Goal: Task Accomplishment & Management: Manage account settings

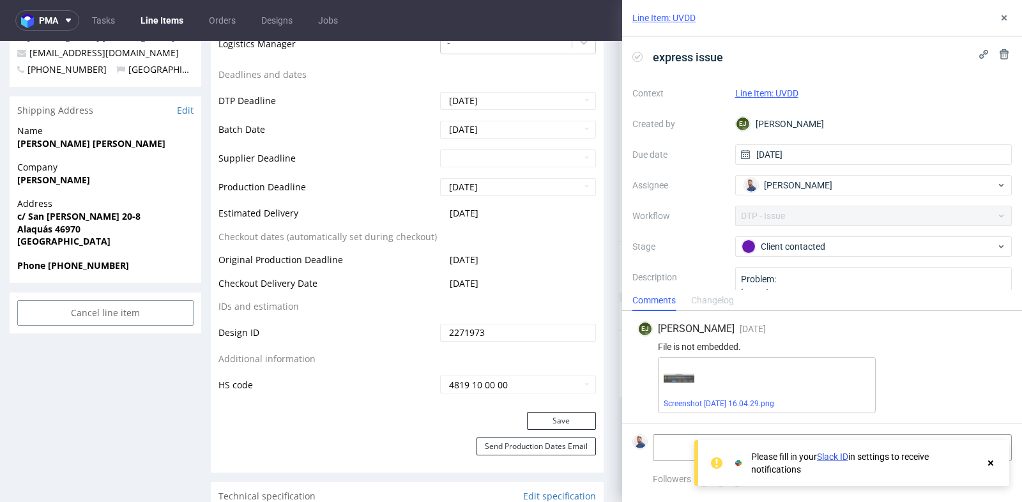
scroll to position [3, 0]
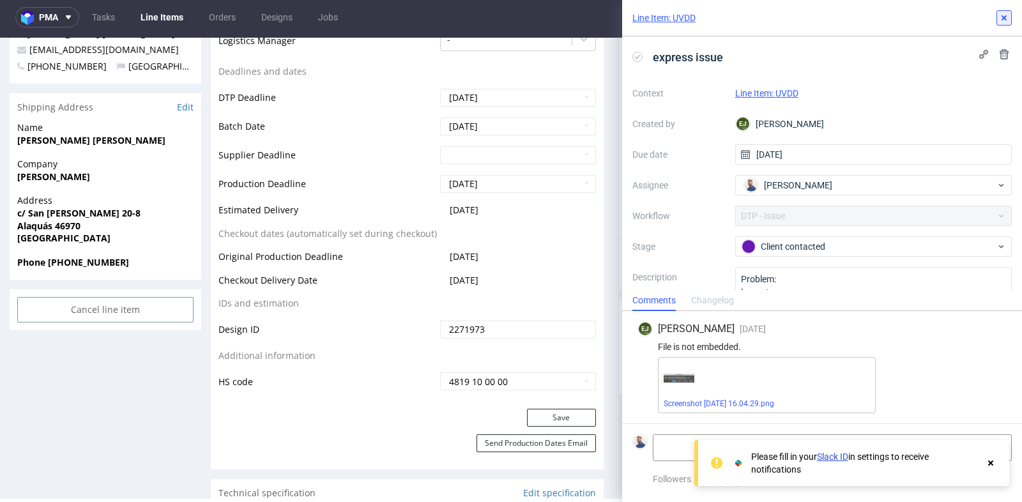
click at [1005, 15] on icon at bounding box center [1004, 18] width 10 height 10
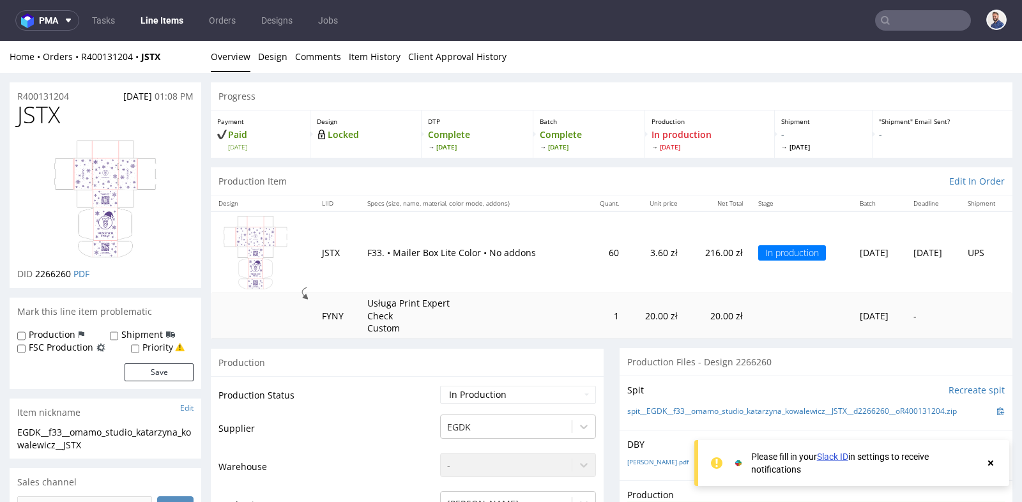
scroll to position [341, 0]
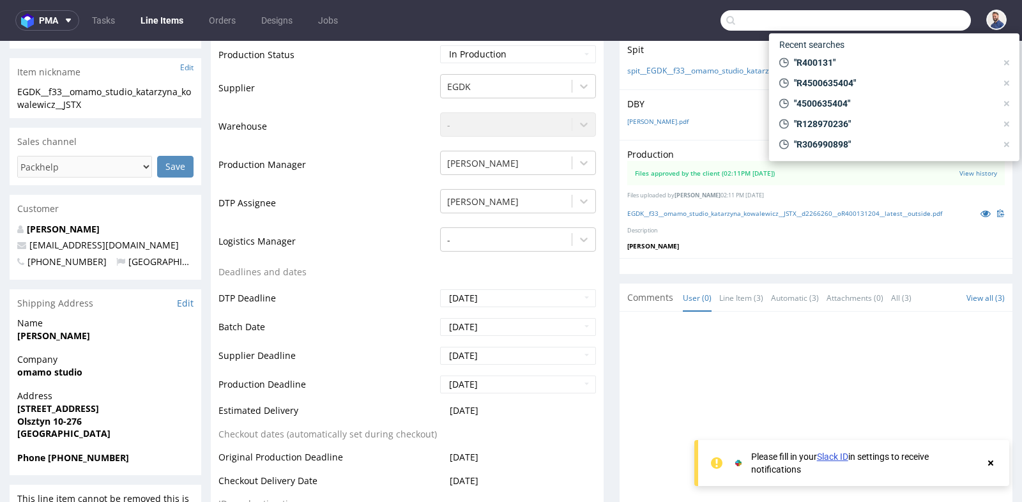
click at [918, 19] on input "text" at bounding box center [846, 20] width 251 height 20
paste input "R338580155)"
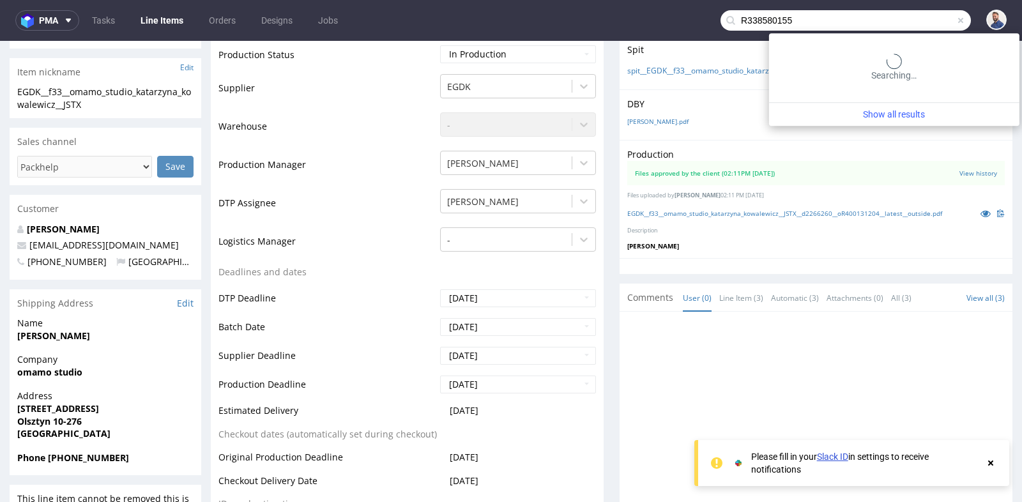
type input "R338580155"
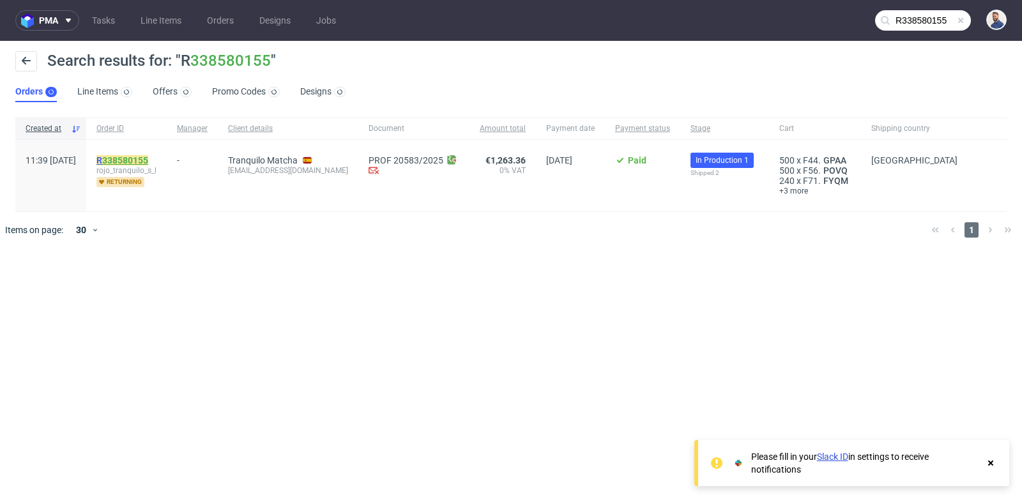
click at [148, 159] on link "338580155" at bounding box center [125, 160] width 46 height 10
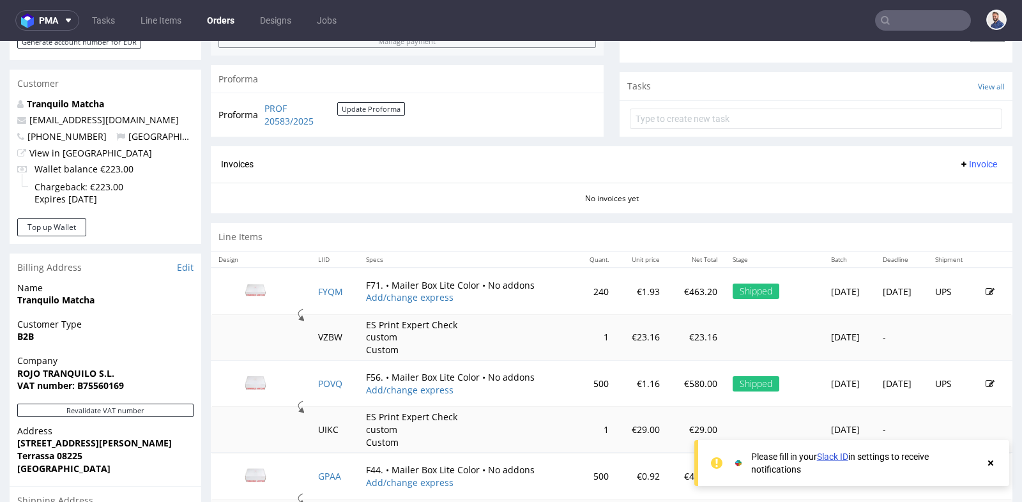
scroll to position [454, 0]
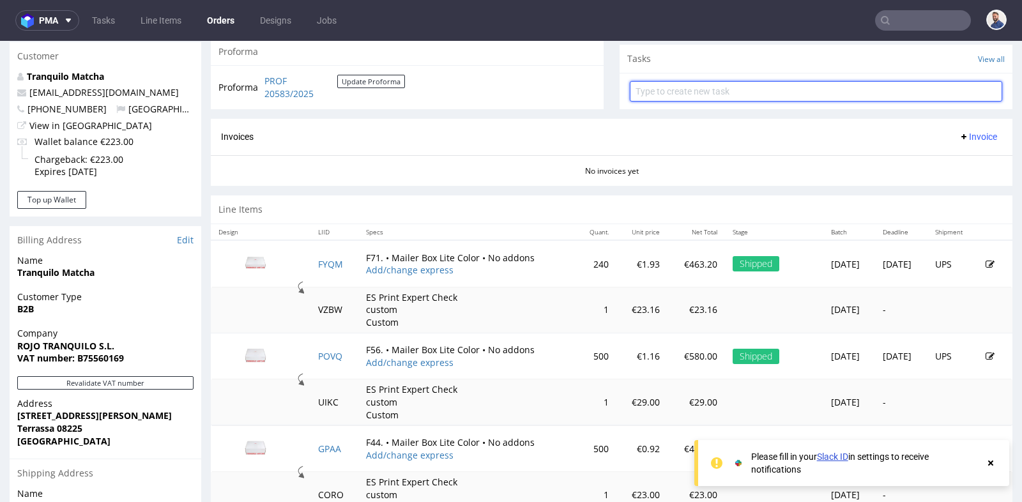
click at [796, 97] on input "text" at bounding box center [816, 91] width 373 height 20
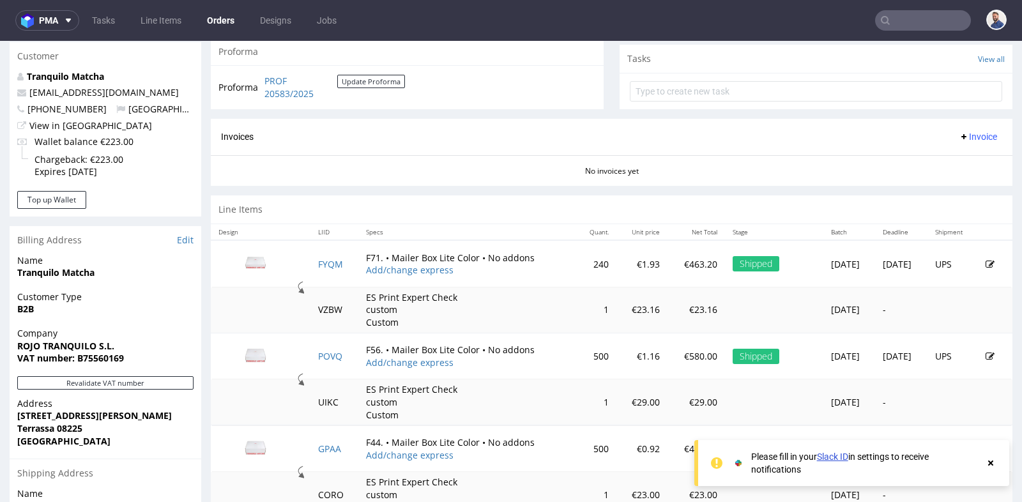
click at [592, 208] on div "Line Items" at bounding box center [612, 210] width 802 height 28
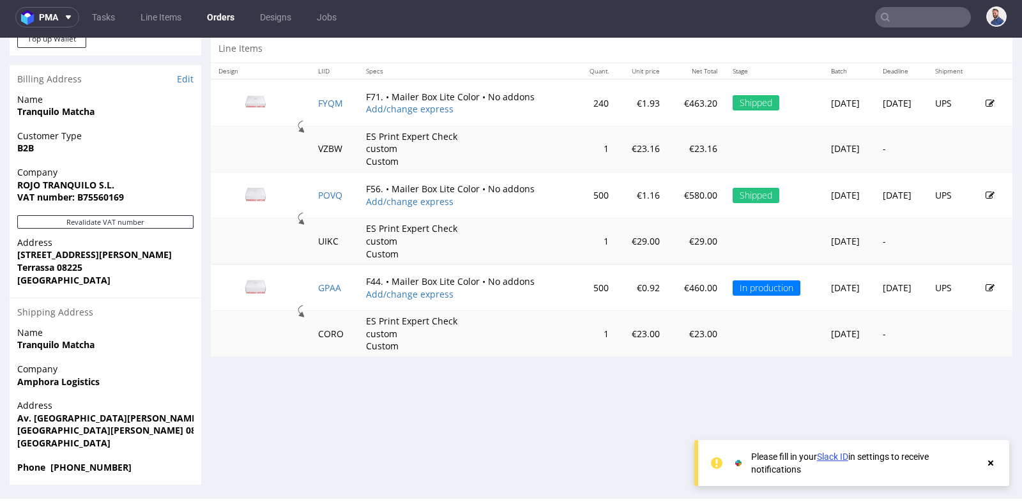
scroll to position [613, 0]
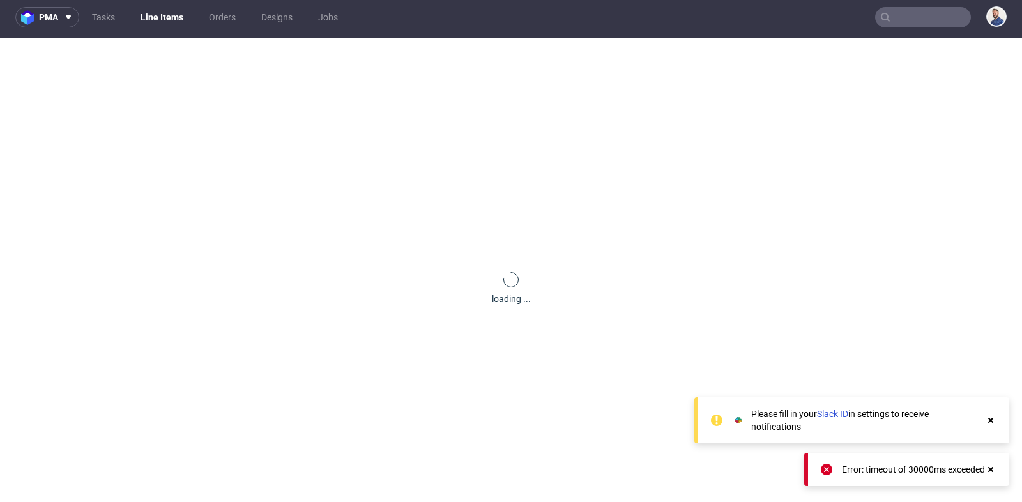
click at [991, 467] on icon at bounding box center [991, 470] width 12 height 10
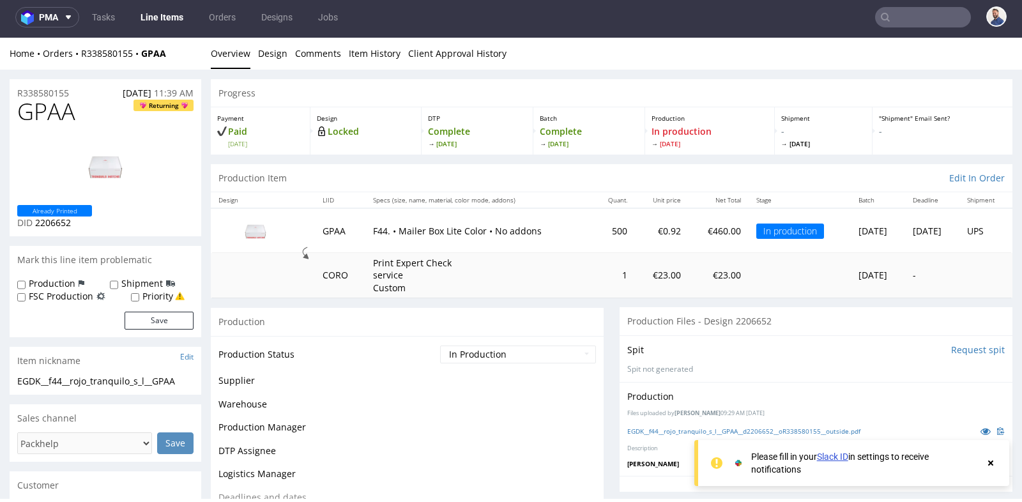
click at [992, 461] on use at bounding box center [991, 463] width 5 height 5
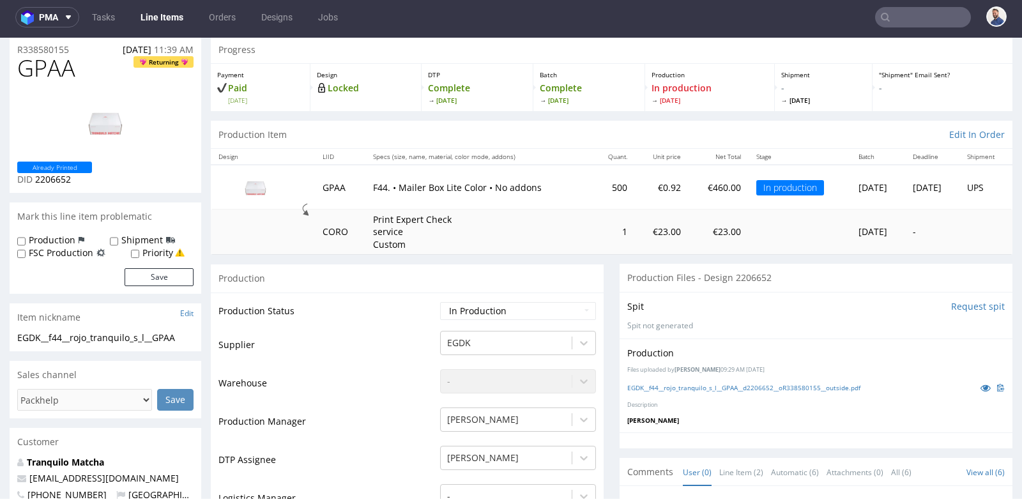
scroll to position [28, 0]
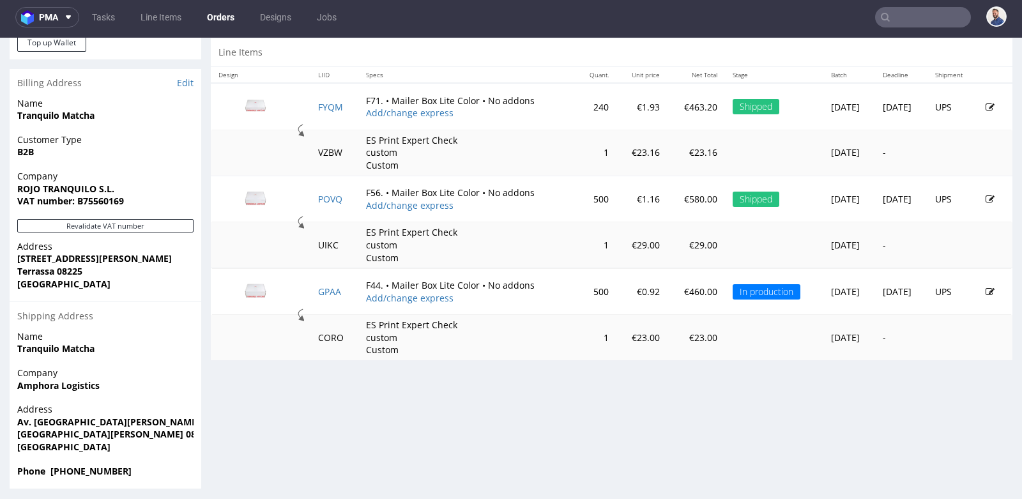
scroll to position [613, 0]
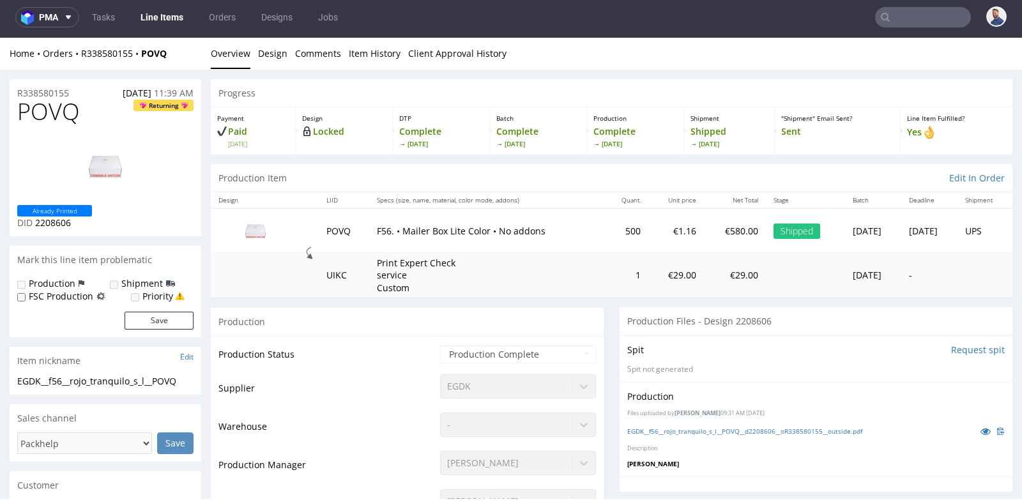
click at [502, 280] on td "Print Expert Check service Custom" at bounding box center [486, 275] width 235 height 45
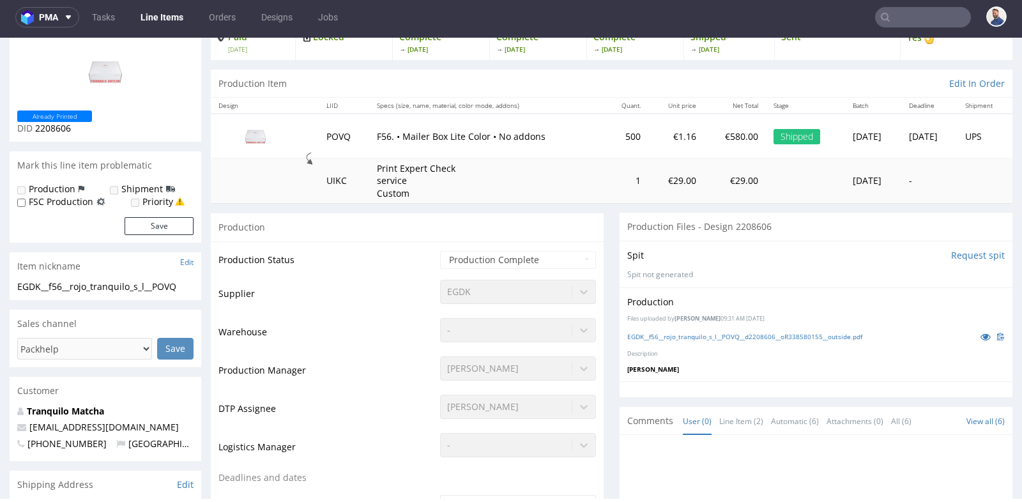
scroll to position [28, 0]
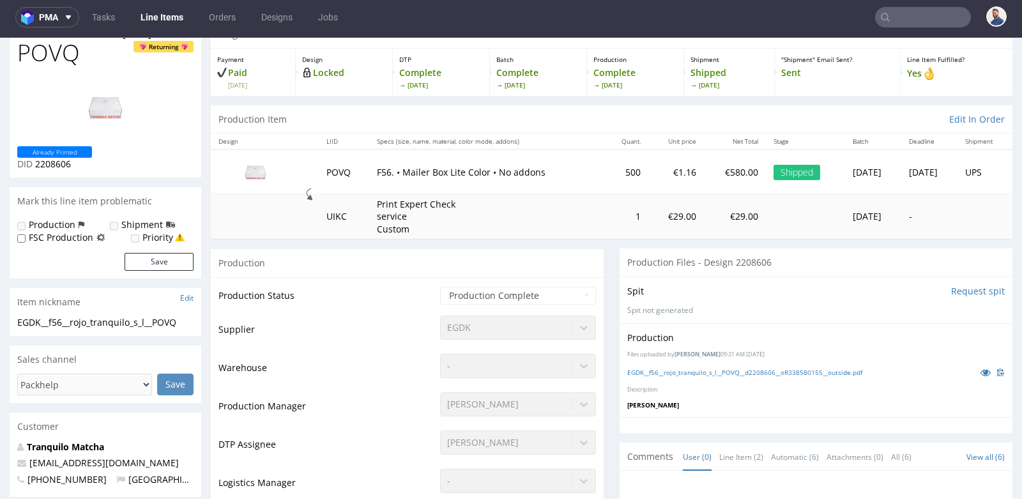
scroll to position [56, 0]
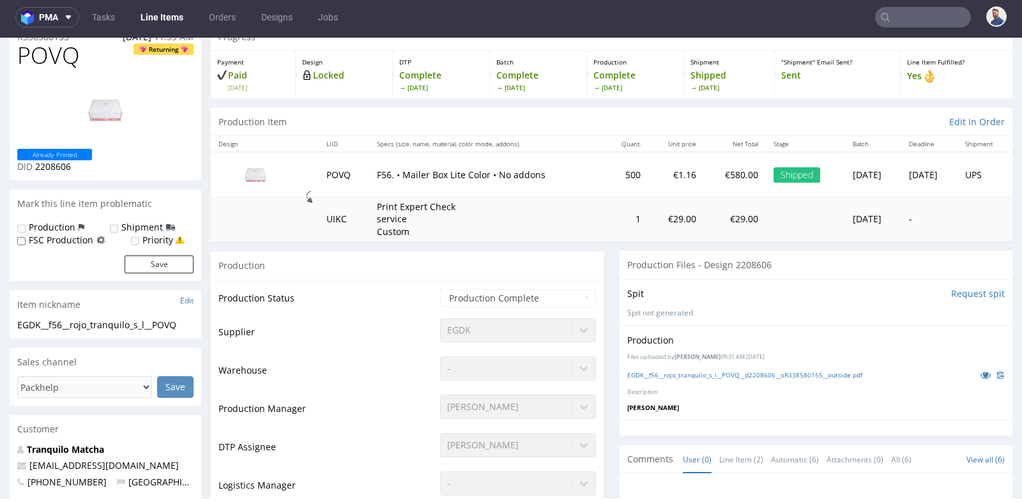
click at [551, 220] on td "Print Expert Check service Custom" at bounding box center [486, 219] width 235 height 45
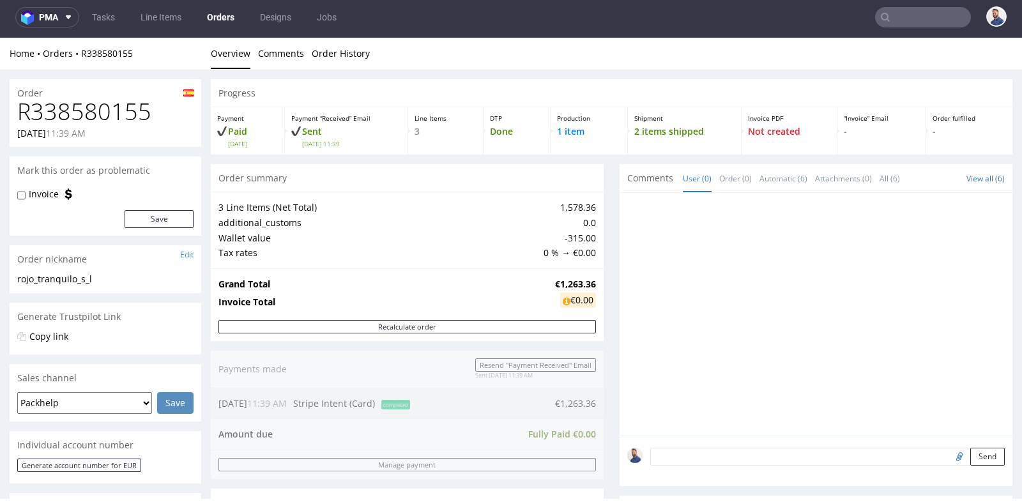
click at [620, 285] on div at bounding box center [816, 314] width 393 height 243
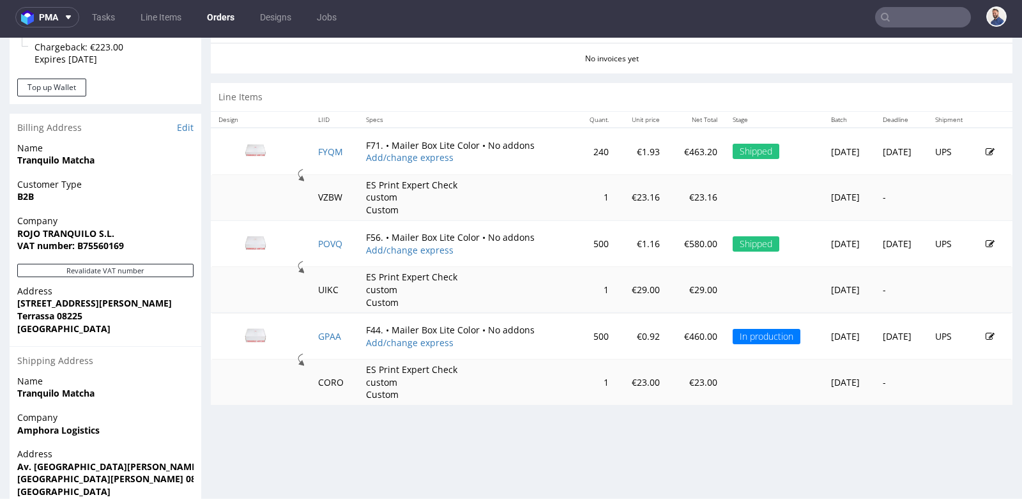
scroll to position [596, 0]
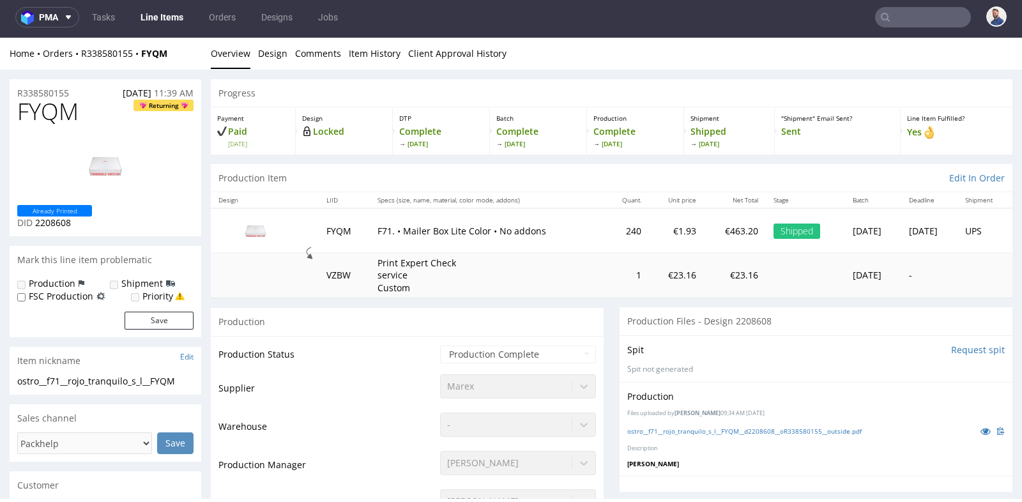
click at [596, 325] on div "Production" at bounding box center [407, 321] width 393 height 29
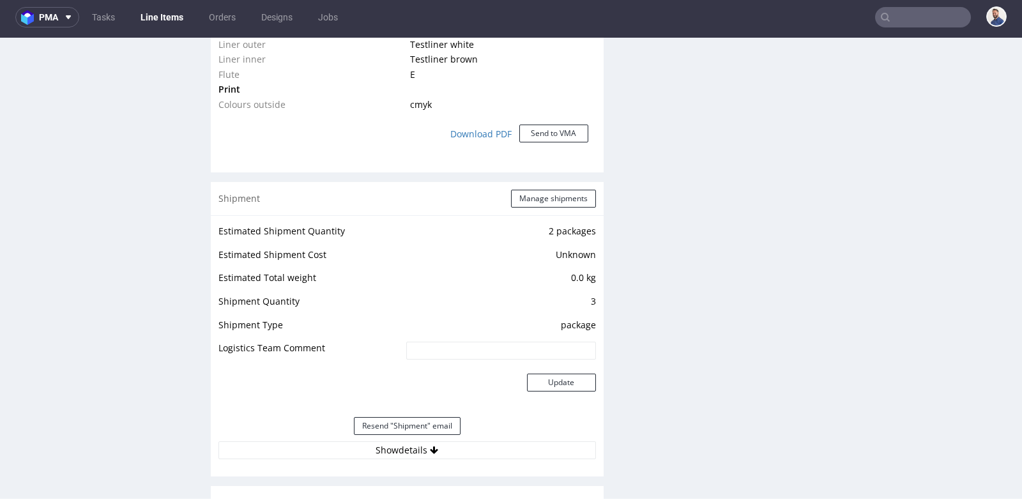
scroll to position [612, 0]
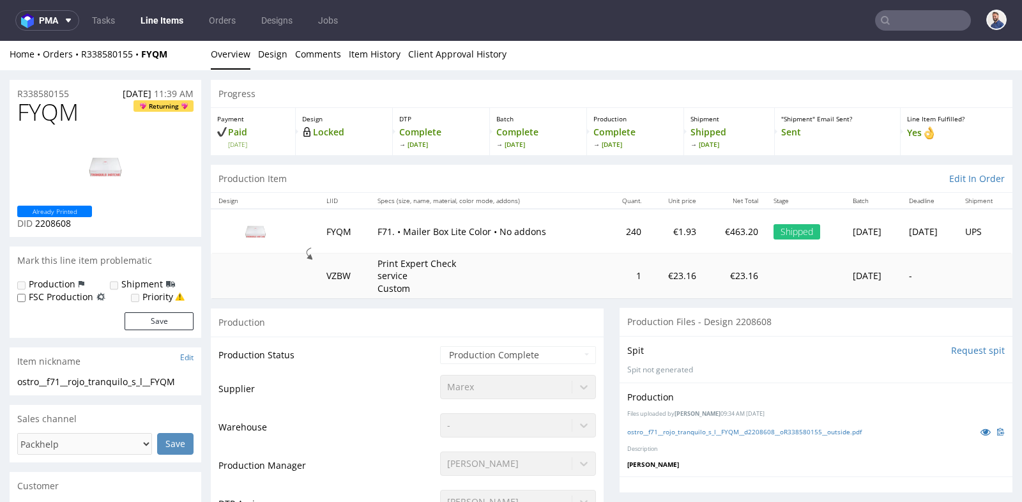
scroll to position [0, 0]
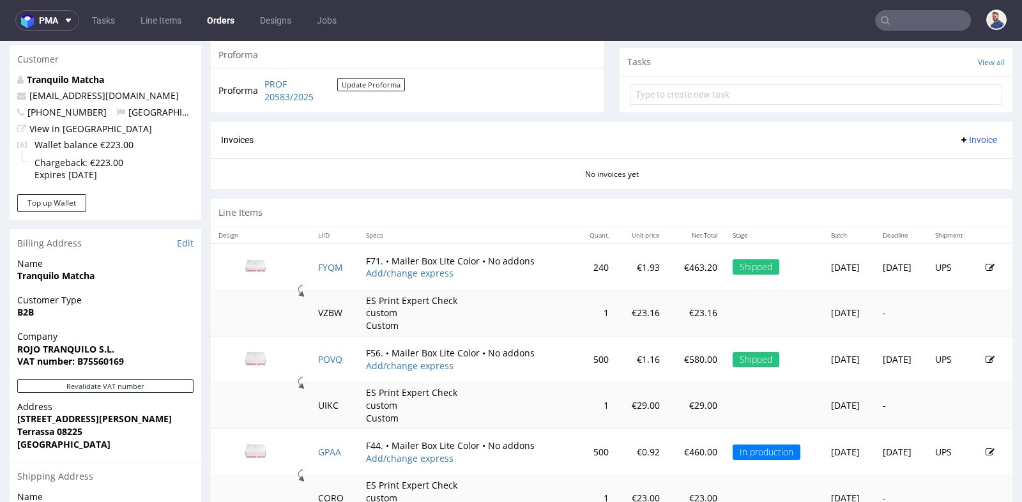
scroll to position [454, 0]
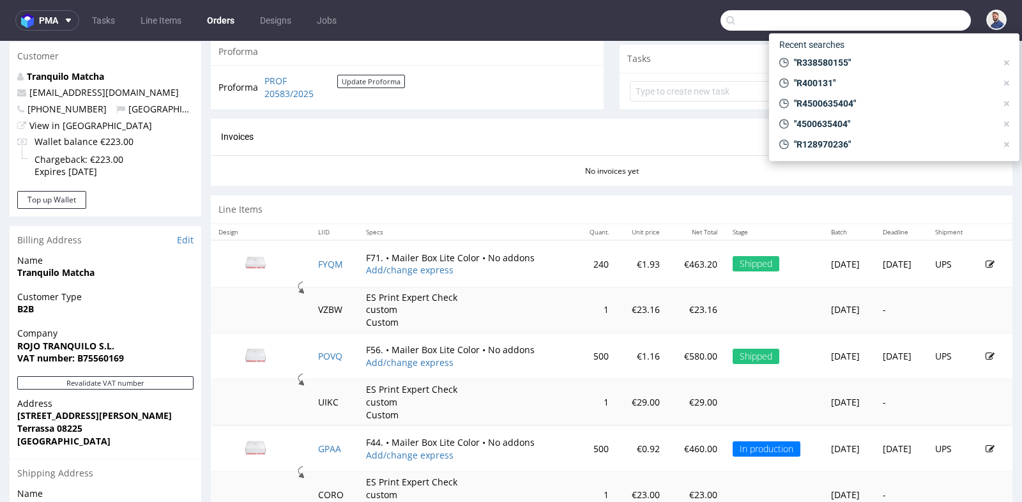
click at [896, 19] on input "text" at bounding box center [846, 20] width 251 height 20
paste input "167912264"
type input "167912264"
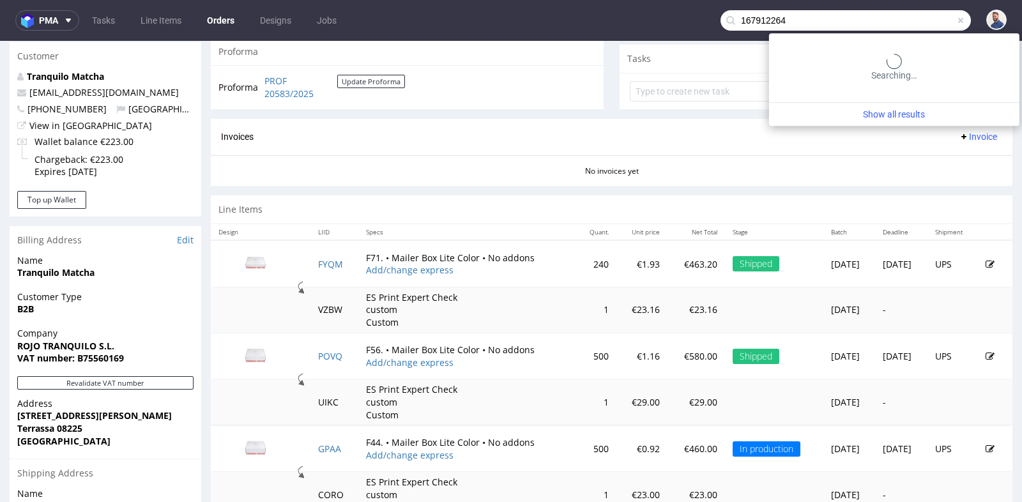
click at [896, 19] on input "167912264" at bounding box center [846, 20] width 251 height 20
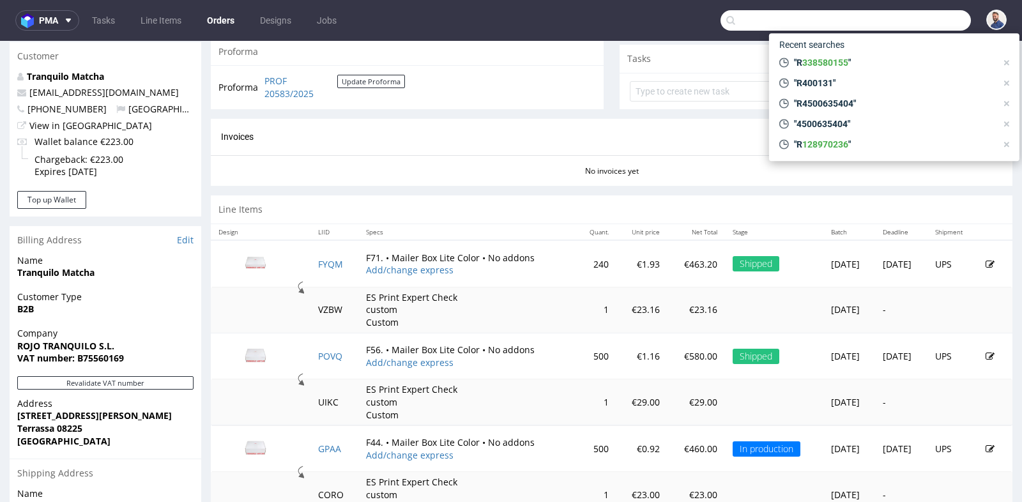
paste input "R028370273"
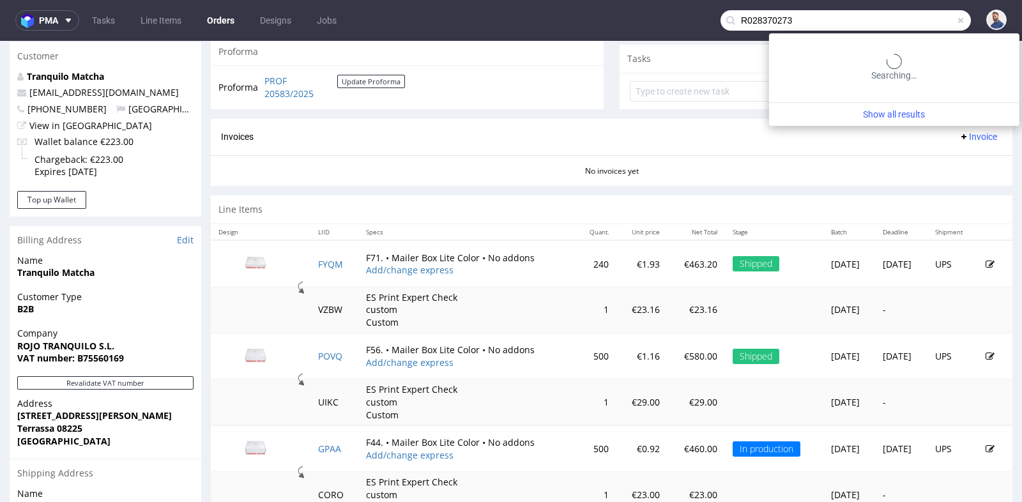
type input "R028370273"
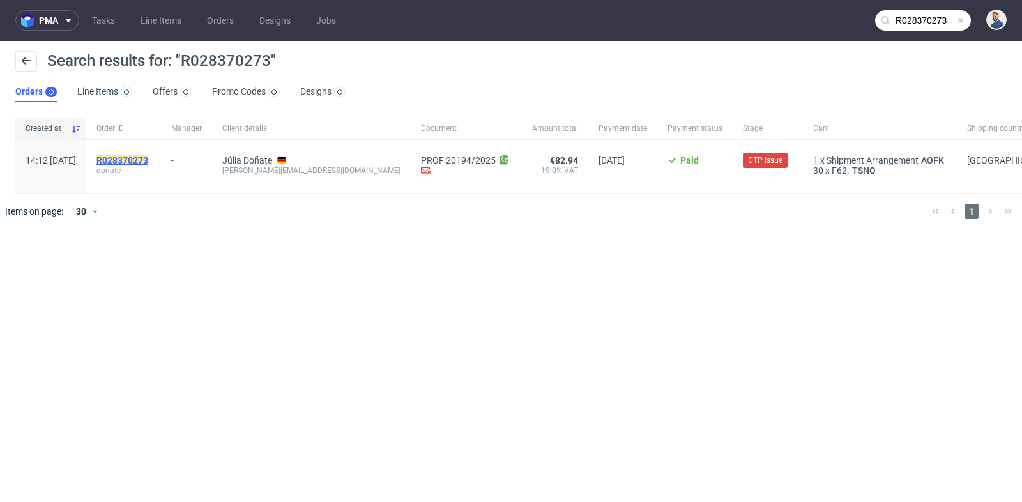
click at [148, 160] on mark "R028370273" at bounding box center [122, 160] width 52 height 10
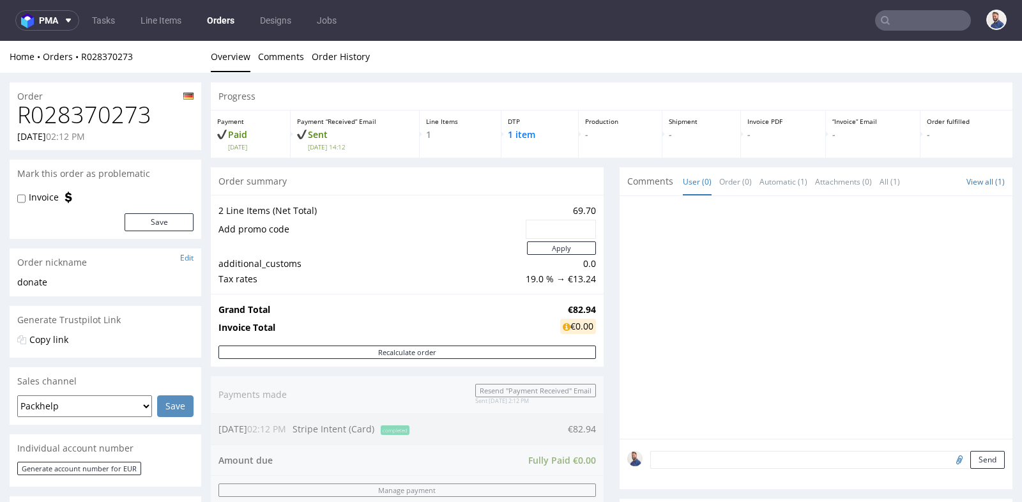
click at [592, 284] on div "2 Line Items (Net Total) 69.70 Add promo code Apply additional_customs 0.0 Tax …" at bounding box center [407, 244] width 393 height 99
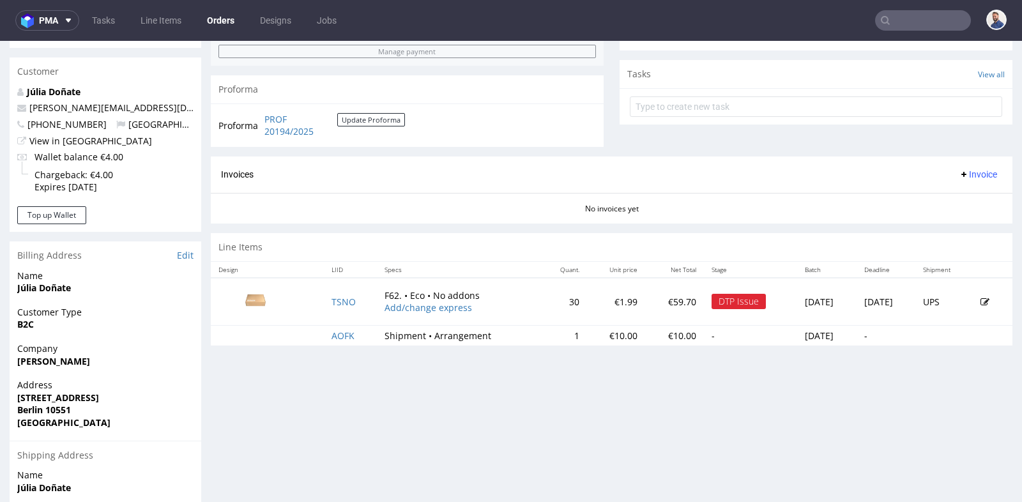
scroll to position [454, 0]
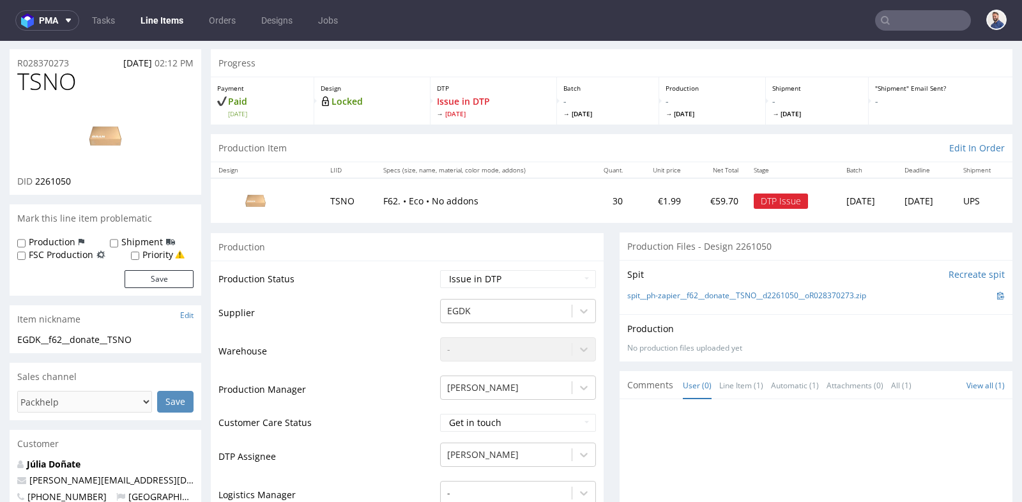
scroll to position [28, 0]
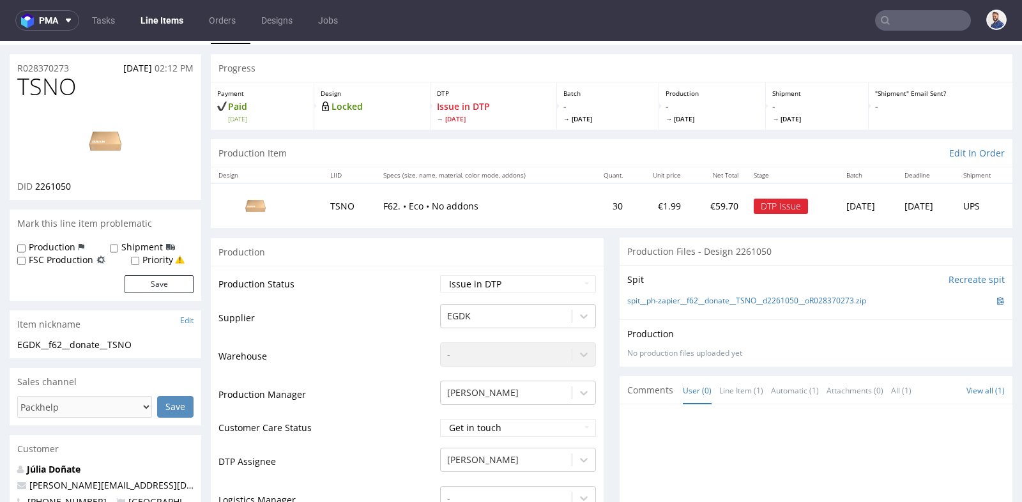
click at [261, 203] on img at bounding box center [256, 206] width 64 height 36
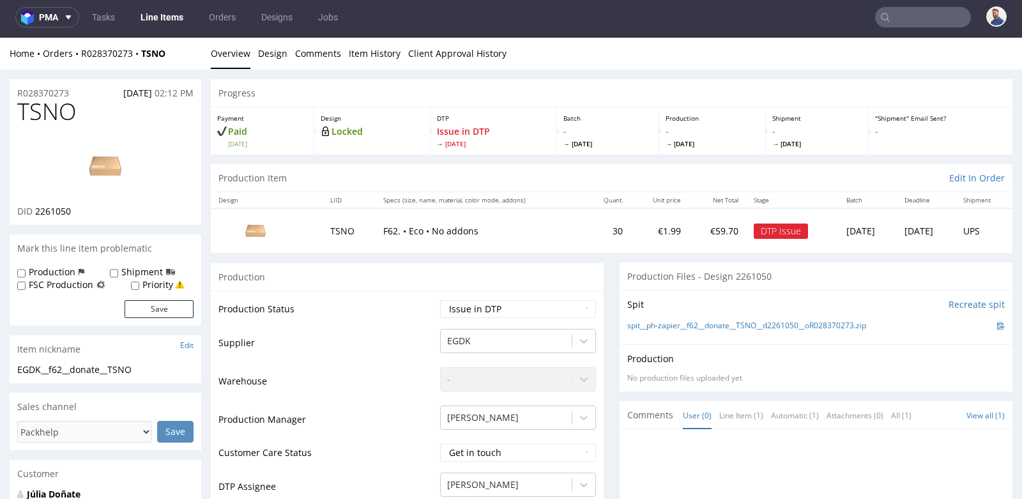
scroll to position [0, 0]
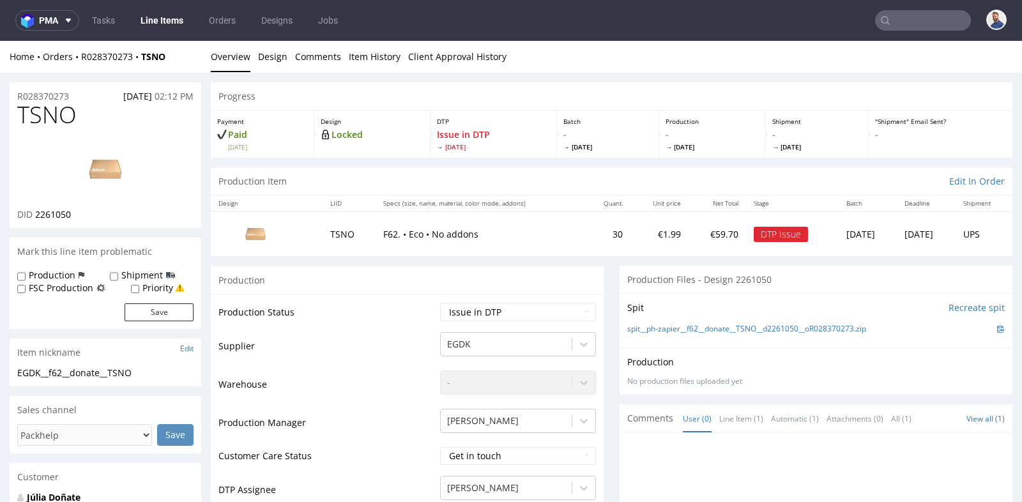
click at [323, 240] on td "TSNO" at bounding box center [349, 234] width 52 height 44
click at [339, 229] on td "TSNO" at bounding box center [349, 234] width 52 height 44
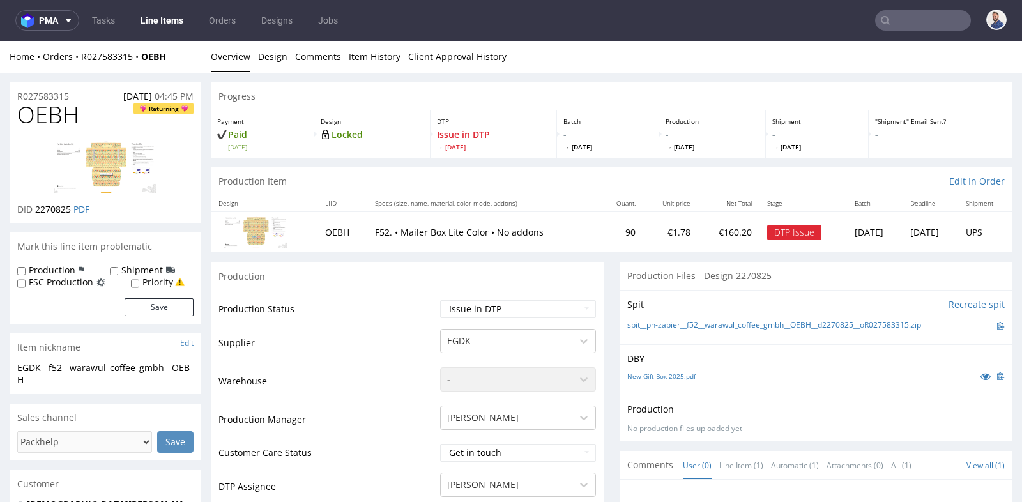
scroll to position [28, 0]
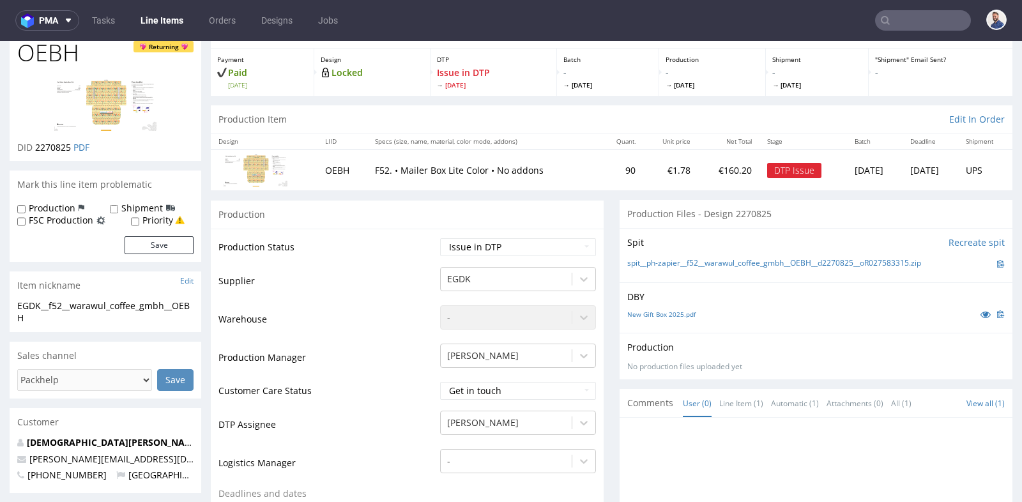
scroll to position [0, 0]
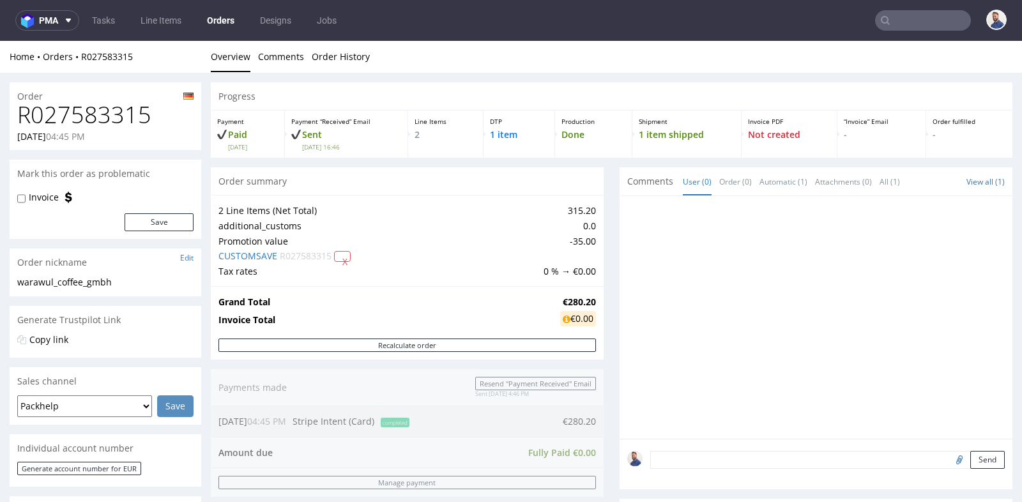
click at [606, 279] on div "Progress Payment Paid Sun 05 Oct Payment “Received” Email Sent Sun 5 Oct 16:46 …" at bounding box center [612, 449] width 802 height 734
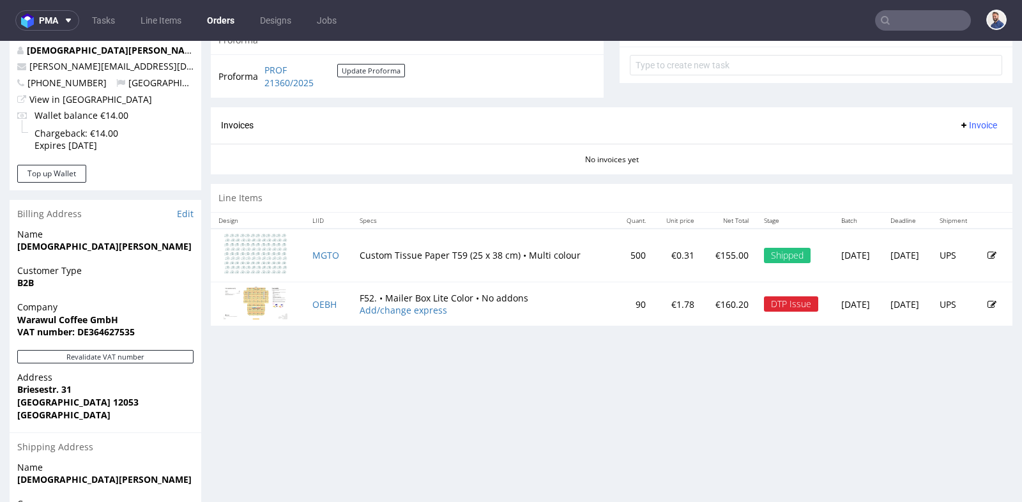
scroll to position [482, 0]
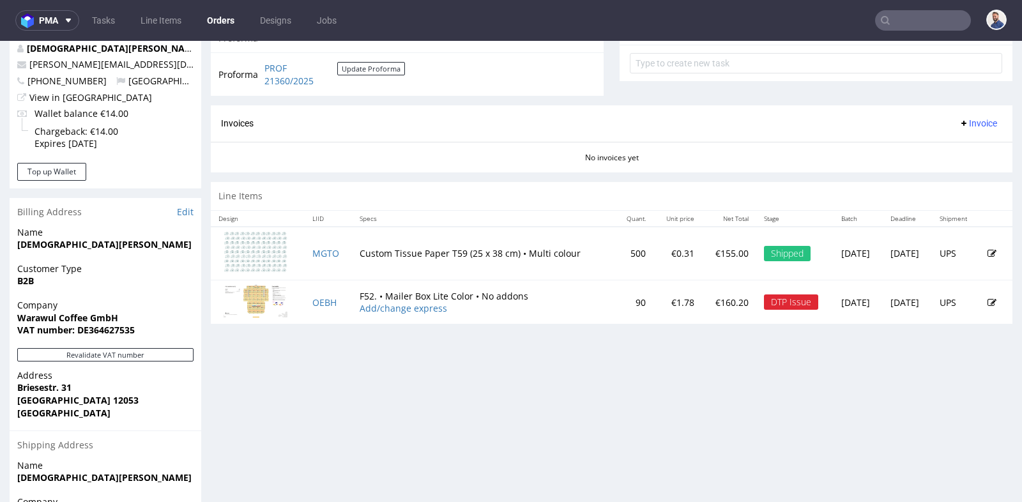
click at [988, 298] on icon at bounding box center [992, 302] width 9 height 9
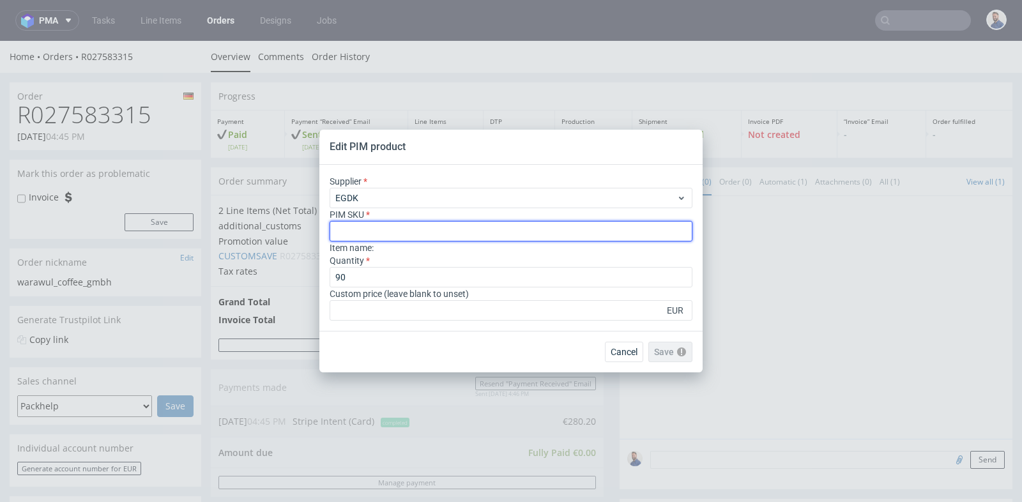
click at [462, 234] on input "text" at bounding box center [511, 231] width 363 height 20
paste input "box--mailer-box--52--cardboard-white-one-side--print-eco-color--foil-none"
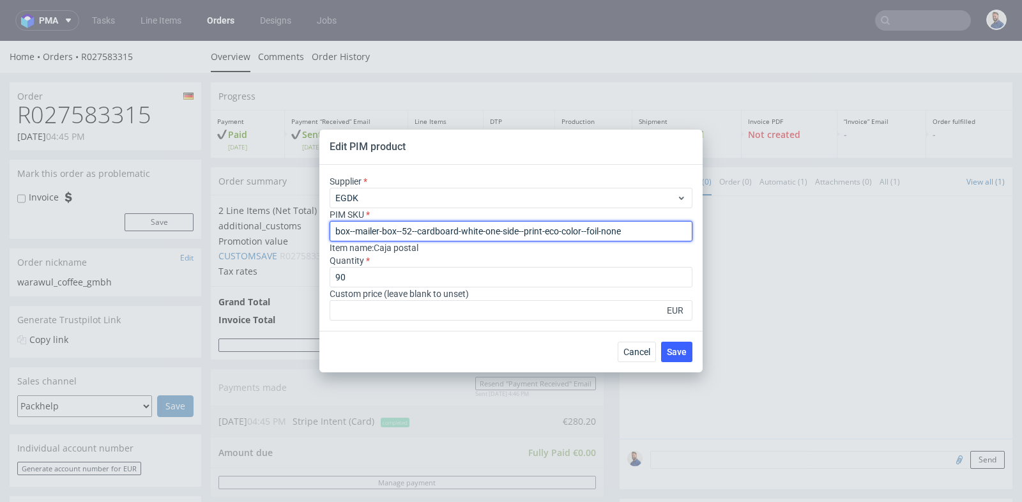
type input "box--mailer-box--52--cardboard-white-one-side--print-eco-color--foil-none"
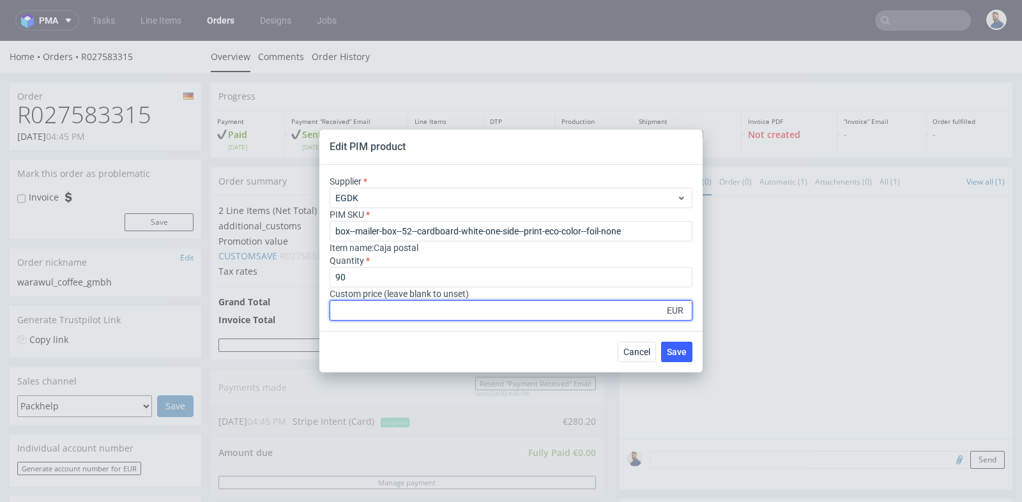
click at [475, 321] on div "Supplier EGDK PIM SKU box--mailer-box--52--cardboard-white-one-side--print-eco-…" at bounding box center [511, 248] width 383 height 166
type input "213"
type input "213.3"
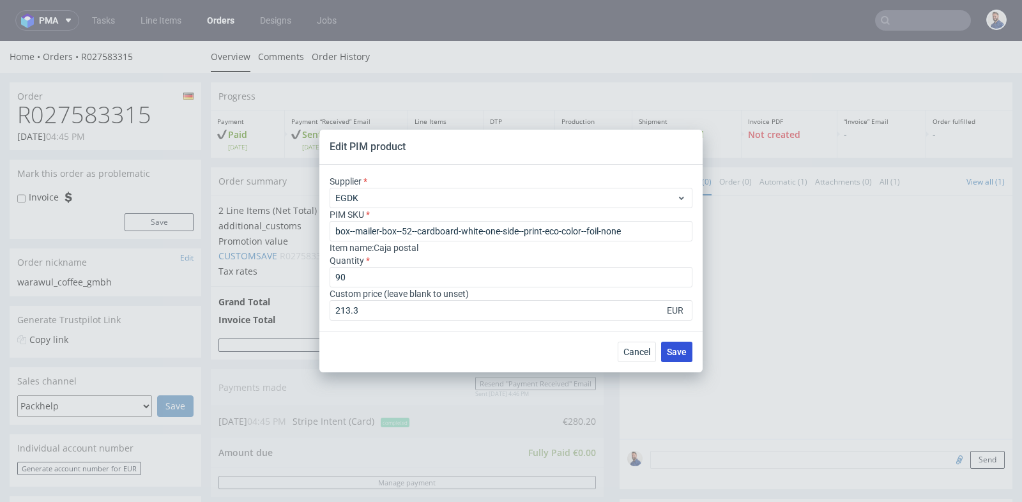
click at [674, 348] on span "Save" at bounding box center [677, 352] width 20 height 9
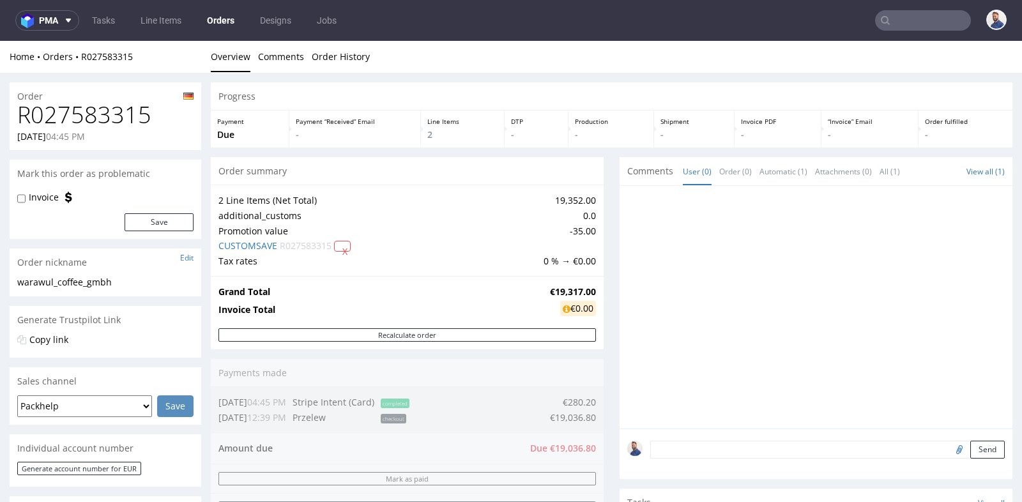
click at [628, 331] on div at bounding box center [820, 311] width 385 height 235
click at [608, 331] on div "Progress Payment Due Payment “Received” Email - Line Items 2 DTP - Production -…" at bounding box center [612, 472] width 802 height 781
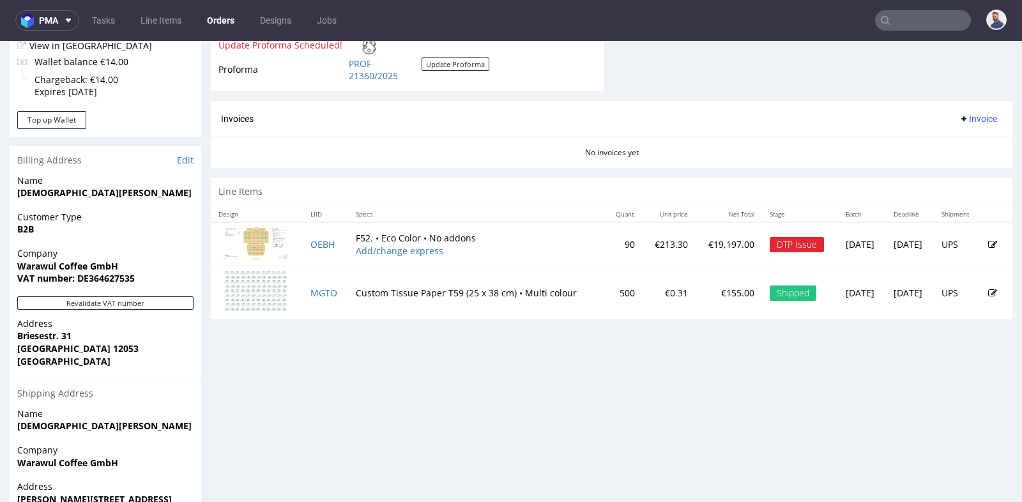
scroll to position [539, 0]
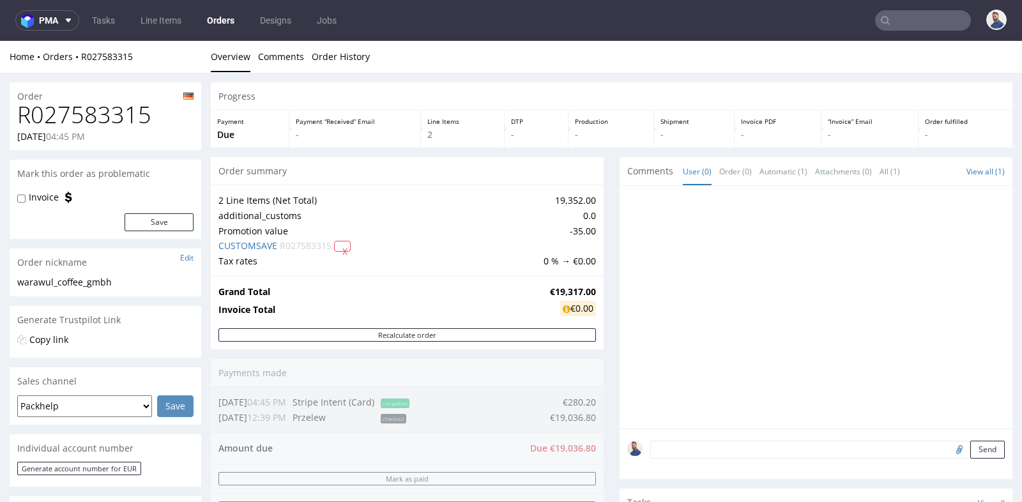
click at [608, 186] on div "Progress Payment Due Payment “Received” Email - Line Items 2 DTP - Production -…" at bounding box center [612, 461] width 802 height 759
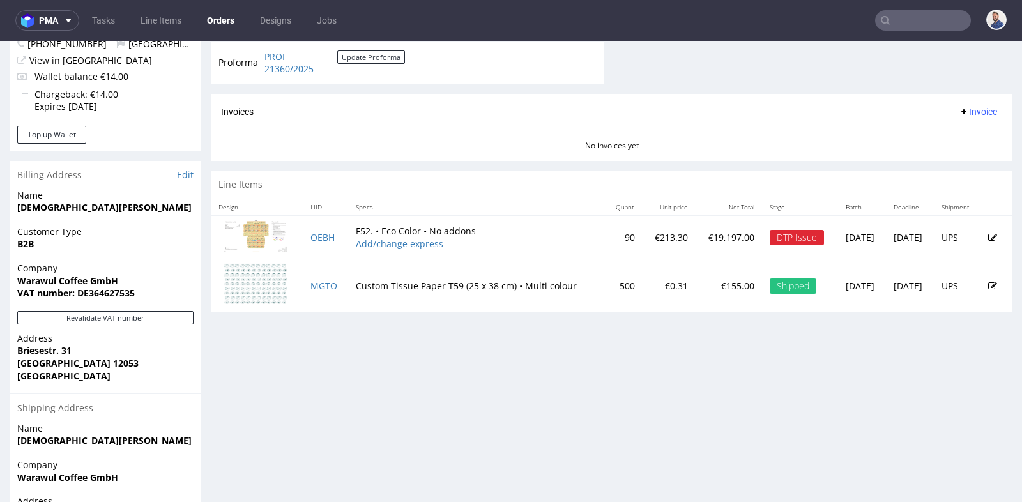
scroll to position [539, 0]
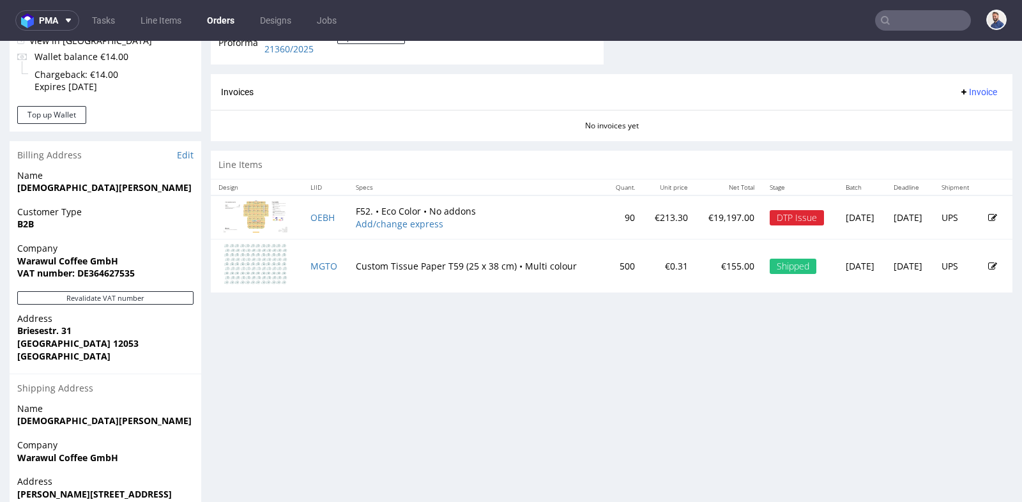
click at [989, 213] on icon at bounding box center [993, 217] width 9 height 9
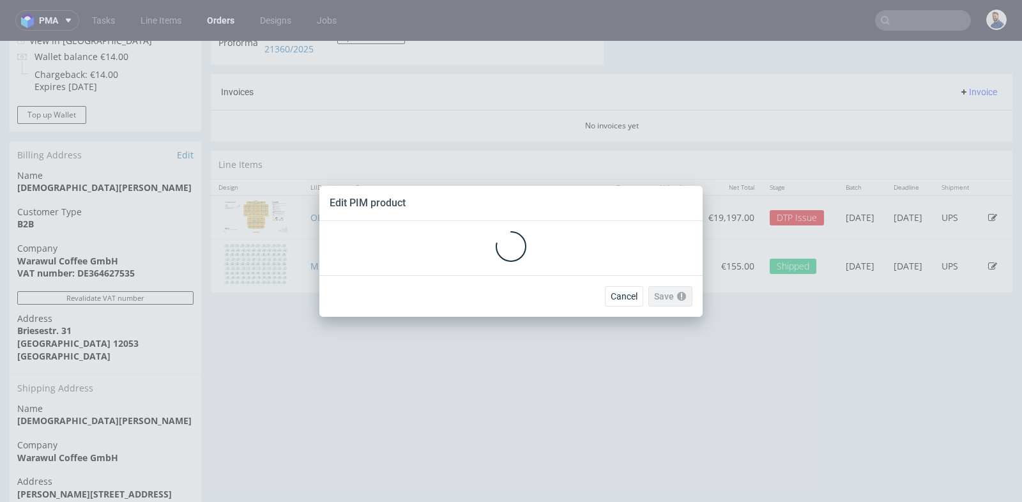
scroll to position [0, 0]
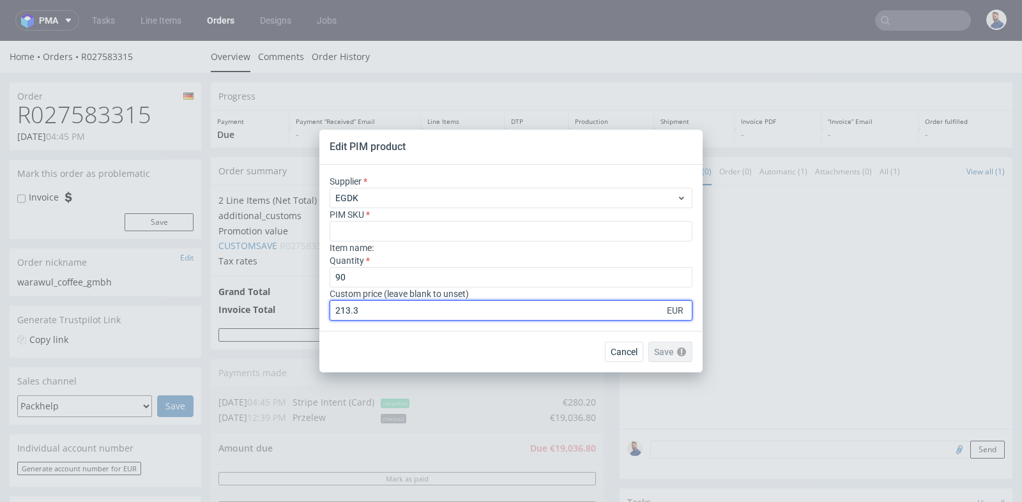
click at [507, 313] on input "213.3" at bounding box center [511, 310] width 363 height 20
type input "2"
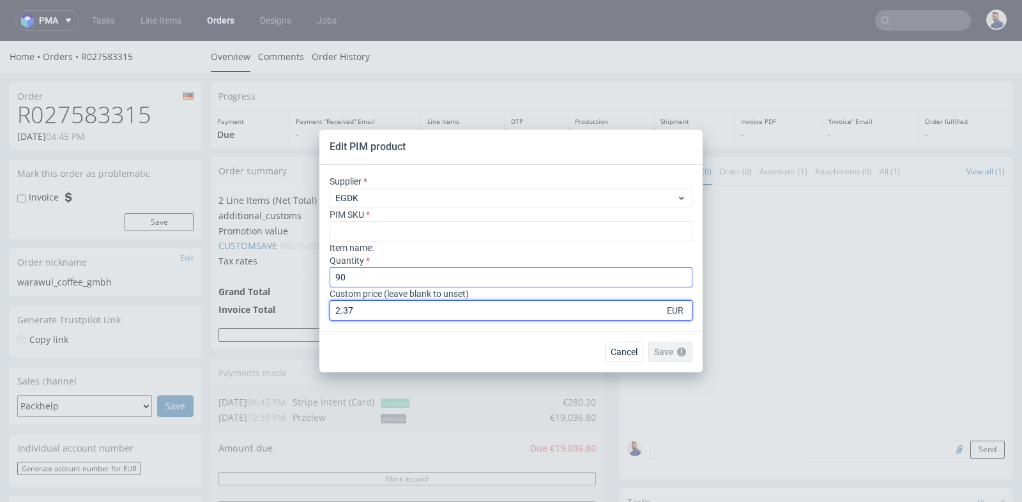
type input "2.37"
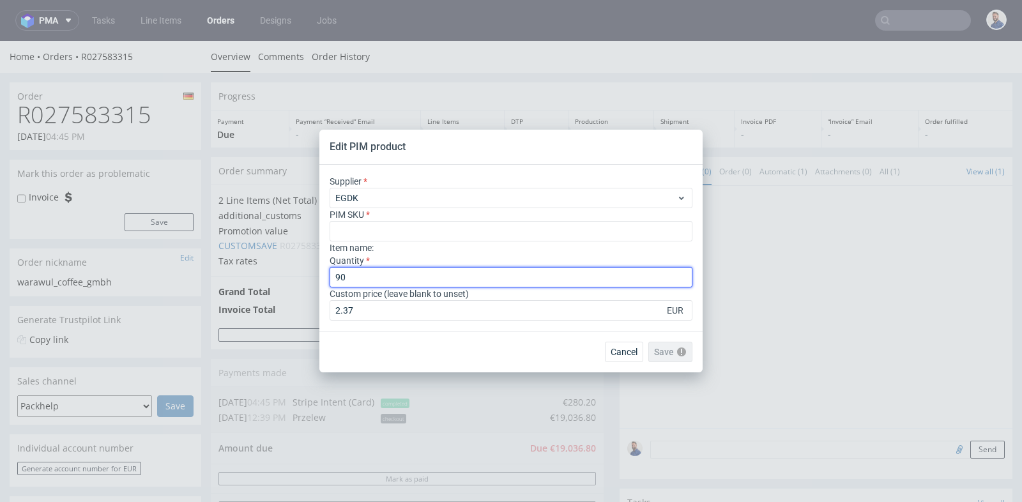
click at [551, 286] on input "90" at bounding box center [511, 277] width 363 height 20
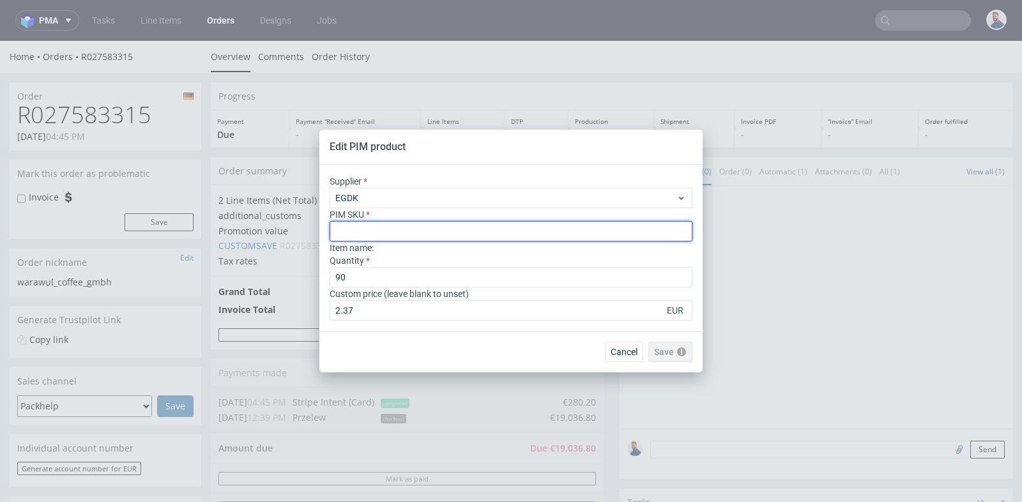
click at [583, 229] on input "text" at bounding box center [511, 231] width 363 height 20
paste input "box--mailer-box--52--cardboard-white-one-side--print-eco-color--foil-none"
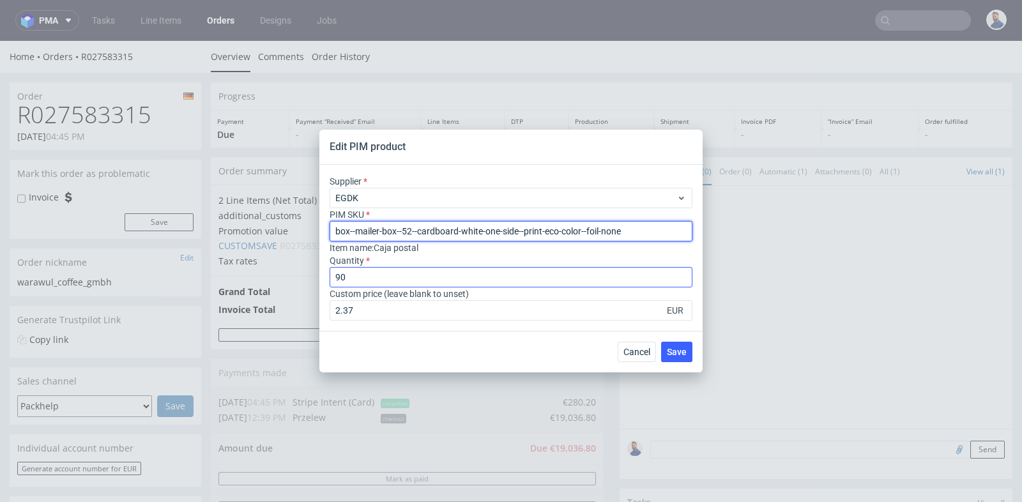
type input "box--mailer-box--52--cardboard-white-one-side--print-eco-color--foil-none"
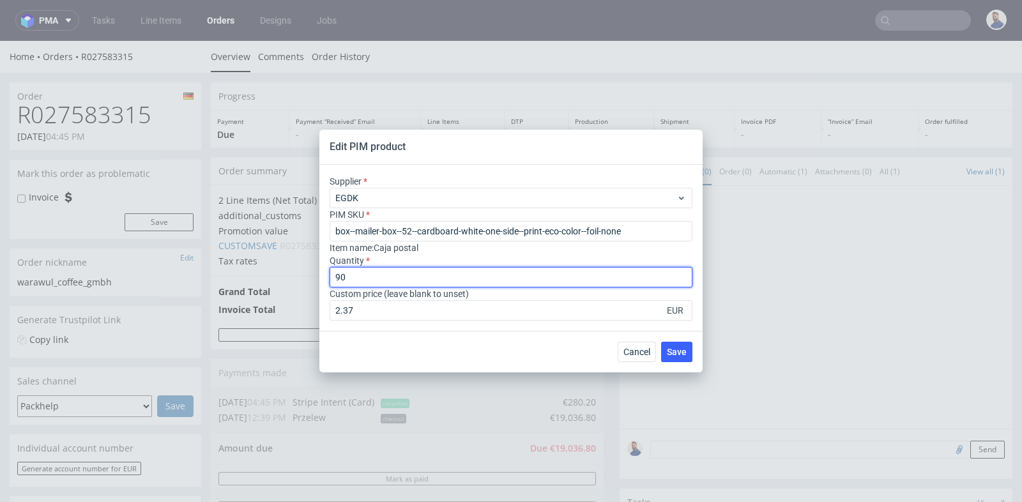
click at [582, 279] on input "90" at bounding box center [511, 277] width 363 height 20
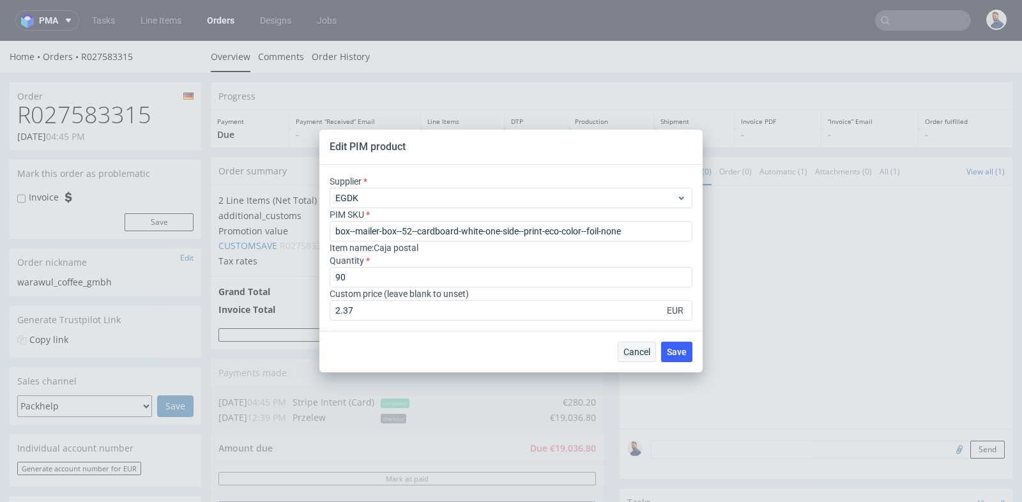
drag, startPoint x: 674, startPoint y: 350, endPoint x: 636, endPoint y: 350, distance: 37.7
click at [636, 350] on div "Cancel Save" at bounding box center [655, 352] width 75 height 20
click at [636, 350] on span "Cancel" at bounding box center [637, 352] width 27 height 9
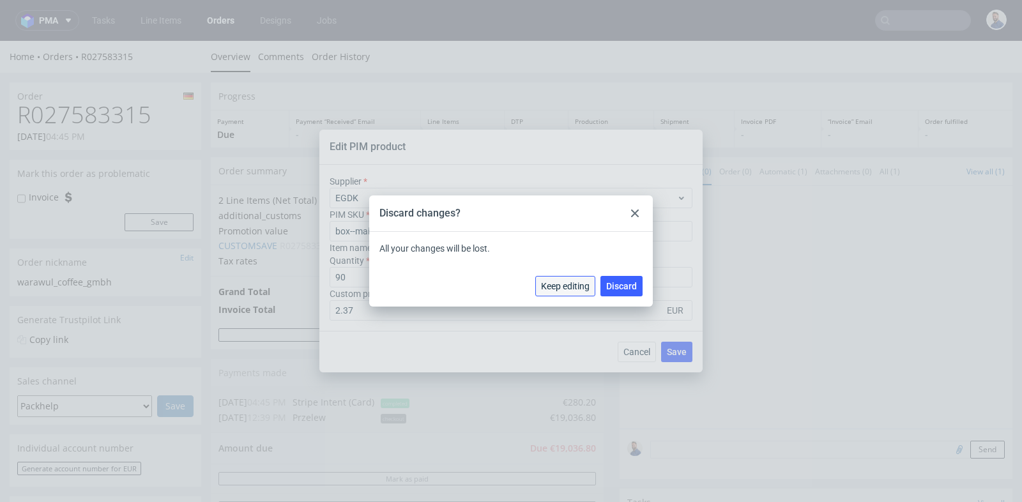
click at [578, 288] on span "Keep editing" at bounding box center [565, 286] width 49 height 9
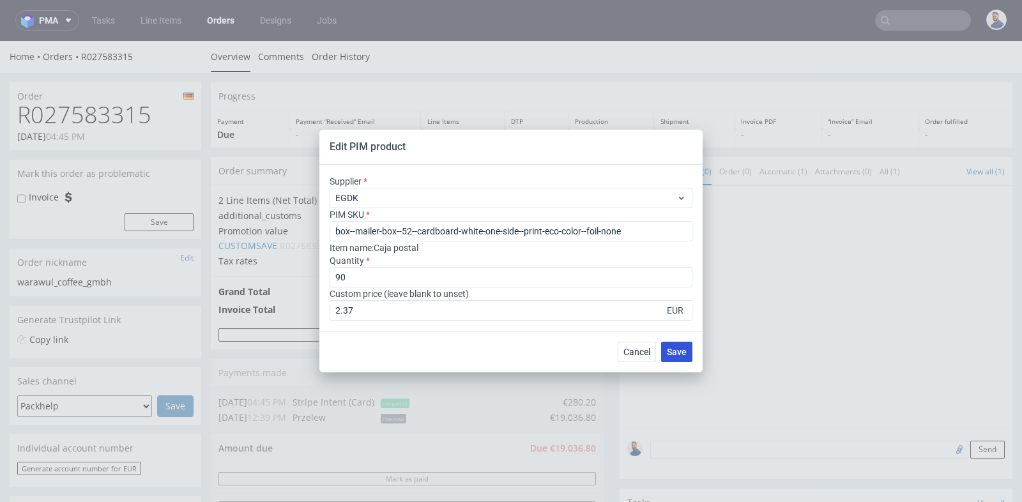
click at [674, 352] on span "Save" at bounding box center [677, 352] width 20 height 9
click at [643, 348] on span "Cancel" at bounding box center [637, 352] width 27 height 9
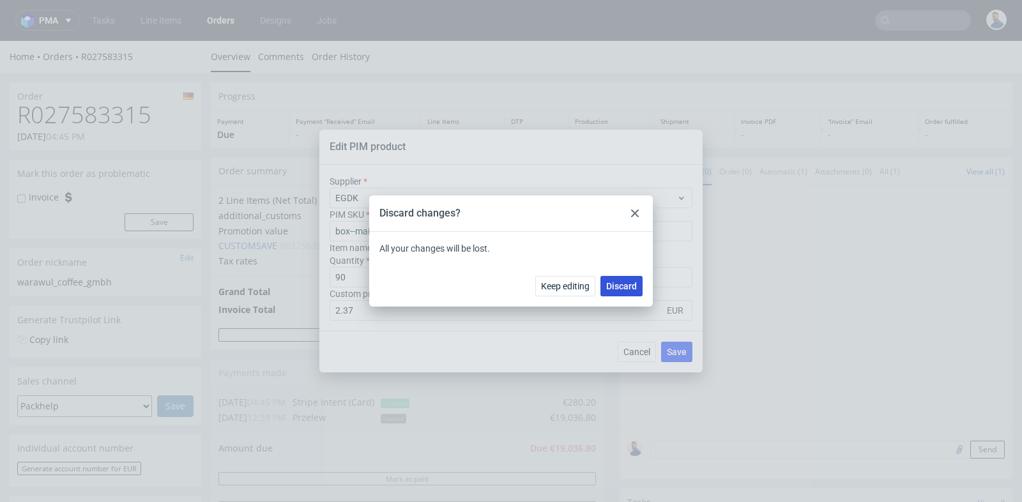
click at [628, 284] on span "Discard" at bounding box center [621, 286] width 31 height 9
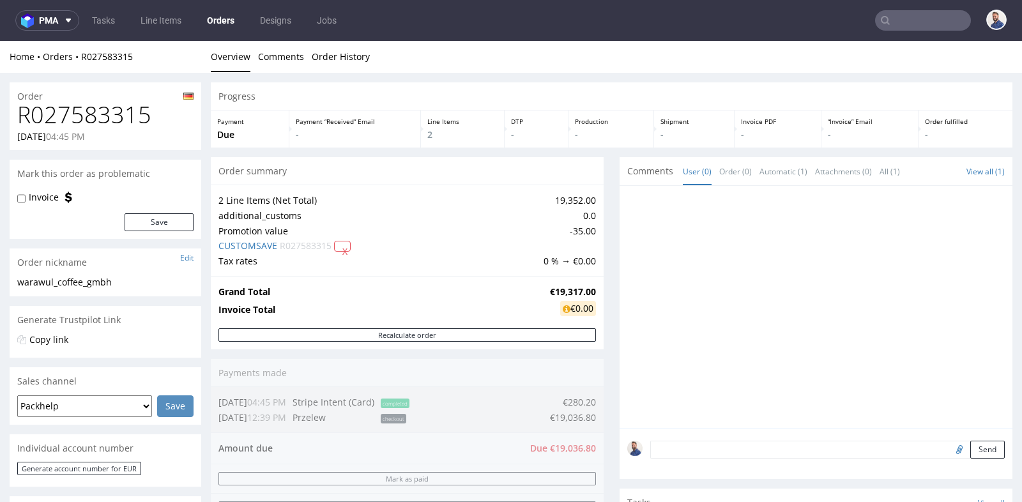
click at [606, 295] on div "Progress Payment Due Payment “Received” Email - Line Items 2 DTP - Production -…" at bounding box center [612, 461] width 802 height 759
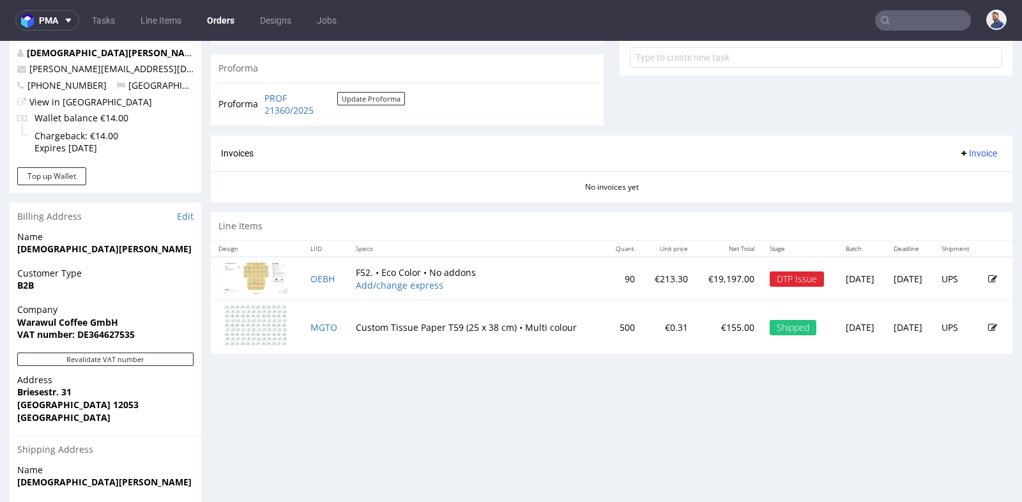
scroll to position [511, 0]
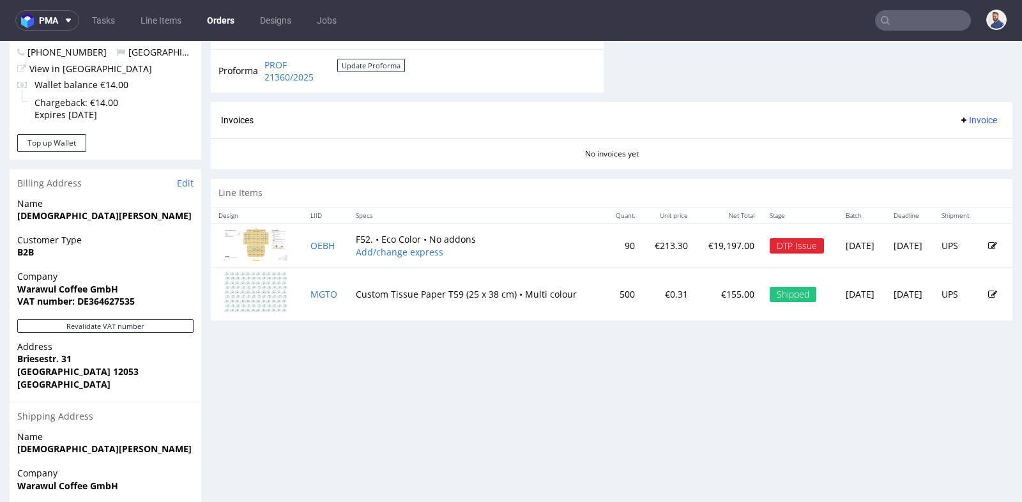
click at [989, 242] on icon at bounding box center [993, 246] width 9 height 9
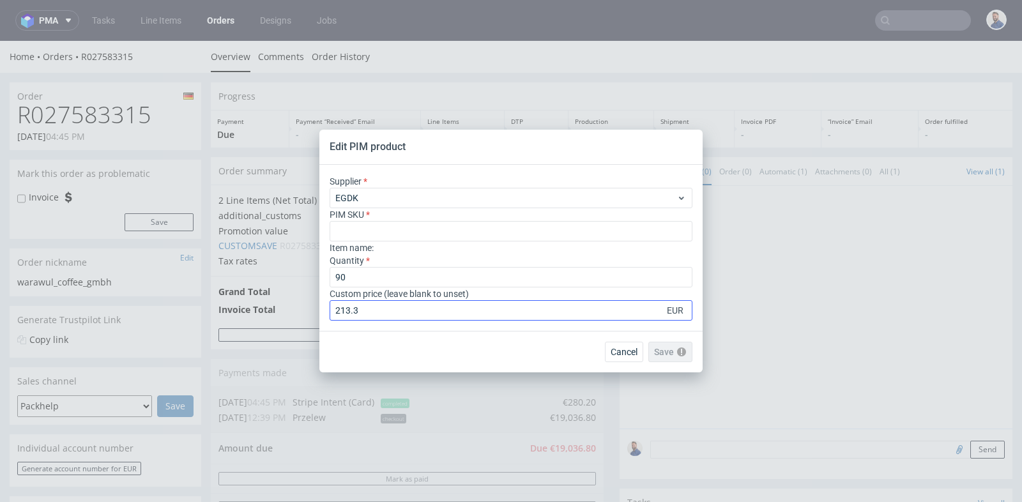
click at [597, 314] on input "213.3" at bounding box center [511, 310] width 363 height 20
type input "2"
type input "2.37"
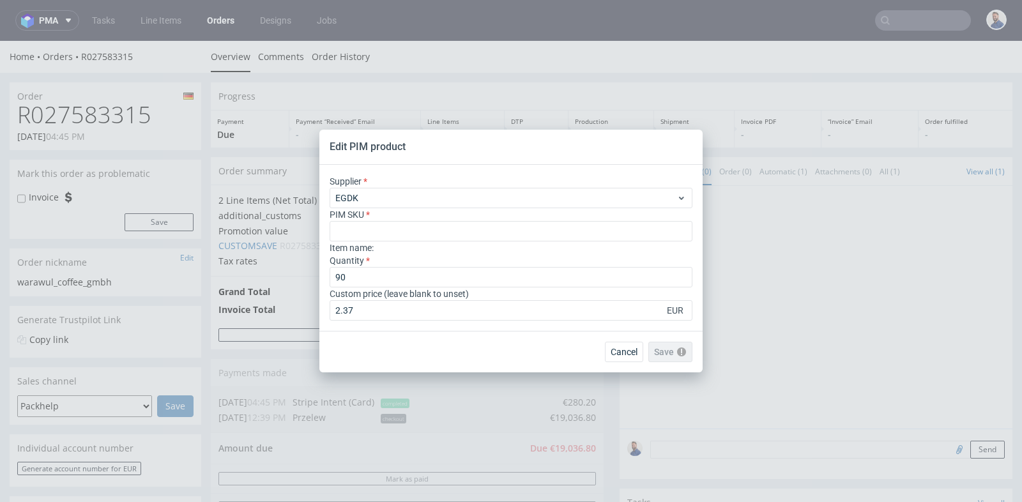
click at [600, 266] on div "Quantity 90" at bounding box center [511, 270] width 363 height 33
click at [602, 242] on div "Item name :" at bounding box center [511, 248] width 363 height 13
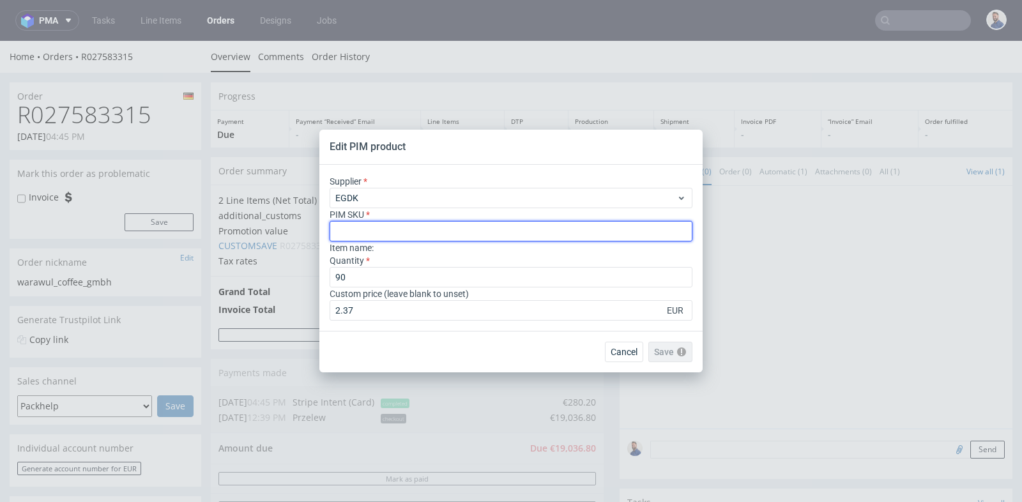
click at [602, 233] on input "text" at bounding box center [511, 231] width 363 height 20
paste input "box--mailer-box--52--cardboard-white-one-side--print-eco-color--foil-none"
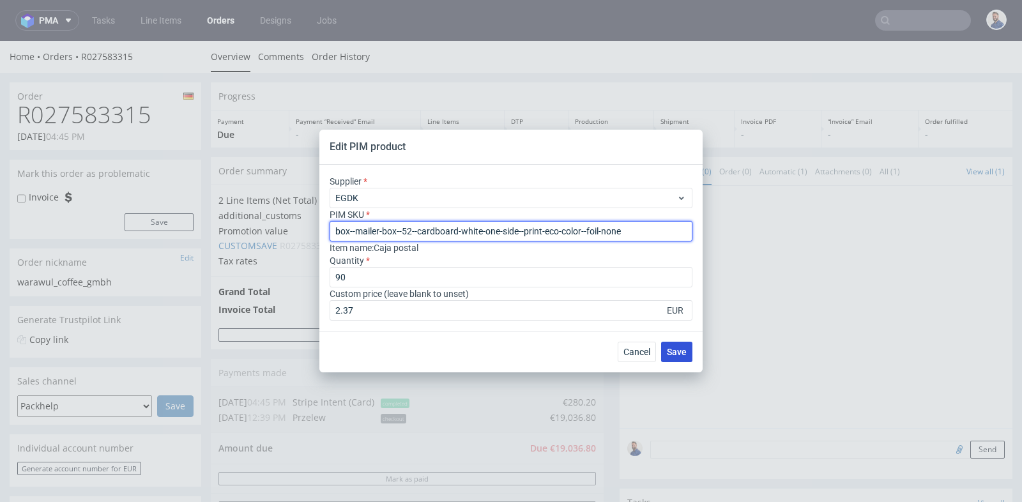
type input "box--mailer-box--52--cardboard-white-one-side--print-eco-color--foil-none"
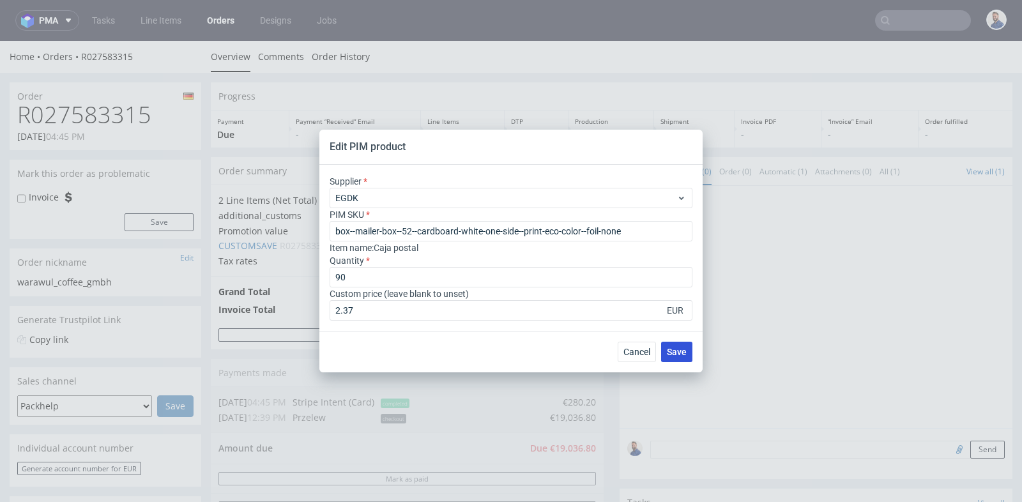
click at [684, 353] on span "Save" at bounding box center [677, 352] width 20 height 9
click at [679, 346] on button "Save" at bounding box center [676, 352] width 31 height 20
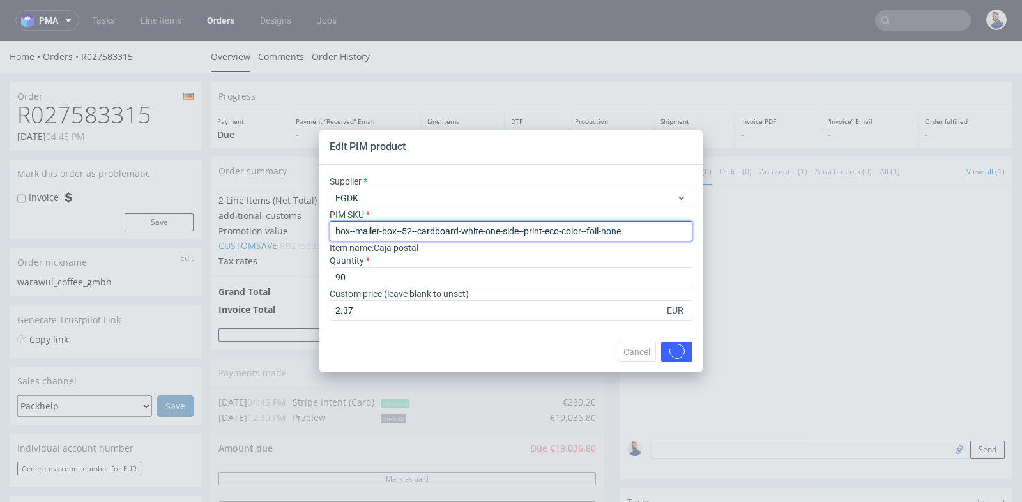
click at [337, 233] on input "box--mailer-box--52--cardboard-white-one-side--print-eco-color--foil-none" at bounding box center [511, 231] width 363 height 20
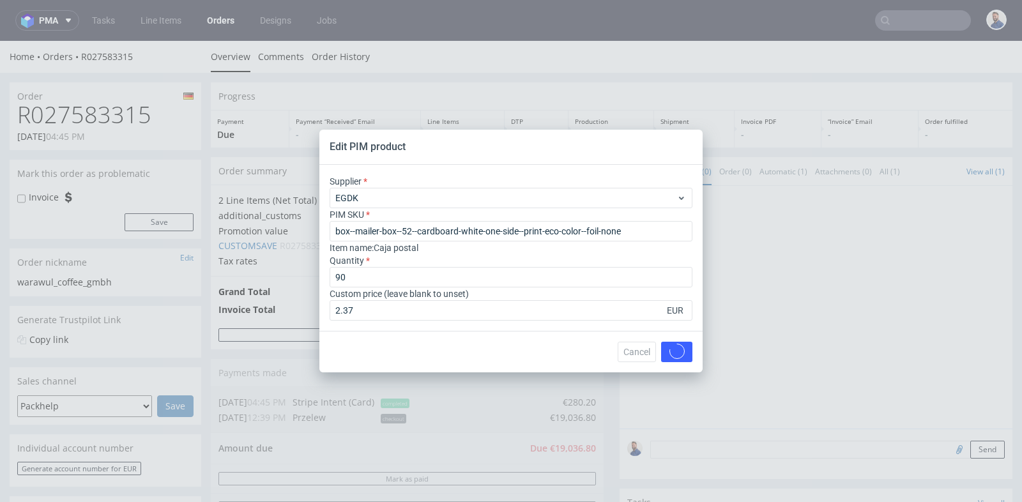
click at [647, 355] on div "Cancel Save" at bounding box center [655, 352] width 75 height 20
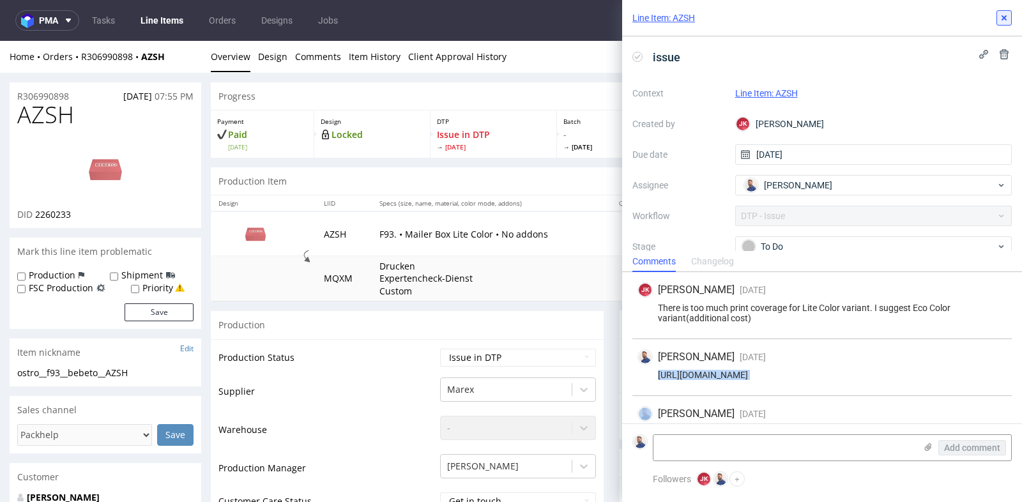
click at [1005, 17] on use at bounding box center [1004, 17] width 5 height 5
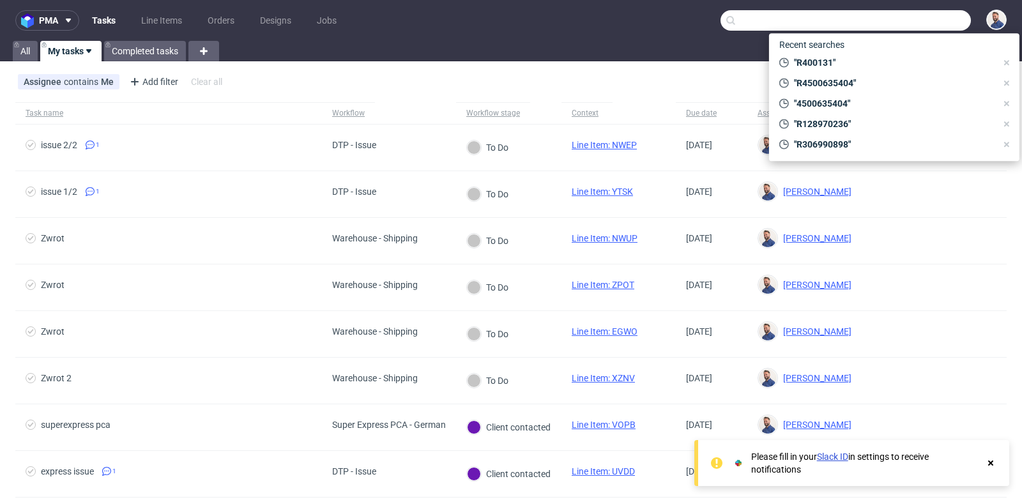
click at [927, 16] on input "text" at bounding box center [846, 20] width 251 height 20
paste input "R027583315"
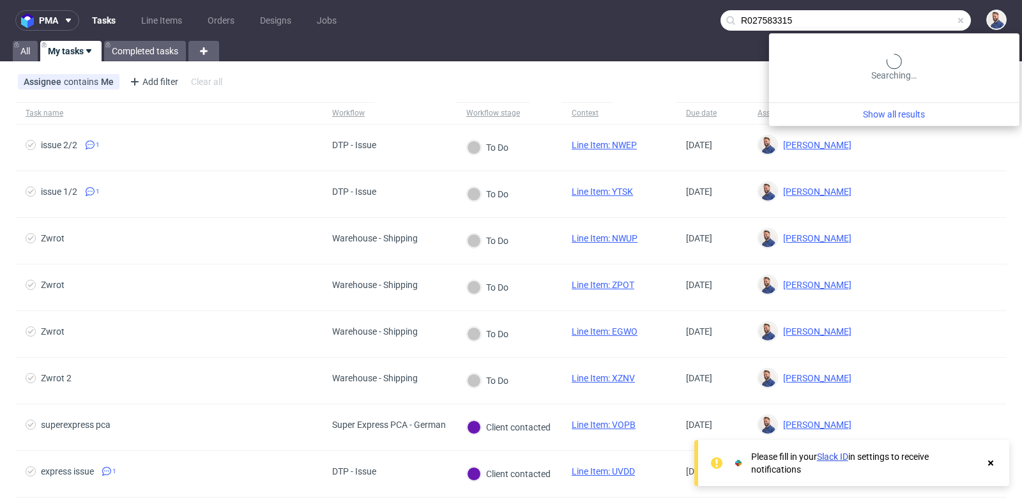
type input "R027583315"
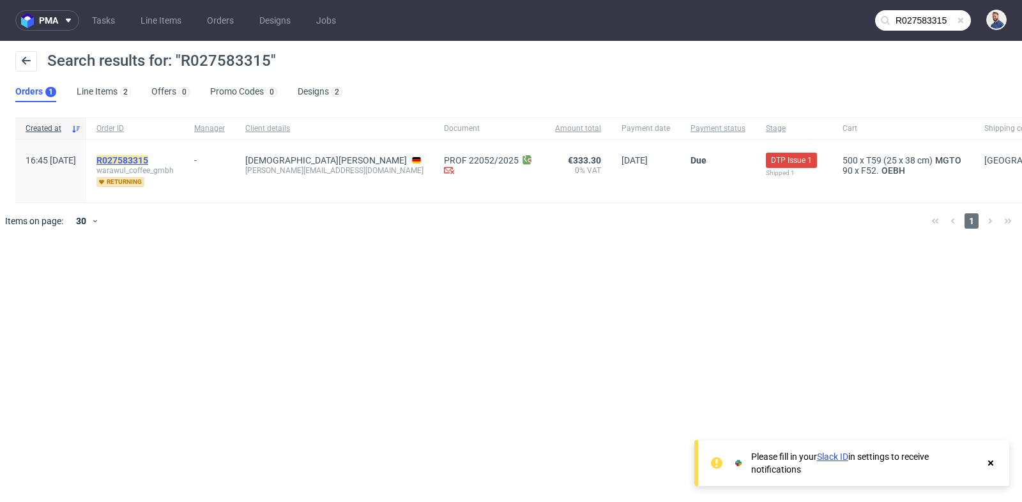
click at [148, 160] on mark "R027583315" at bounding box center [122, 160] width 52 height 10
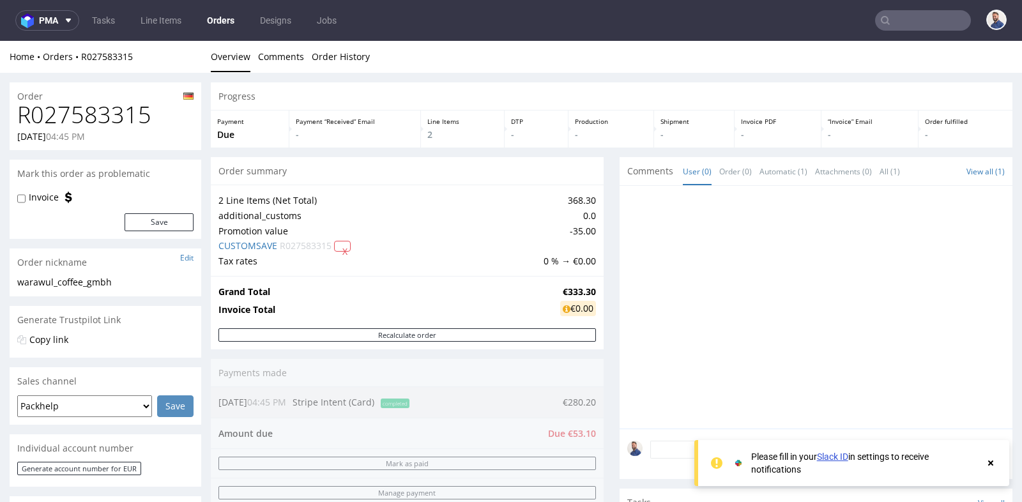
click at [609, 416] on div "Progress Payment Due Payment “Received” Email - Line Items 2 DTP - Production -…" at bounding box center [612, 454] width 802 height 744
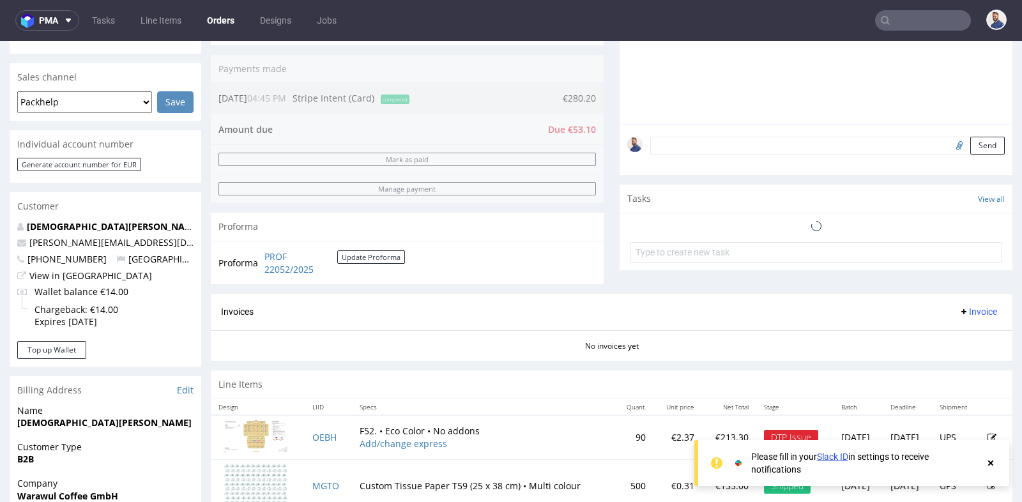
scroll to position [284, 0]
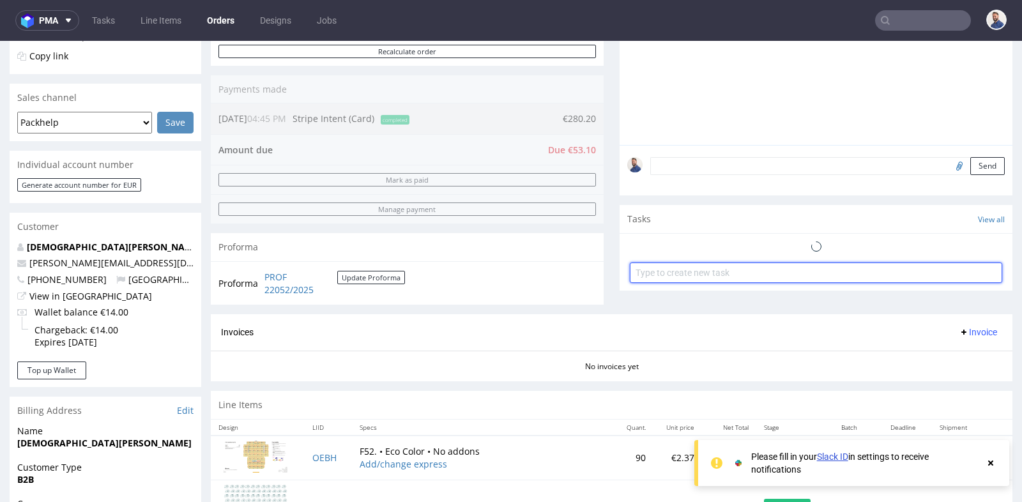
click at [782, 265] on input "text" at bounding box center [816, 273] width 373 height 20
type input "prośba o link do płatności"
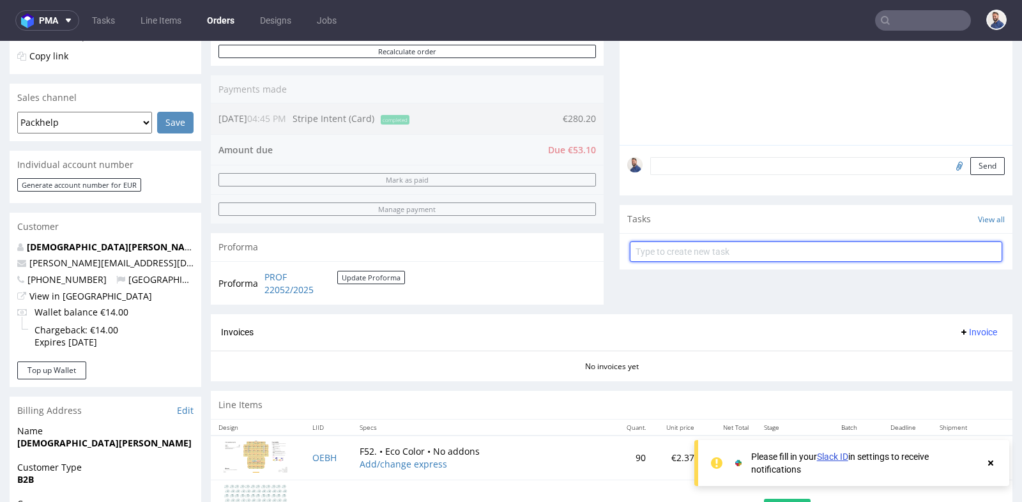
click at [775, 247] on input "text" at bounding box center [816, 252] width 373 height 20
type input "prośba o link do płatności"
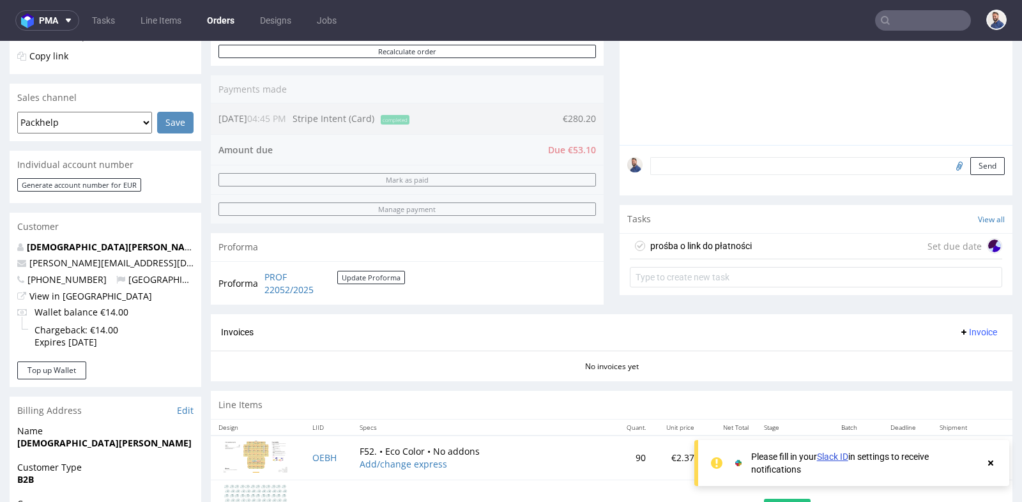
click at [800, 242] on div "prośba o link do płatności Set due date" at bounding box center [816, 247] width 373 height 26
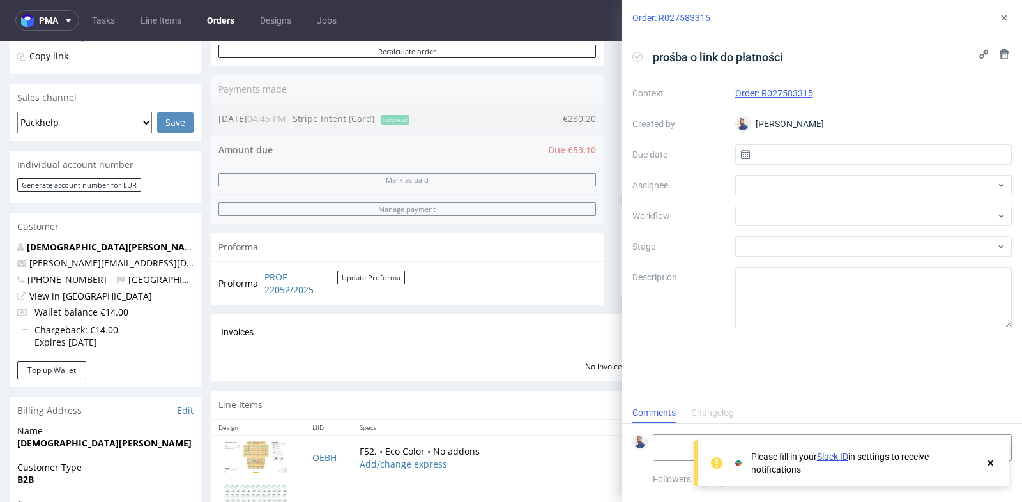
scroll to position [10, 0]
click at [819, 153] on input "text" at bounding box center [874, 154] width 277 height 20
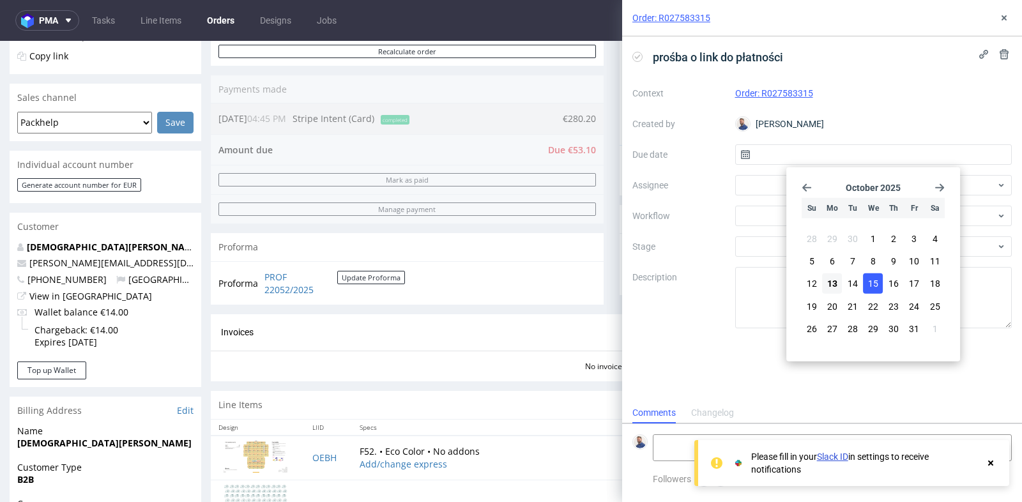
click at [870, 281] on span "15" at bounding box center [873, 283] width 10 height 13
type input "15/10/2025"
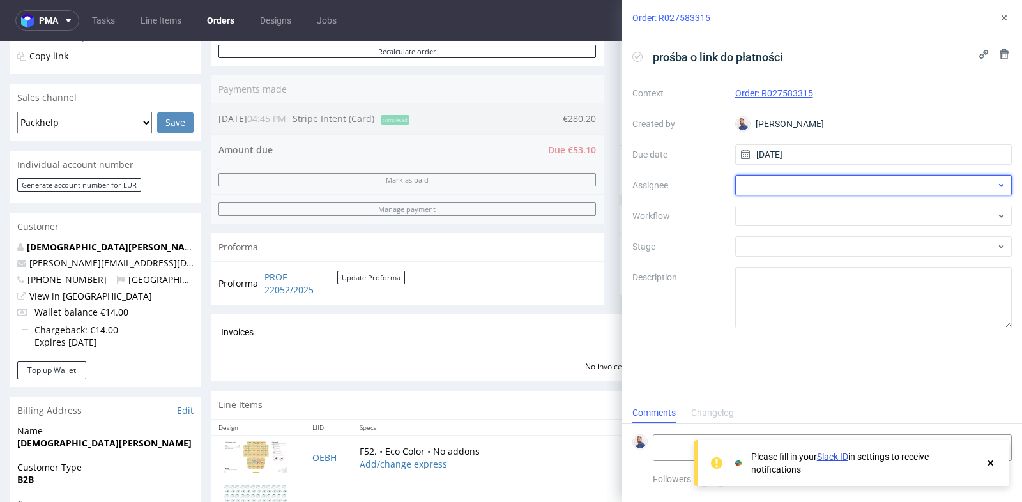
click at [768, 187] on div at bounding box center [874, 185] width 277 height 20
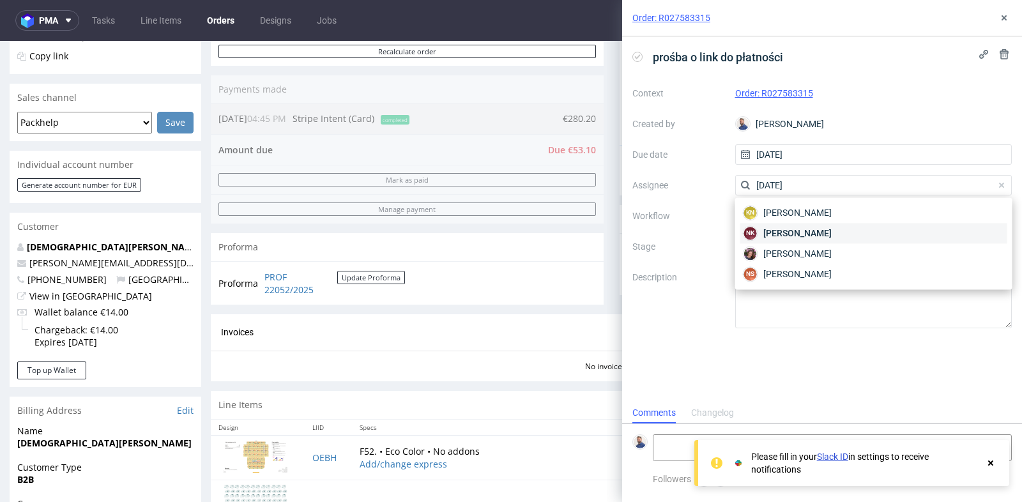
type input "natal"
click at [789, 235] on span "Natalia Kaczorowska" at bounding box center [798, 233] width 68 height 13
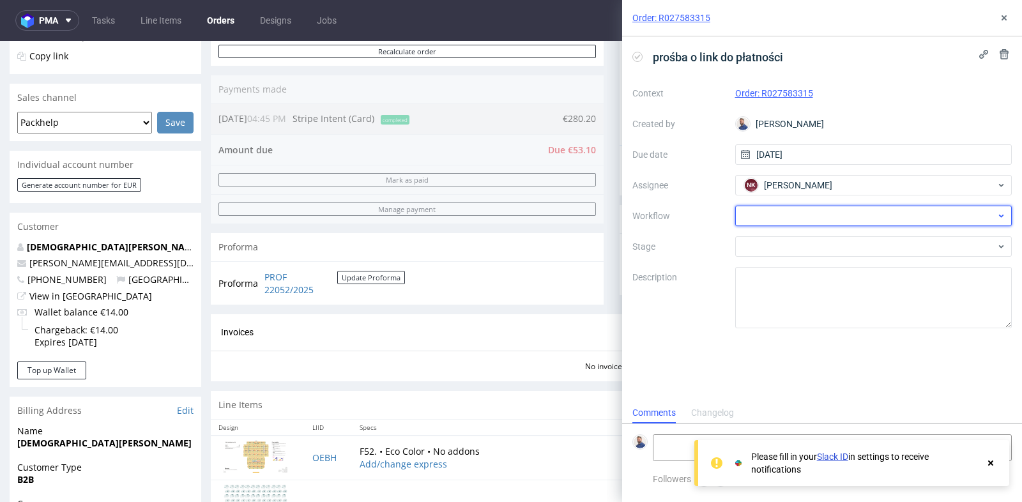
click at [794, 218] on div at bounding box center [874, 216] width 277 height 20
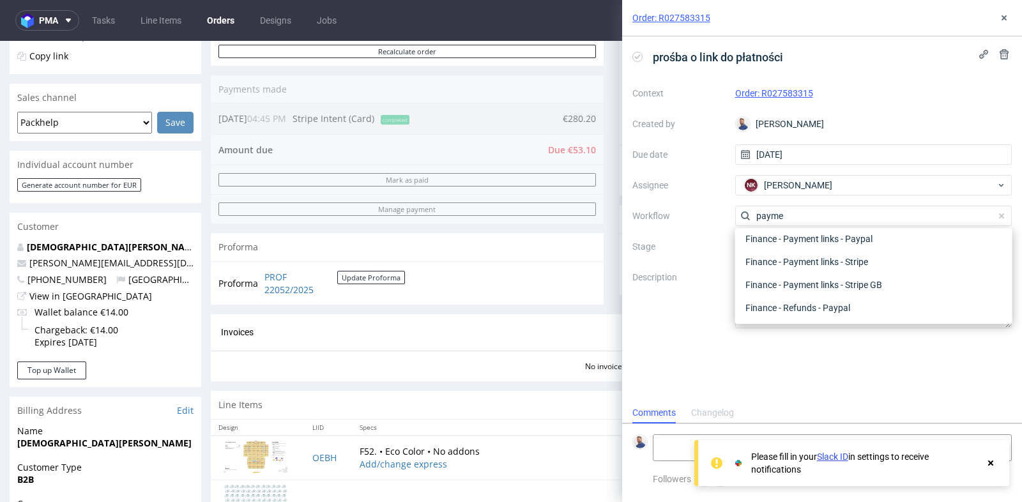
scroll to position [23, 0]
type input "payme"
click at [803, 280] on div "Finance - Payment links - Stripe" at bounding box center [874, 284] width 267 height 23
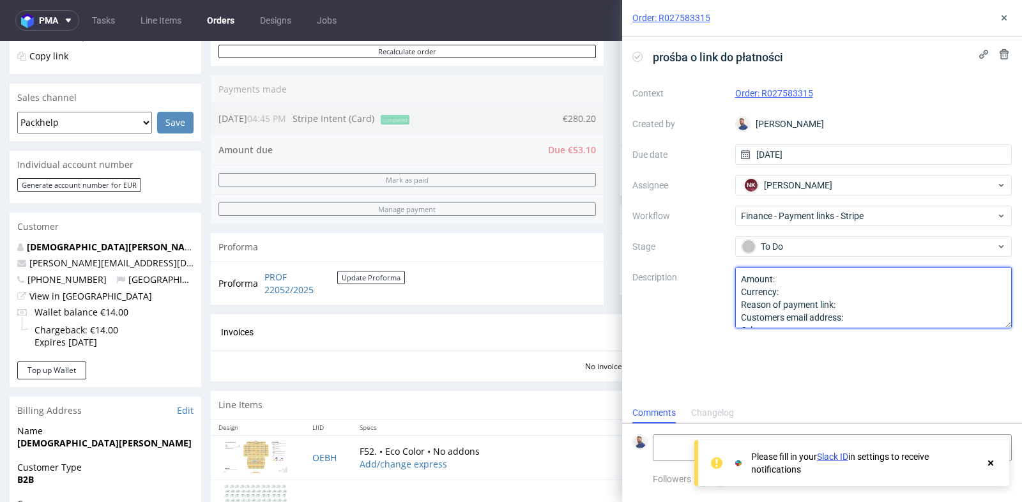
click at [806, 281] on textarea "Amount: Currency: Reason of payment link: Customers email address: Other:" at bounding box center [874, 297] width 277 height 61
click at [828, 291] on textarea "Amount: Currency: Reason of payment link: Customers email address: Other:" at bounding box center [874, 297] width 277 height 61
click at [860, 298] on textarea "Amount: Currency: Reason of payment link: Customers email address: Other:" at bounding box center [874, 297] width 277 height 61
click at [877, 319] on textarea "Amount: Currency: Reason of payment link: Customers email address: Other:" at bounding box center [874, 297] width 277 height 61
click at [846, 321] on textarea "Amount: Currency: Reason of payment link: Customers email address: Other:" at bounding box center [874, 297] width 277 height 61
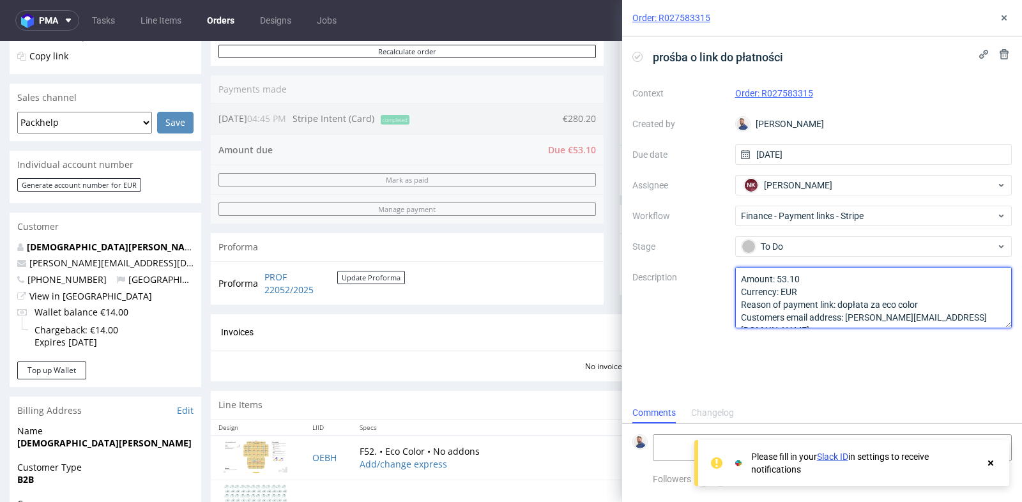
click at [953, 316] on textarea "Amount: Currency: Reason of payment link: Customers email address: Other:" at bounding box center [874, 297] width 277 height 61
type textarea "Amount: 53.10 Currency: EUR Reason of payment link: dopłata za eco color Custom…"
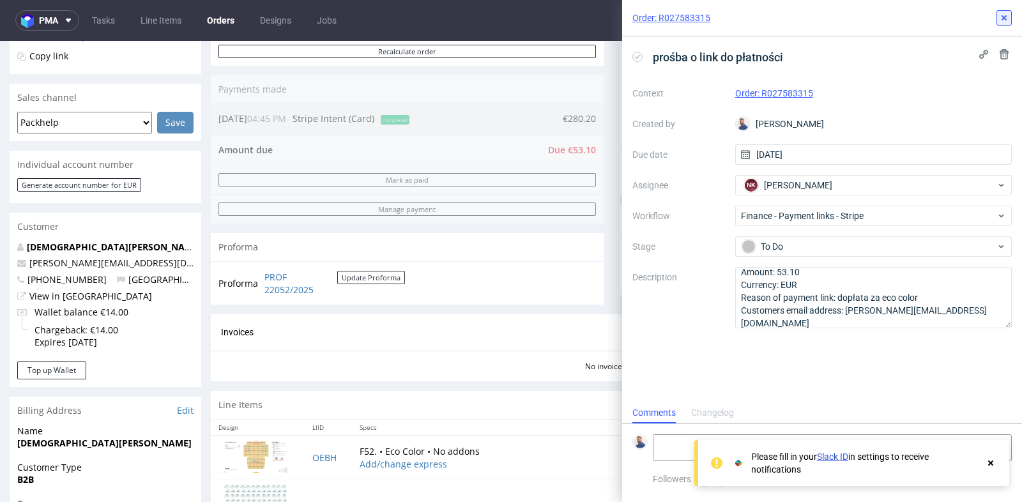
click at [1006, 21] on icon at bounding box center [1004, 18] width 10 height 10
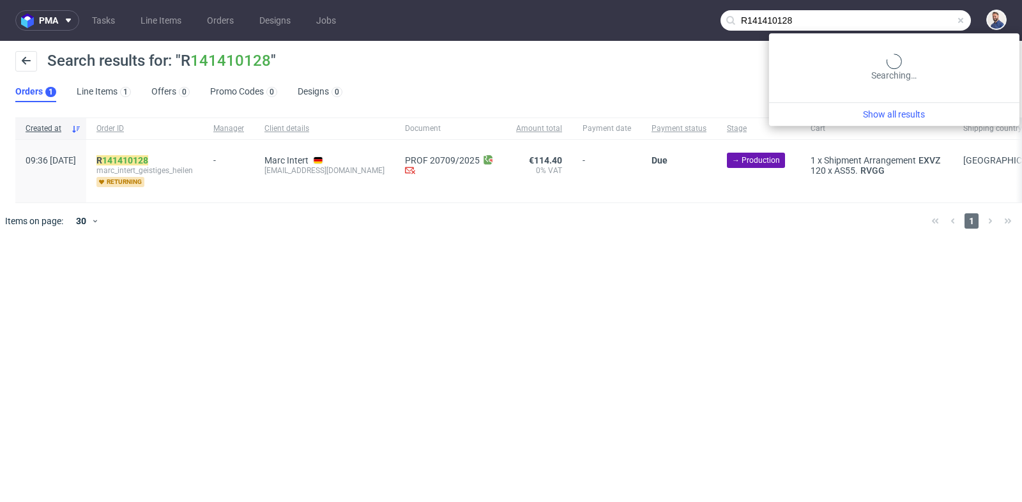
scroll to position [52, 0]
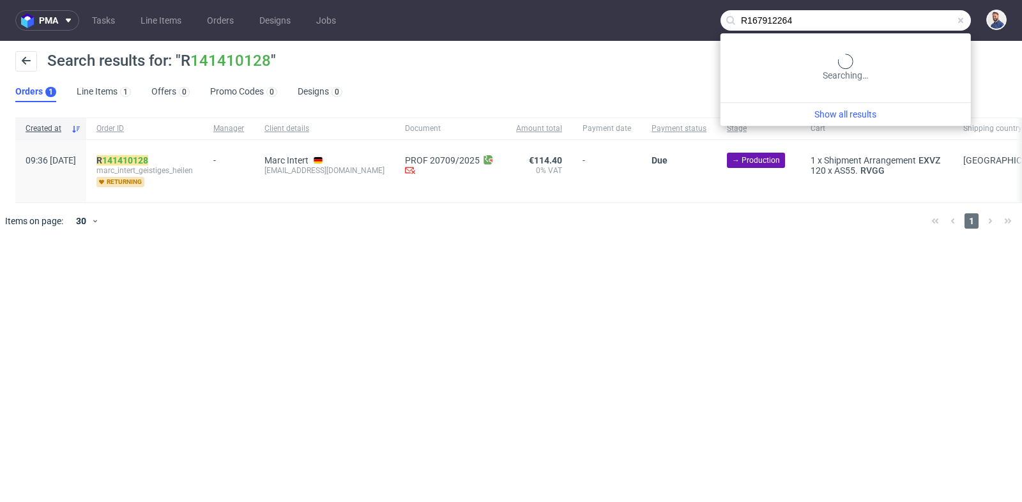
type input "R167912264"
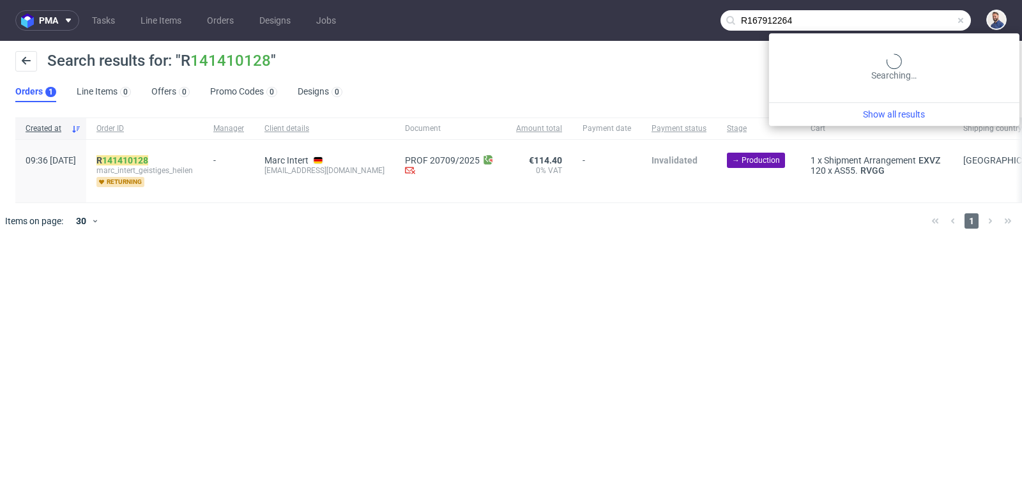
click at [930, 22] on input "R167912264" at bounding box center [846, 20] width 251 height 20
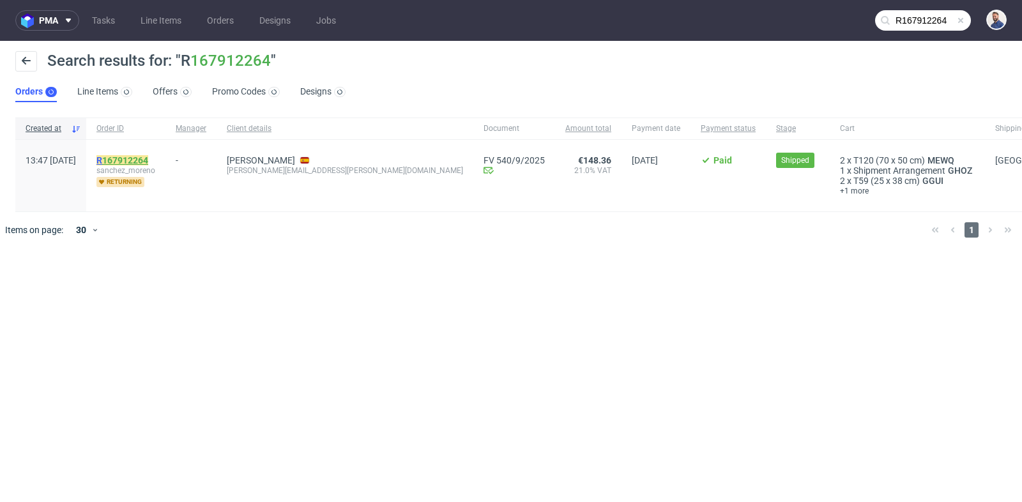
click at [148, 155] on link "167912264" at bounding box center [125, 160] width 46 height 10
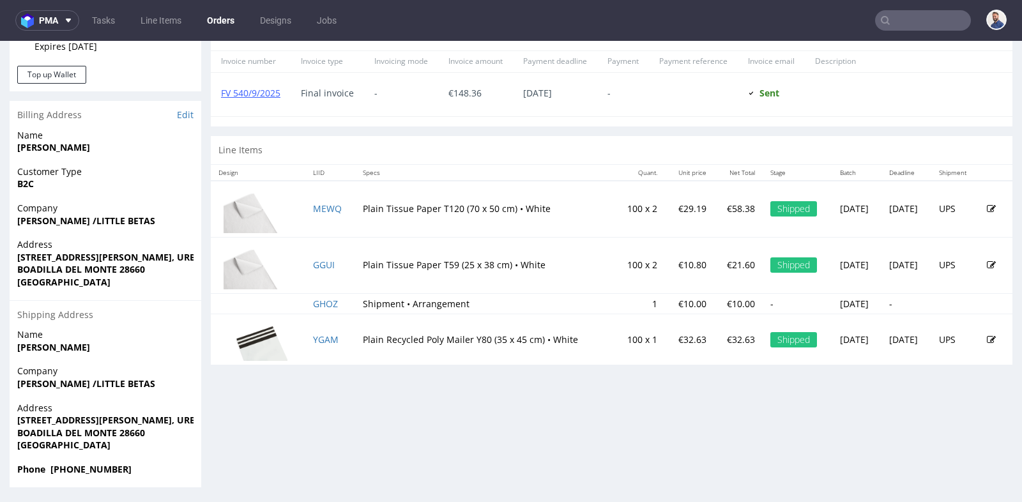
scroll to position [3, 0]
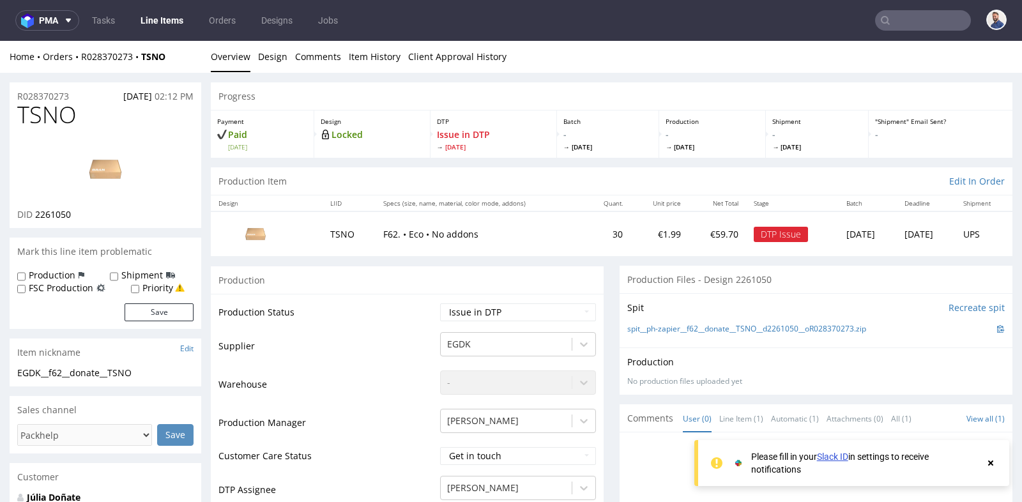
click at [601, 235] on td "30" at bounding box center [608, 234] width 46 height 44
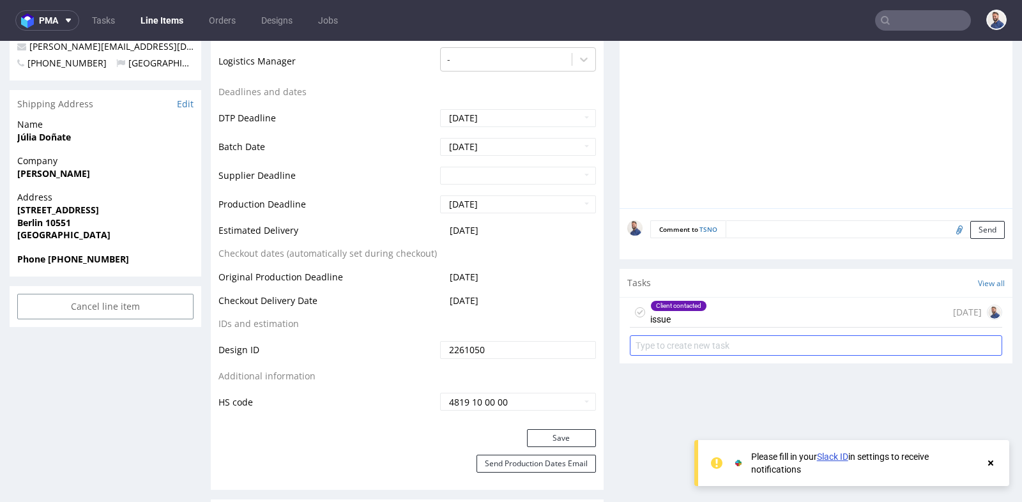
scroll to position [482, 0]
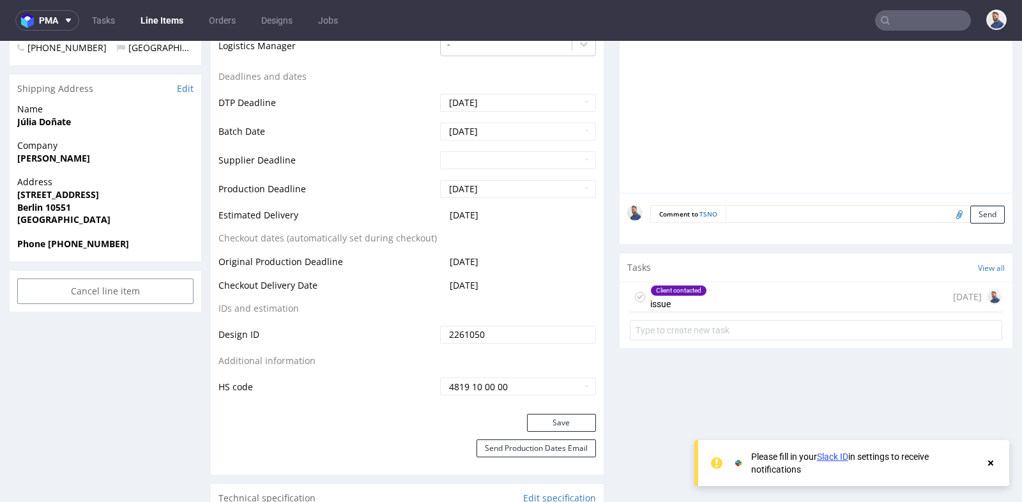
click at [719, 296] on div "Client contacted issue [DATE]" at bounding box center [816, 297] width 373 height 30
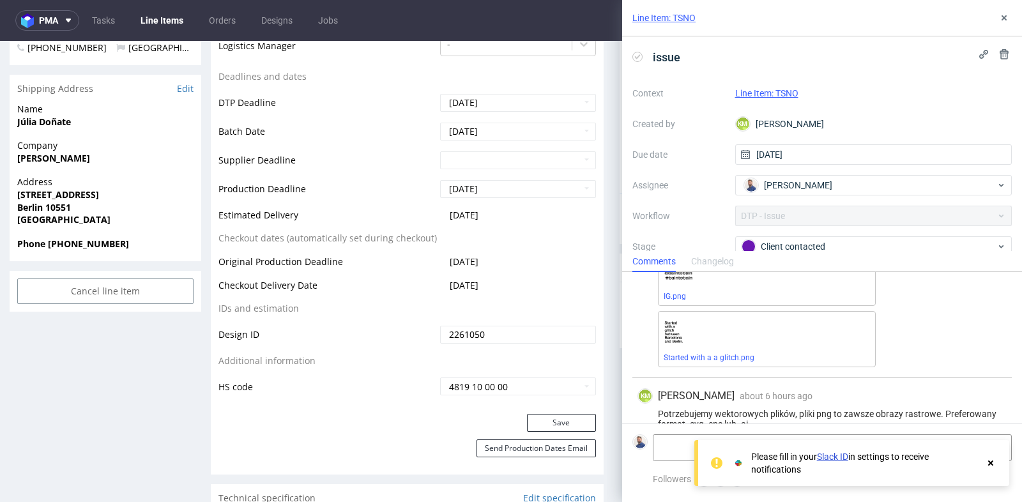
scroll to position [344, 0]
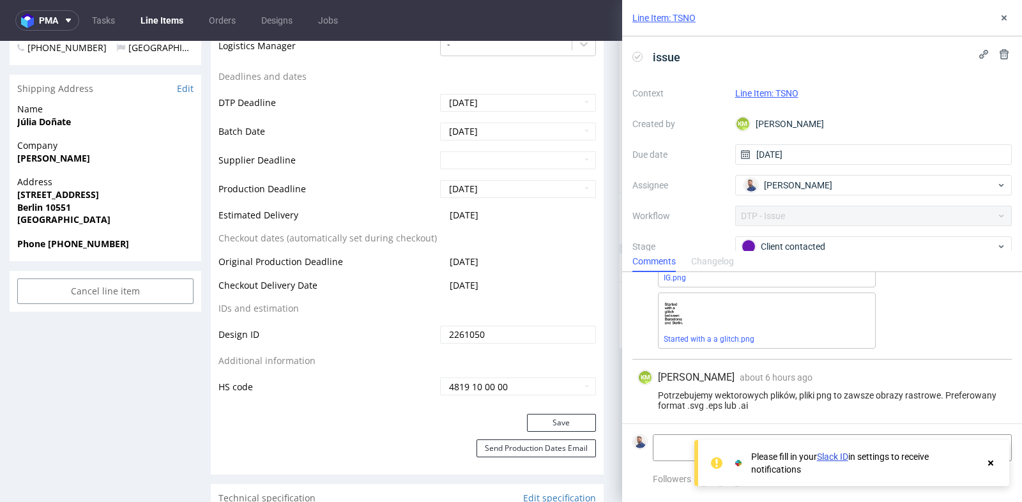
click at [806, 376] on span "about 6 hours ago" at bounding box center [776, 378] width 73 height 10
click at [992, 463] on use at bounding box center [991, 463] width 5 height 5
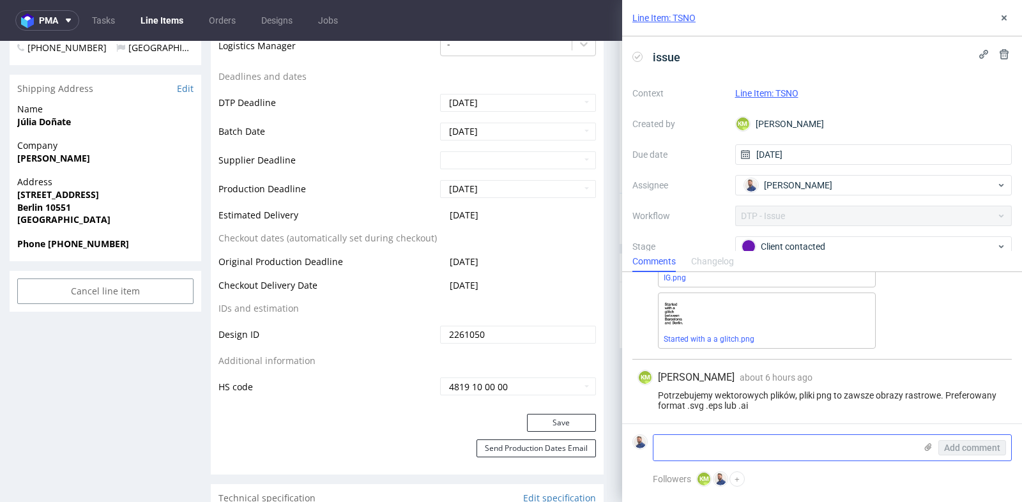
click at [766, 436] on textarea at bounding box center [785, 448] width 262 height 26
click at [763, 441] on textarea at bounding box center [785, 448] width 262 height 26
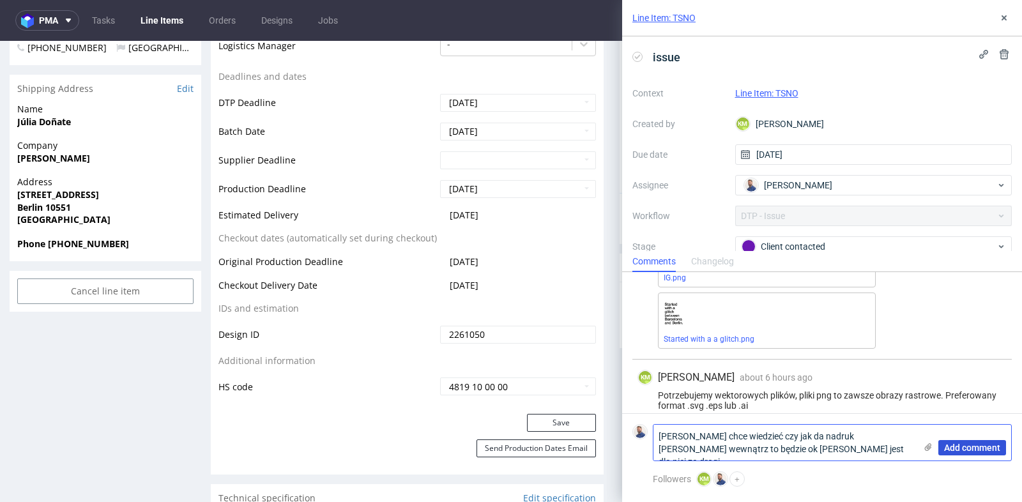
type textarea "[PERSON_NAME] chce wiedzieć czy jak da nadruk [PERSON_NAME] wewnątrz to będzie …"
click at [991, 444] on span "Add comment" at bounding box center [973, 447] width 56 height 9
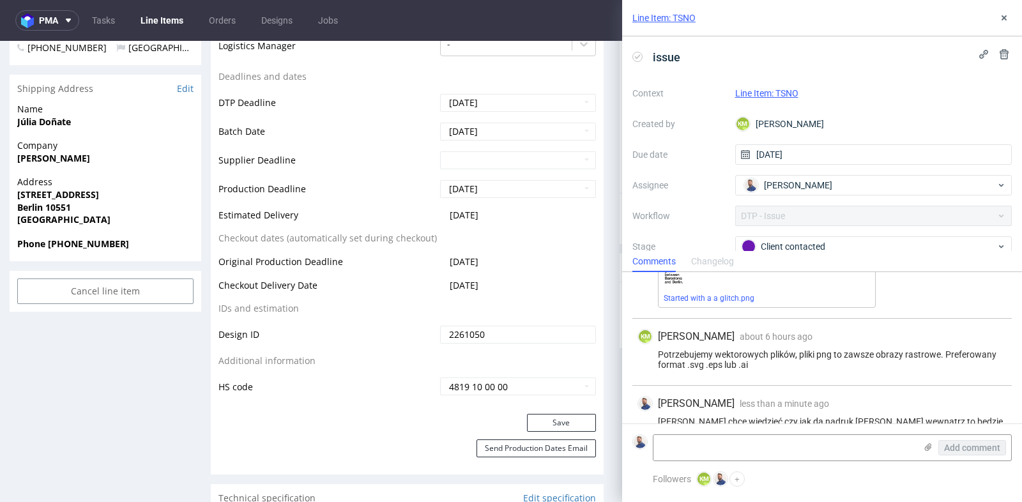
scroll to position [410, 0]
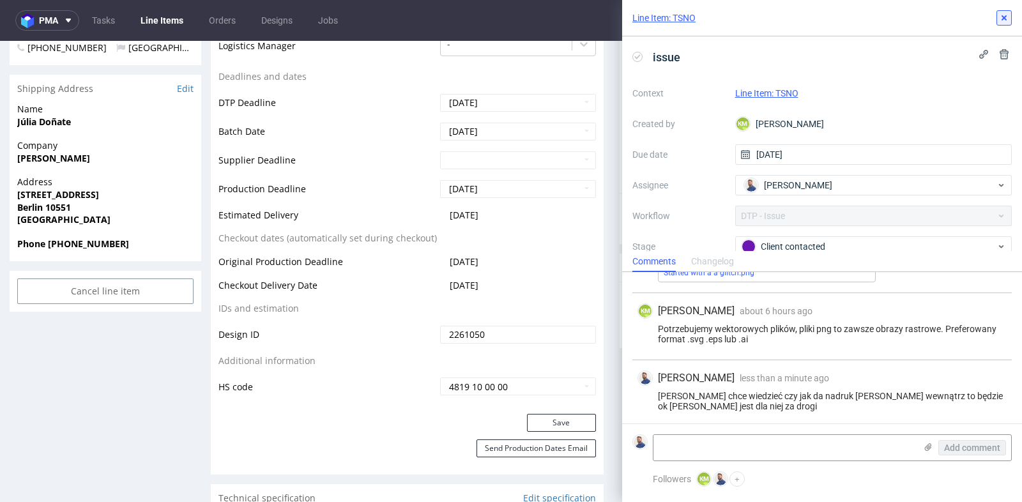
click at [1005, 17] on use at bounding box center [1004, 17] width 5 height 5
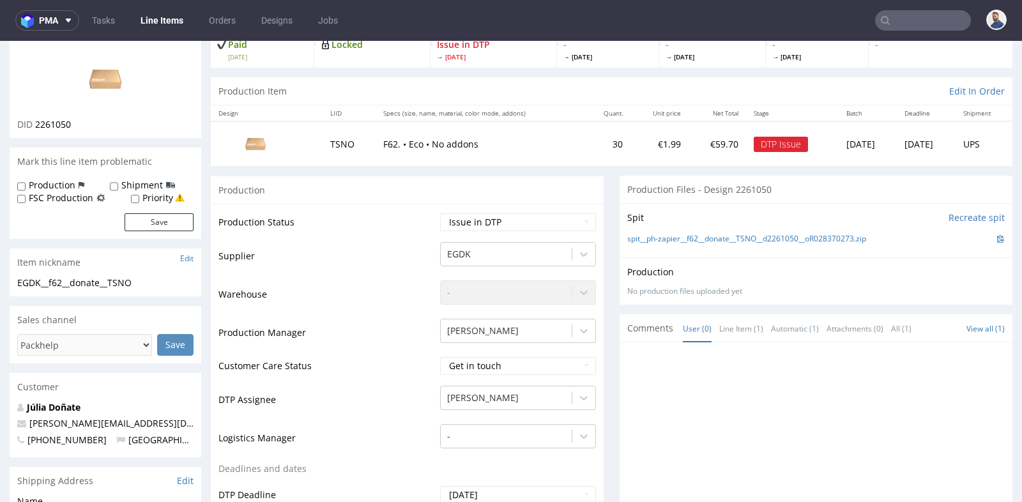
scroll to position [85, 0]
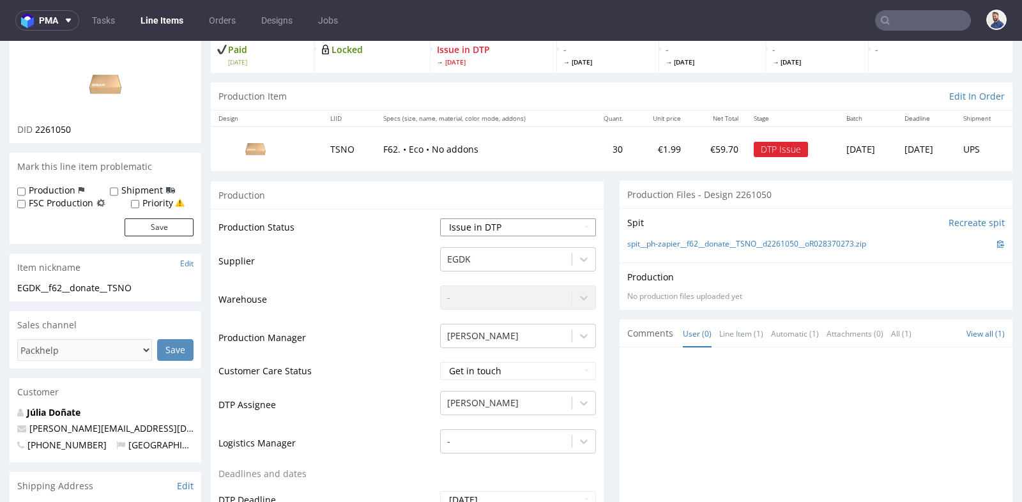
click at [583, 219] on select "Waiting for Artwork Waiting for Diecut Waiting for Mockup Waiting for DTP Waiti…" at bounding box center [518, 228] width 156 height 18
select select "back_for_dtp"
click at [590, 286] on div "-" at bounding box center [518, 295] width 156 height 18
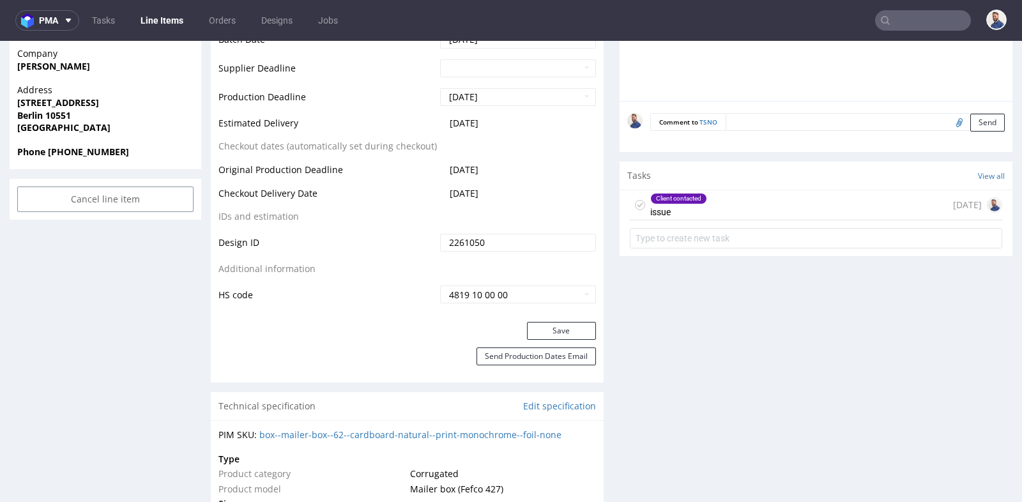
scroll to position [596, 0]
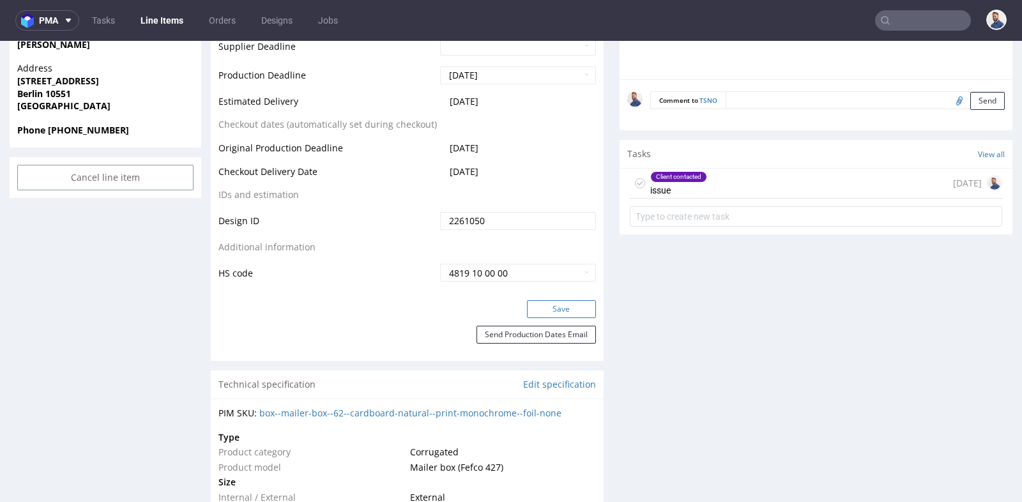
click at [570, 300] on button "Save" at bounding box center [561, 309] width 69 height 18
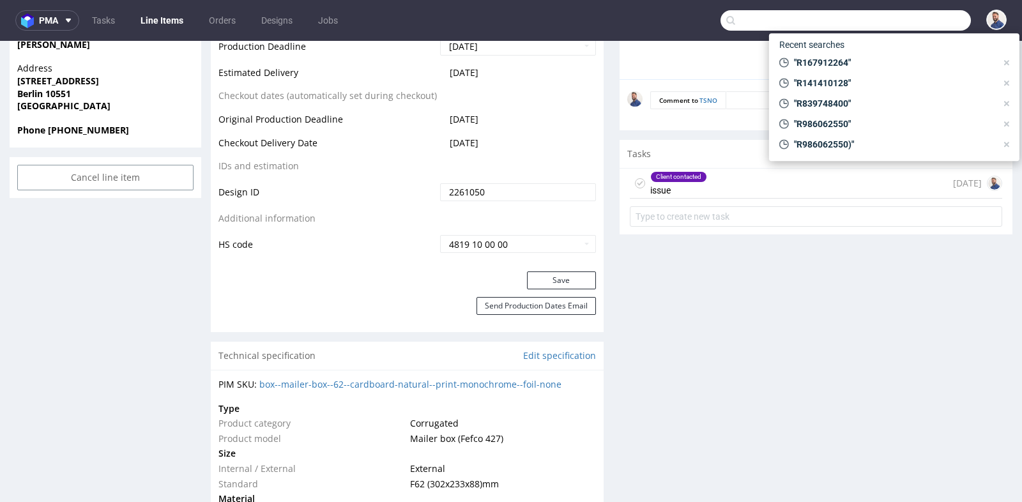
click at [900, 17] on input "text" at bounding box center [846, 20] width 251 height 20
paste input "R185297146"
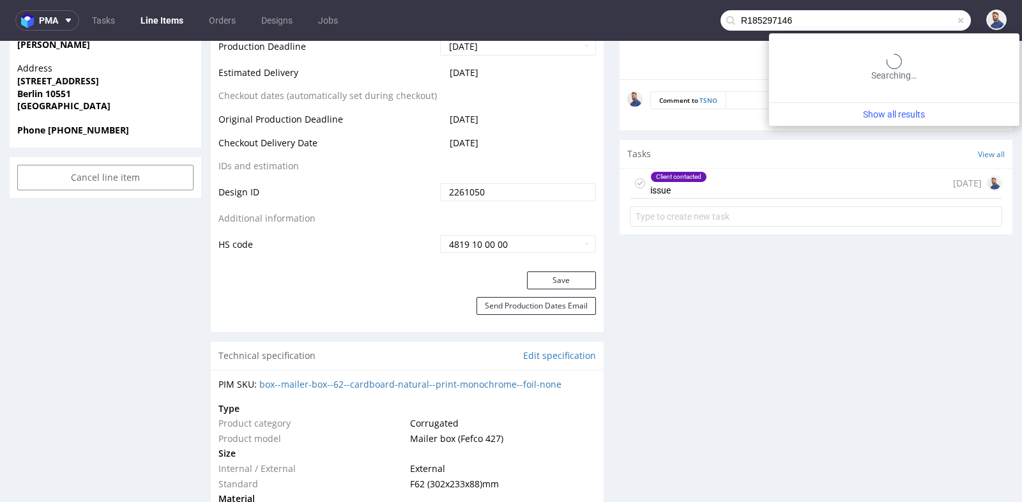
type input "R185297146"
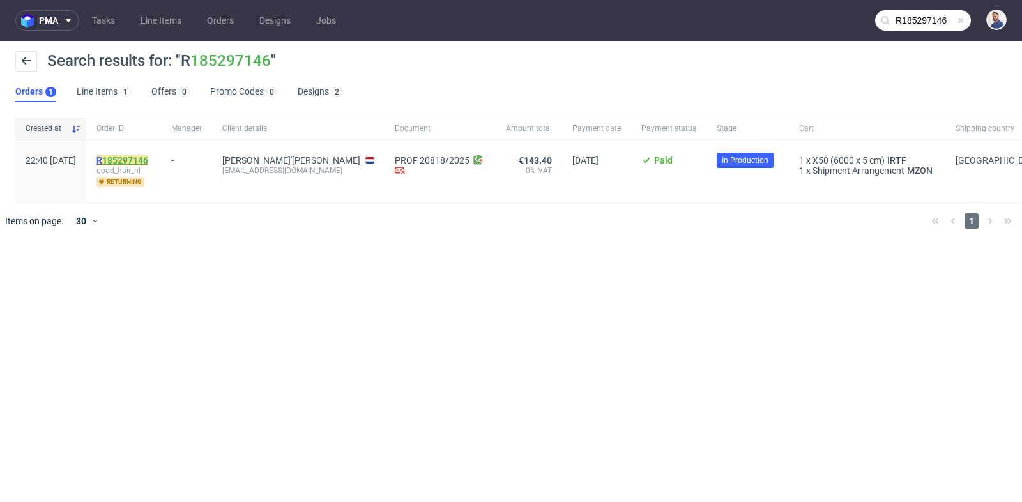
click at [148, 161] on link "185297146" at bounding box center [125, 160] width 46 height 10
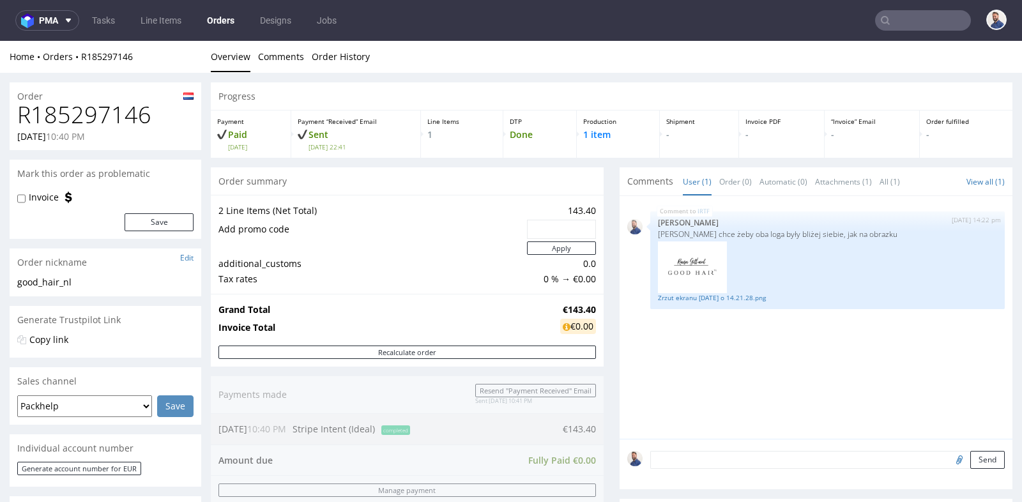
click at [599, 283] on div "Progress Payment Paid Sat 27 Sep Payment “Received” Email Sent Sat 27 Sep 22:41…" at bounding box center [612, 426] width 802 height 689
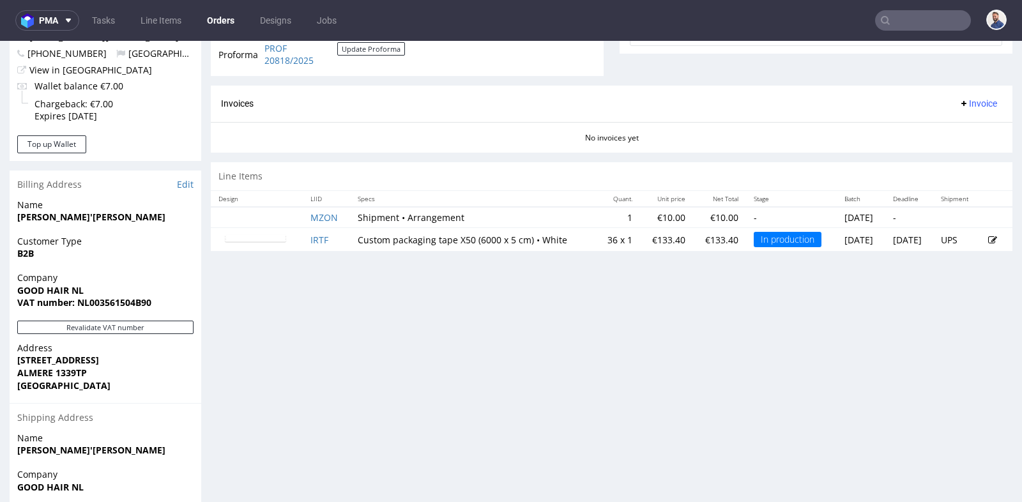
scroll to position [511, 0]
click at [924, 18] on input "text" at bounding box center [923, 20] width 96 height 20
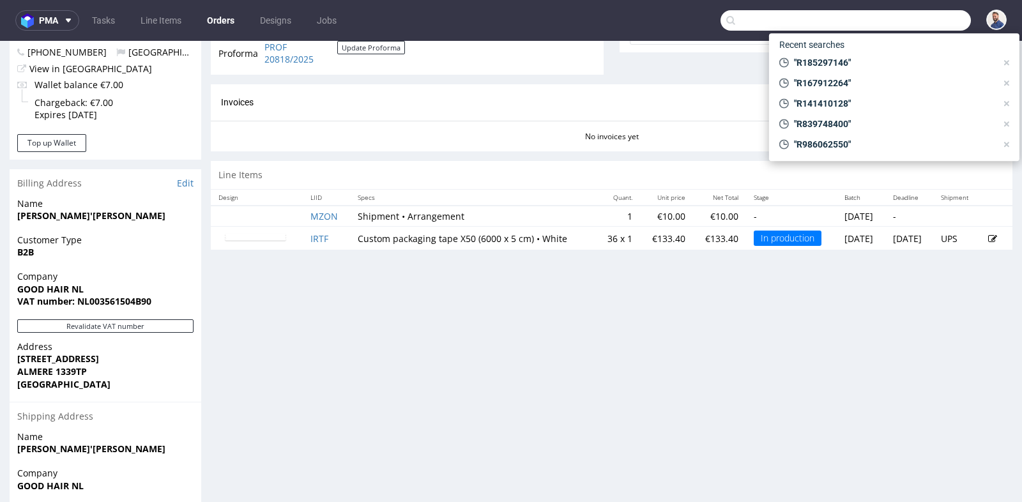
paste input "sara@againstgravity.pl"
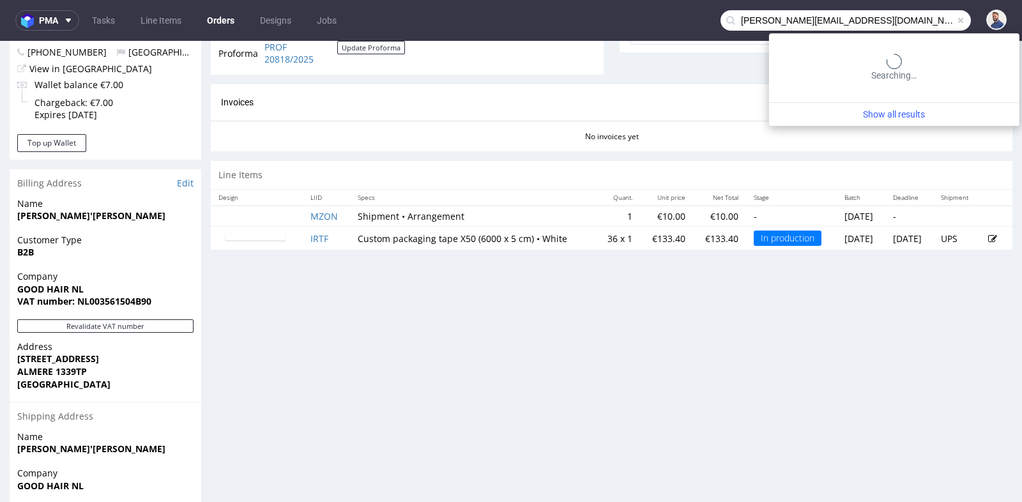
type input "sara@againstgravity.pl"
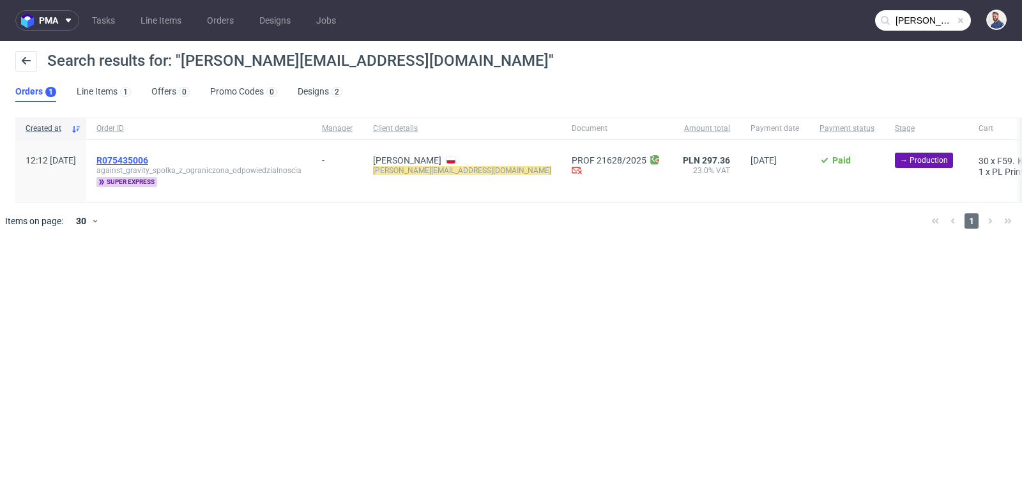
click at [148, 157] on span "R075435006" at bounding box center [122, 160] width 52 height 10
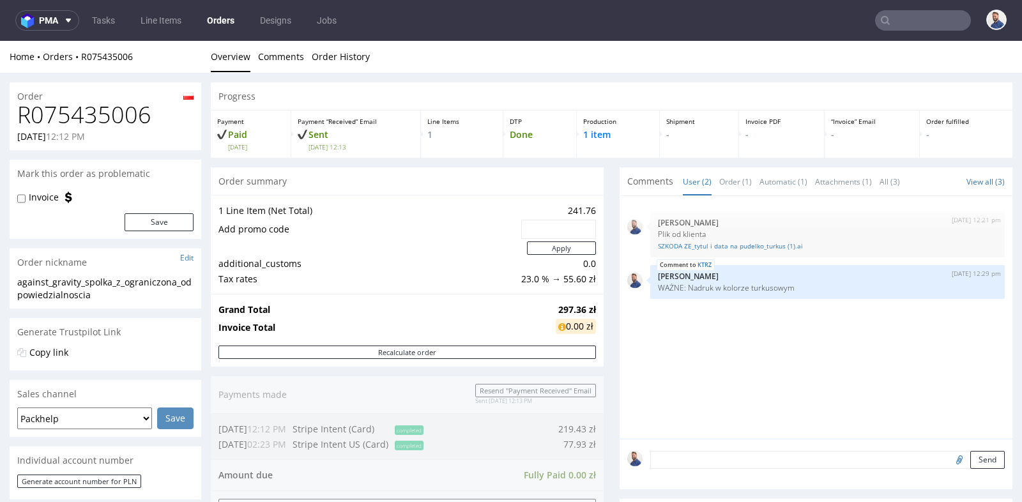
click at [592, 298] on div "Grand Total 297.36 zł Invoice Total 0.00 zł" at bounding box center [407, 320] width 393 height 52
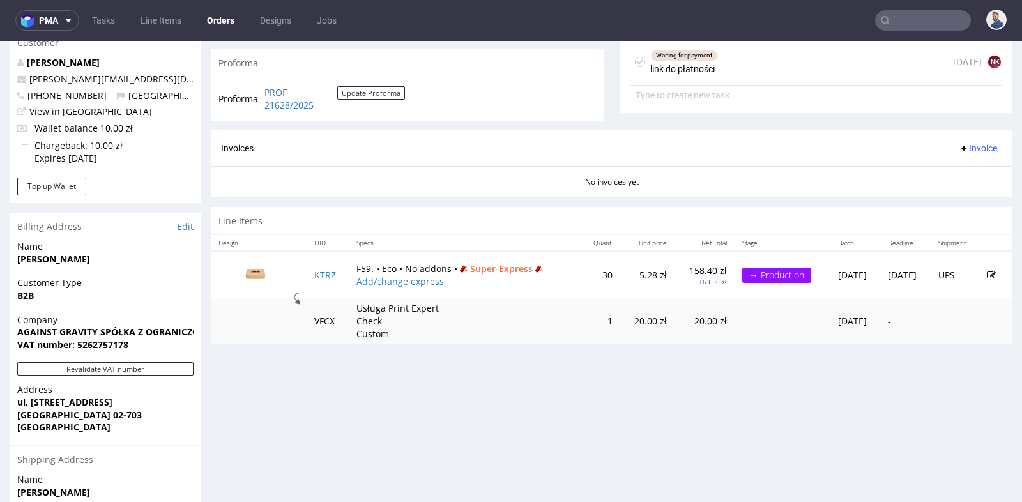
scroll to position [482, 0]
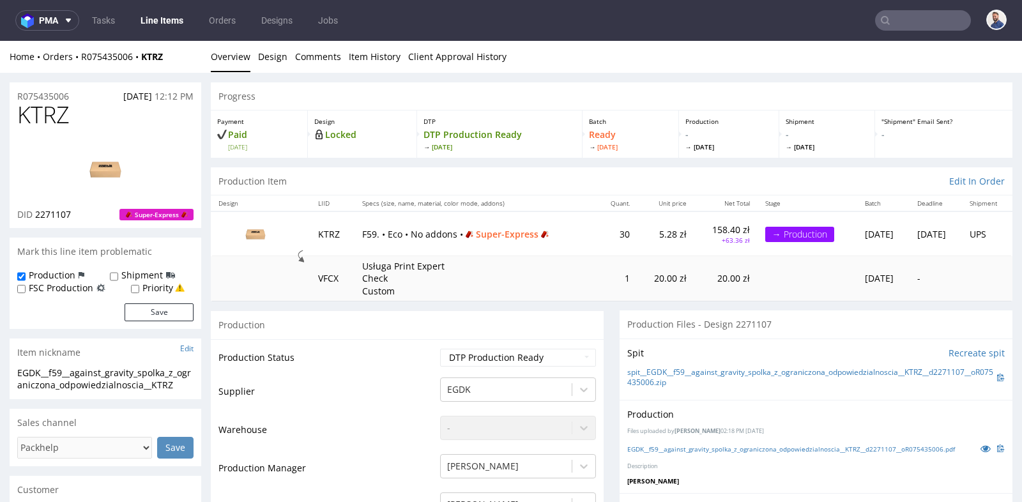
click at [598, 290] on td "1" at bounding box center [617, 278] width 41 height 45
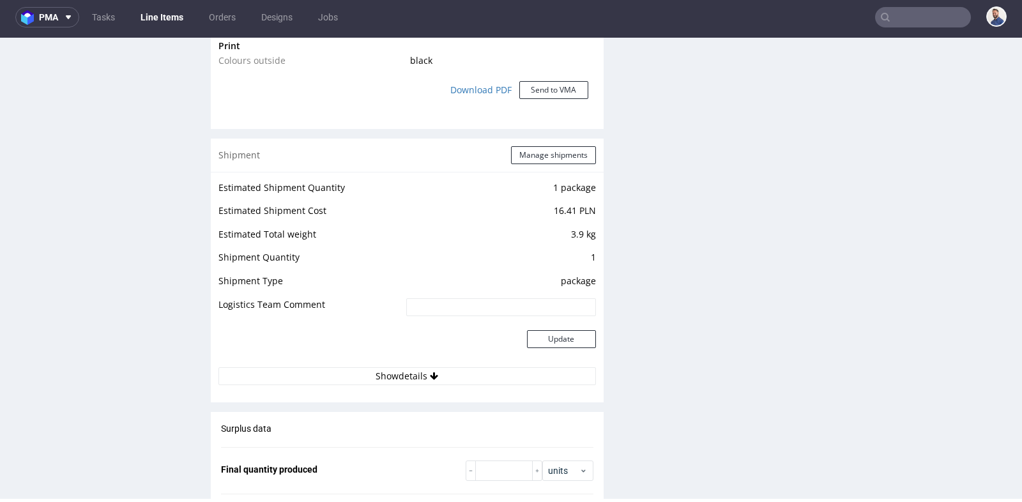
scroll to position [1152, 0]
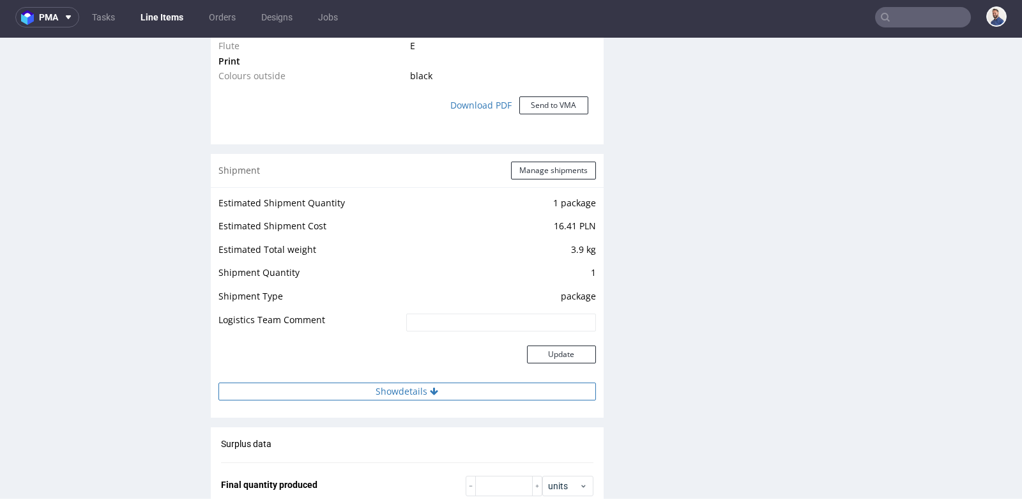
click at [424, 390] on button "Show details" at bounding box center [408, 392] width 378 height 18
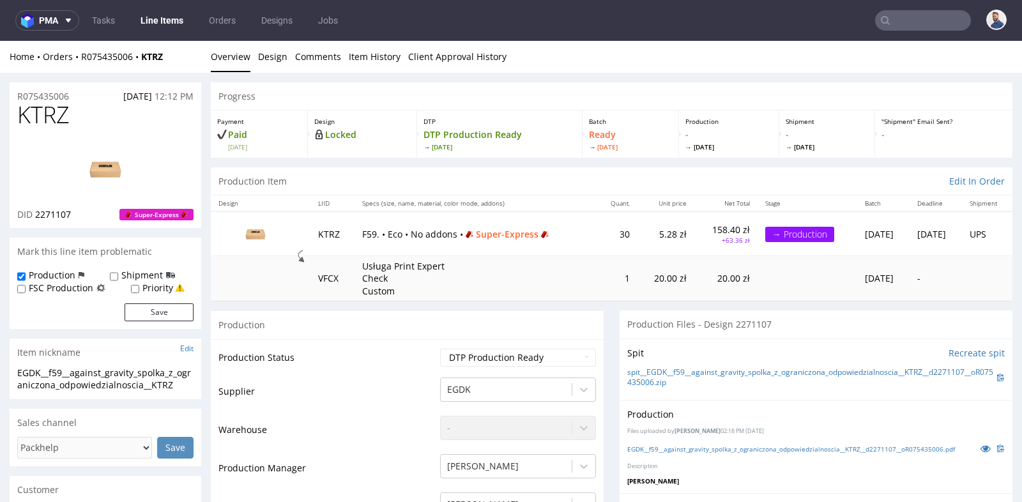
scroll to position [0, 0]
click at [911, 19] on input "text" at bounding box center [923, 20] width 96 height 20
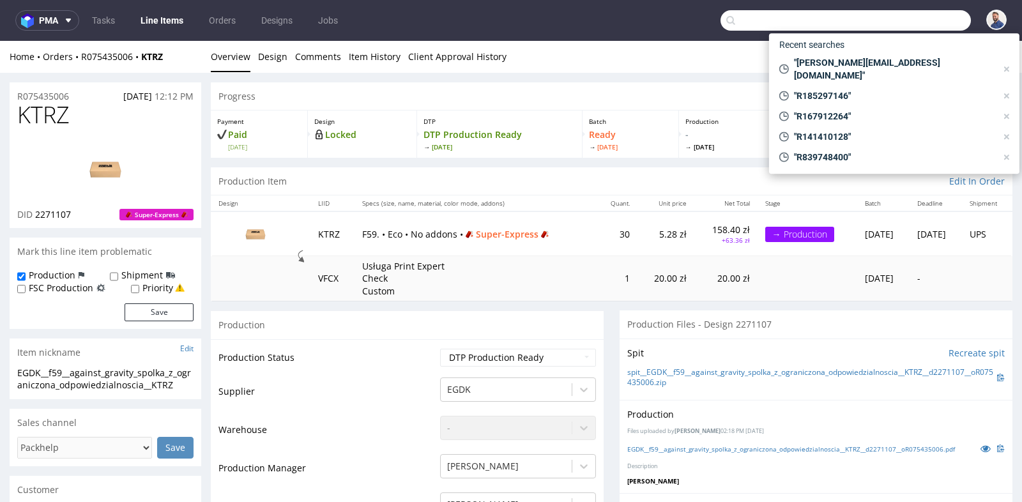
paste input "R318879573"
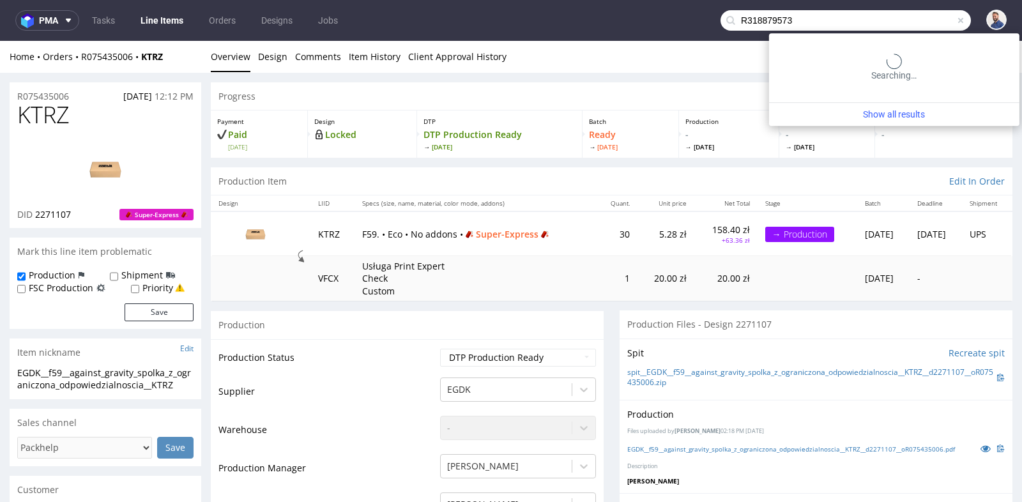
type input "R318879573"
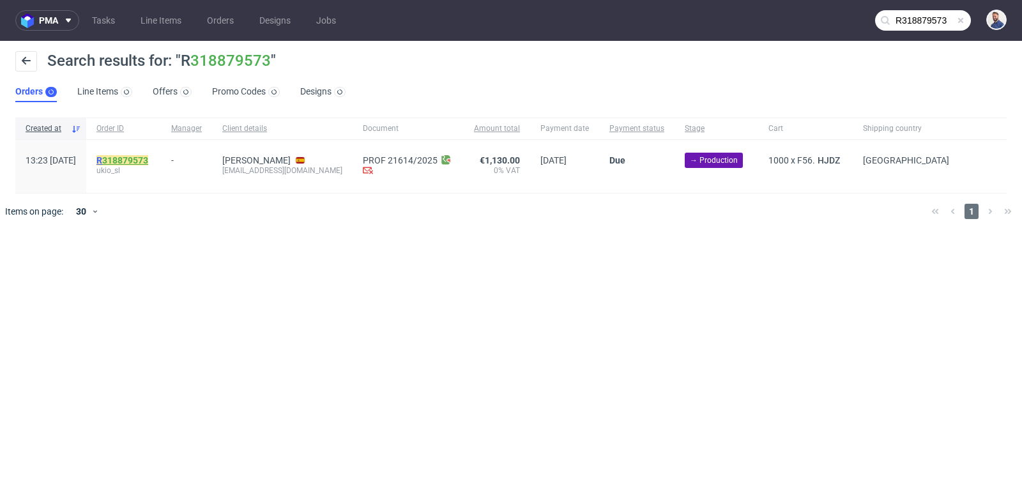
click at [143, 159] on link "318879573" at bounding box center [125, 160] width 46 height 10
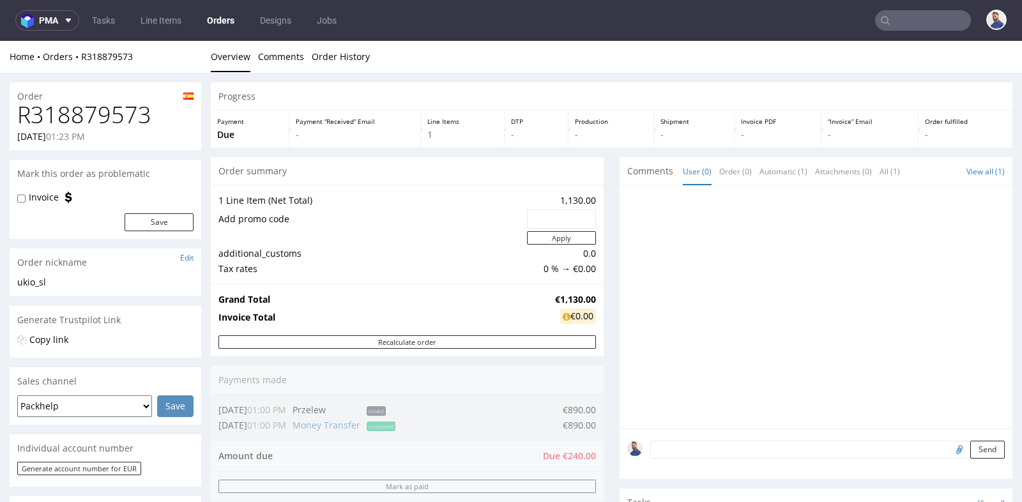
click at [608, 245] on div "Progress Payment Due Payment “Received” Email - Line Items 1 DTP - Production -…" at bounding box center [612, 440] width 802 height 717
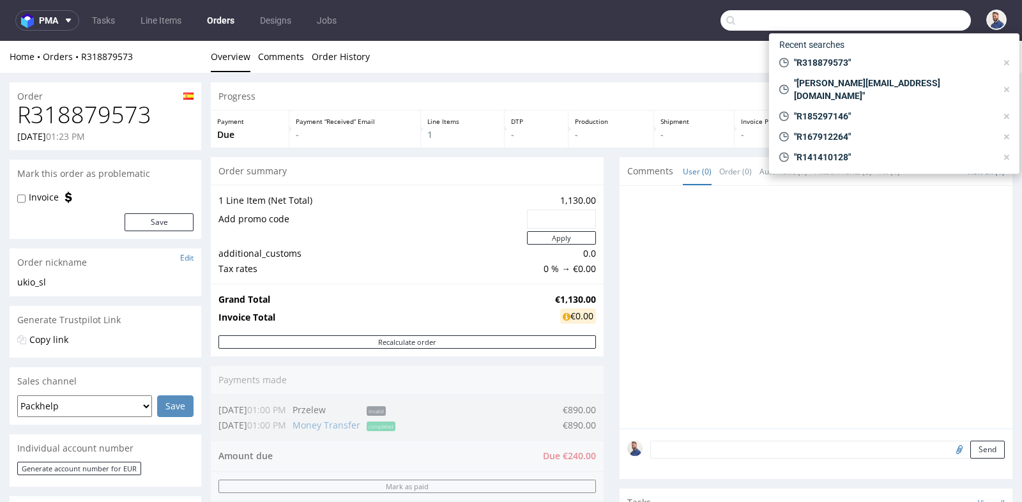
click at [897, 16] on input "text" at bounding box center [846, 20] width 251 height 20
paste input "R564543007"
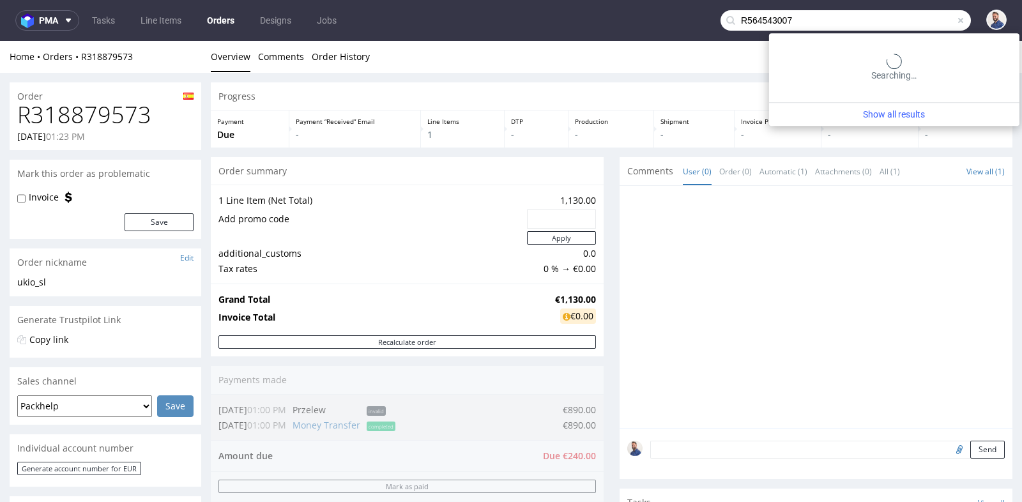
type input "R564543007"
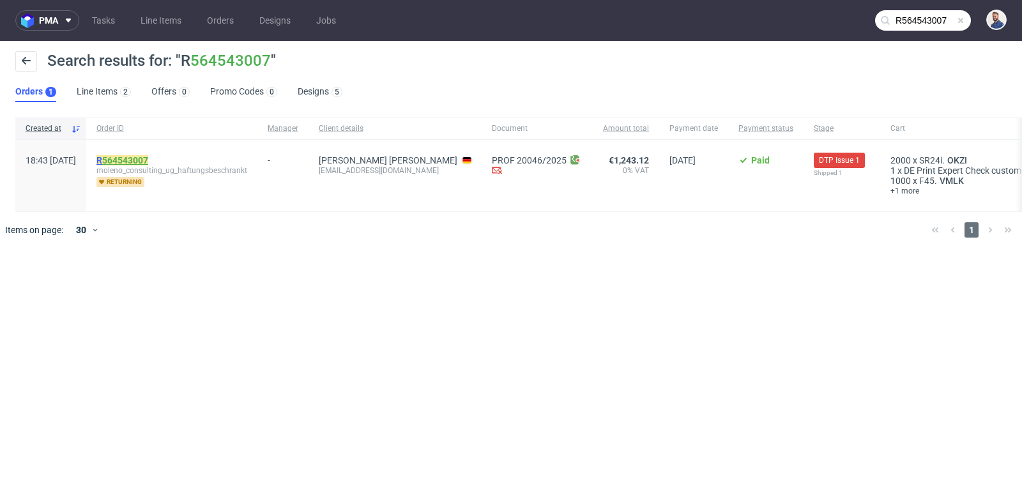
click at [147, 159] on link "564543007" at bounding box center [125, 160] width 46 height 10
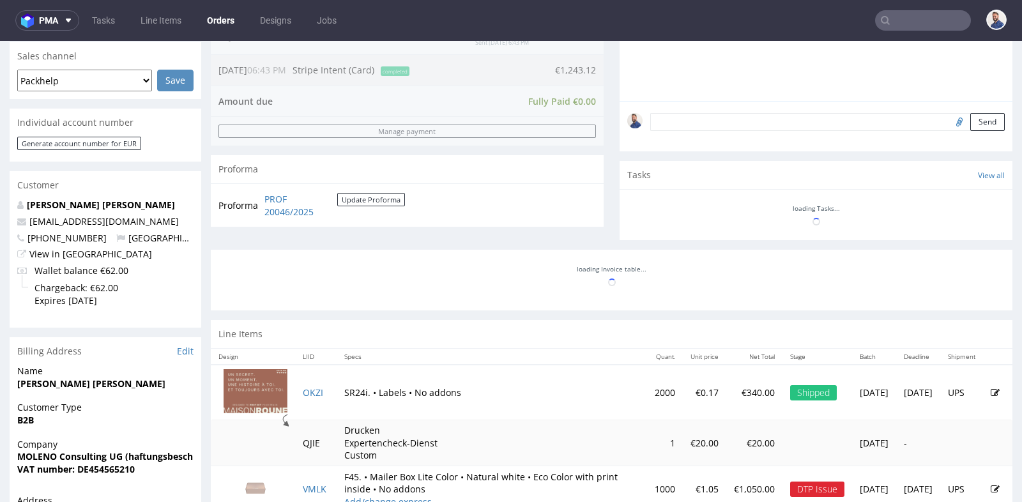
scroll to position [323, 0]
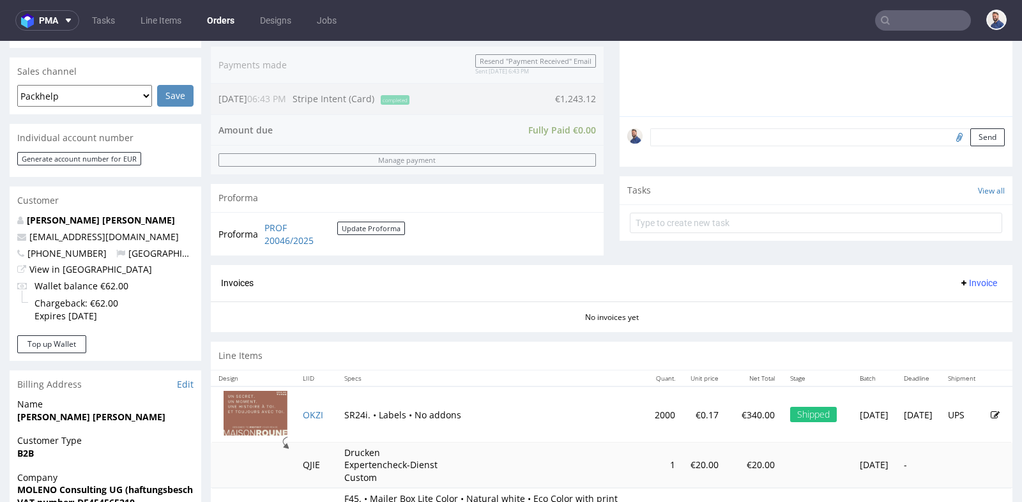
click at [118, 489] on strong "MOLENO Consulting UG (haftungsbeschränkt)" at bounding box center [118, 490] width 203 height 12
copy strong "MOLENO Consulting UG (haftungsbeschränkt)"
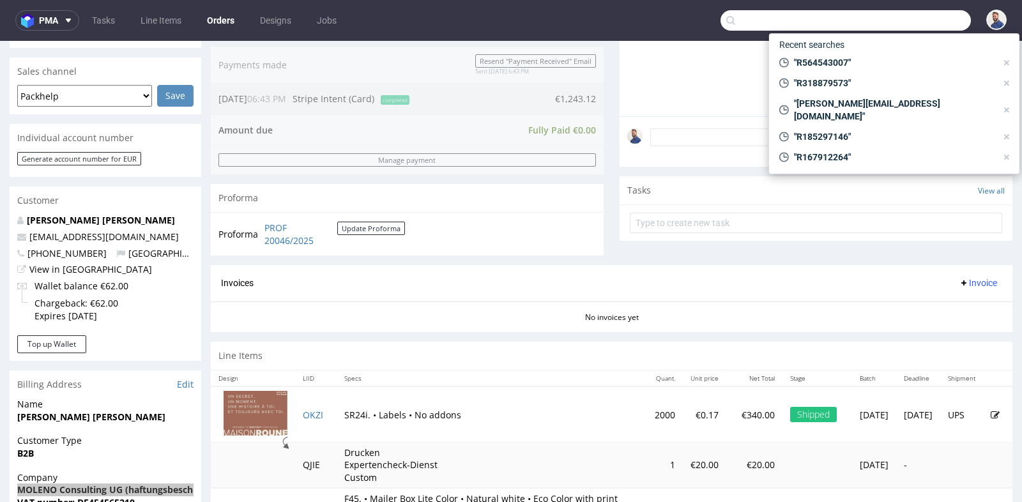
click at [890, 13] on input "text" at bounding box center [846, 20] width 251 height 20
paste input "R221793178"
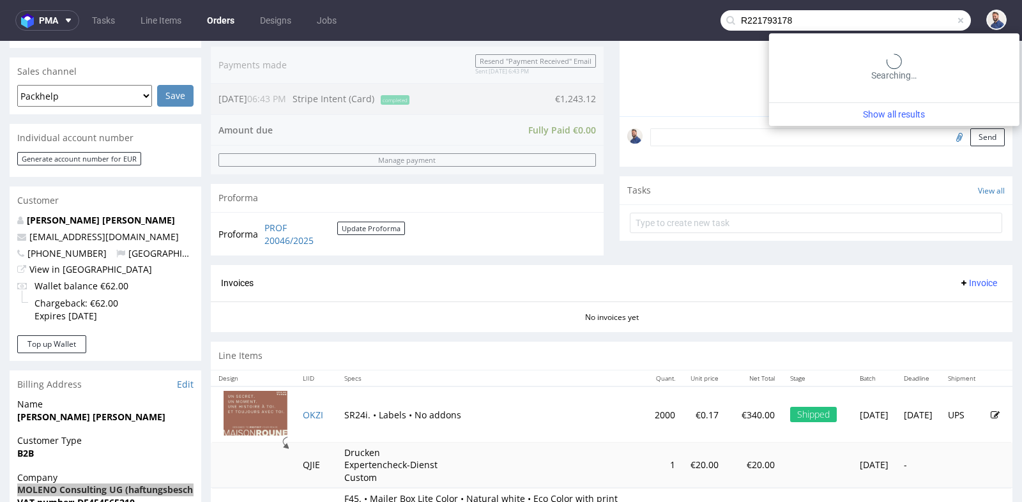
type input "R221793178"
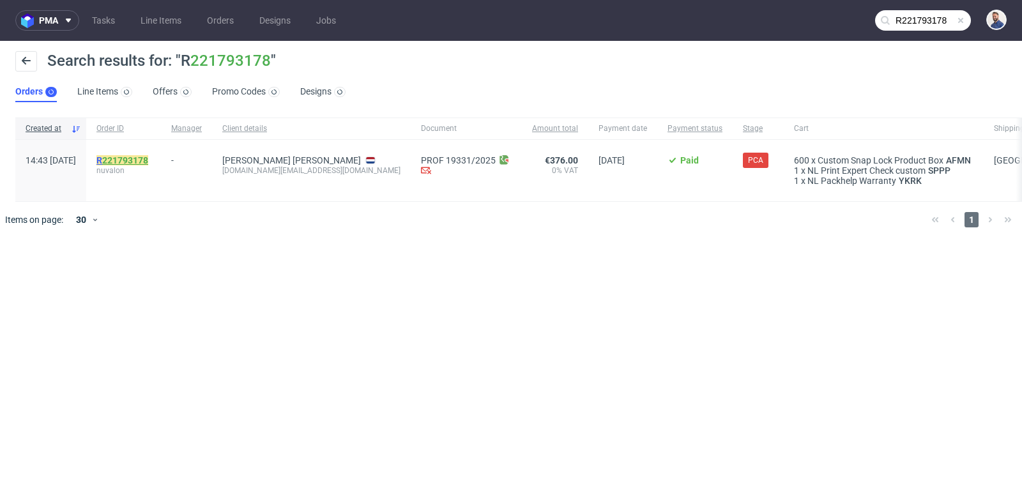
click at [148, 155] on link "221793178" at bounding box center [125, 160] width 46 height 10
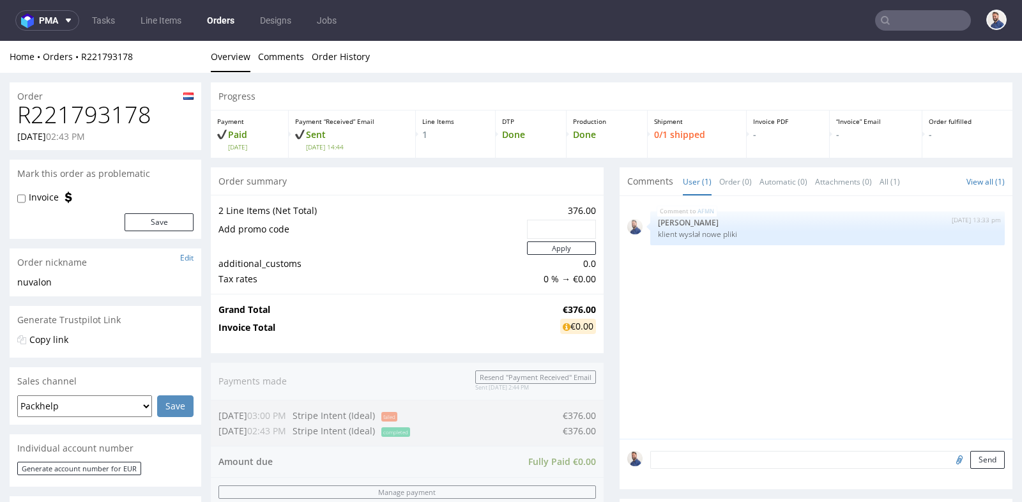
click at [608, 293] on div "Progress Payment Paid Wed 10 Sep Payment “Received” Email Sent Wed 10 Sep 14:44…" at bounding box center [612, 484] width 802 height 804
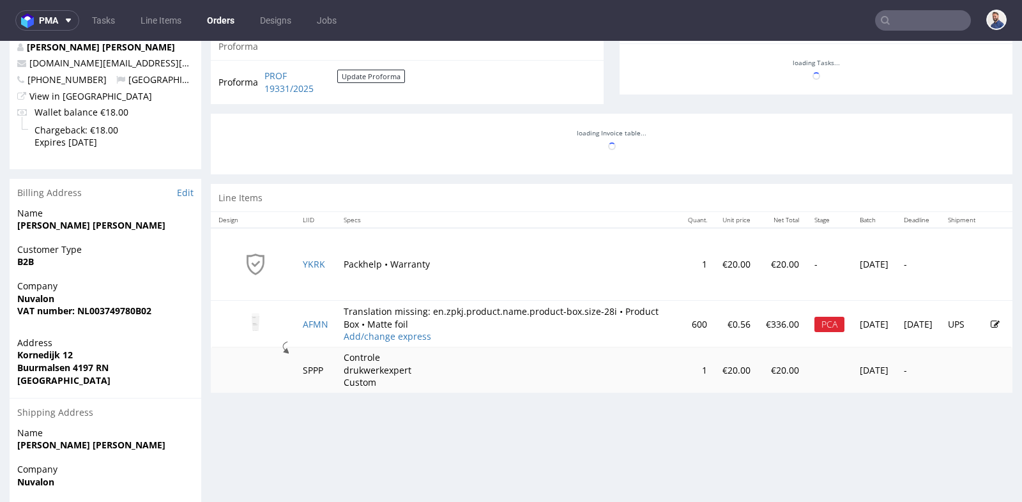
scroll to position [539, 0]
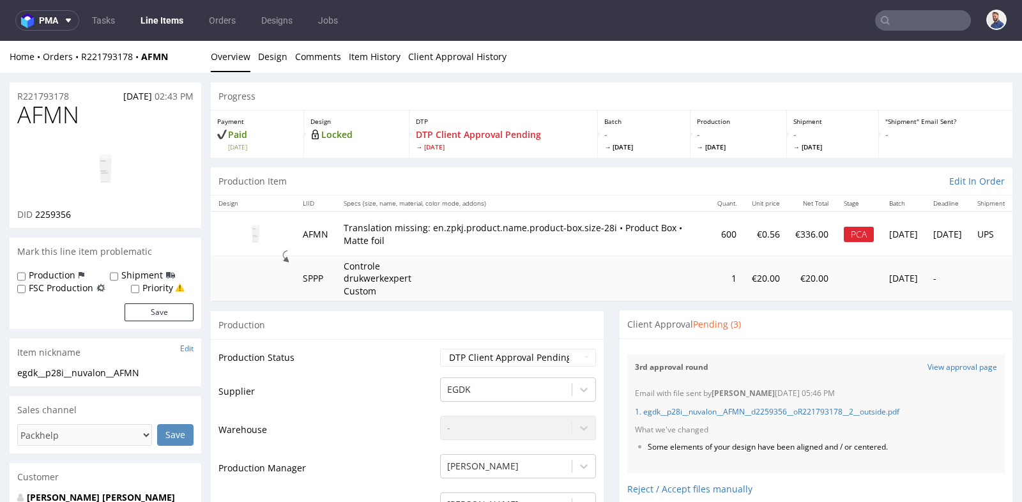
click at [598, 317] on div "Production" at bounding box center [407, 325] width 393 height 29
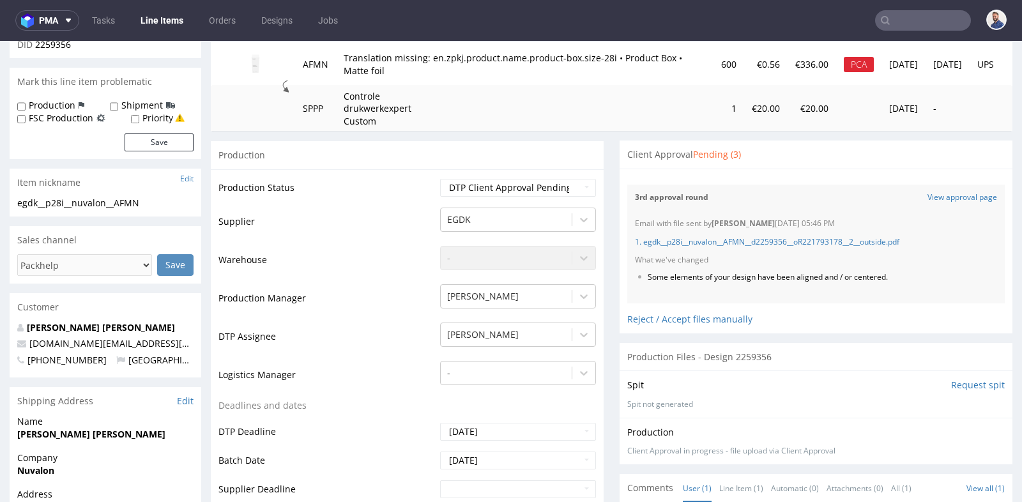
scroll to position [170, 0]
click at [970, 193] on link "View approval page" at bounding box center [963, 197] width 70 height 11
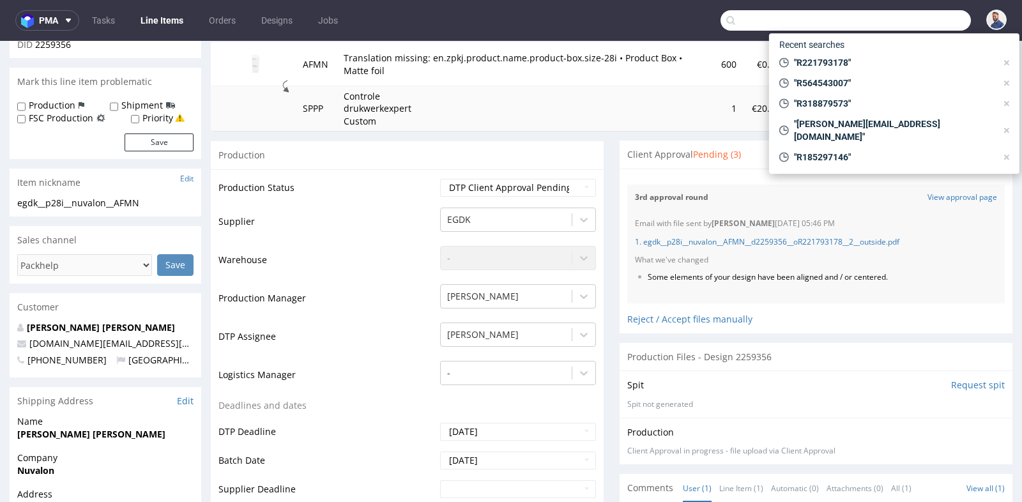
click at [893, 22] on input "text" at bounding box center [846, 20] width 251 height 20
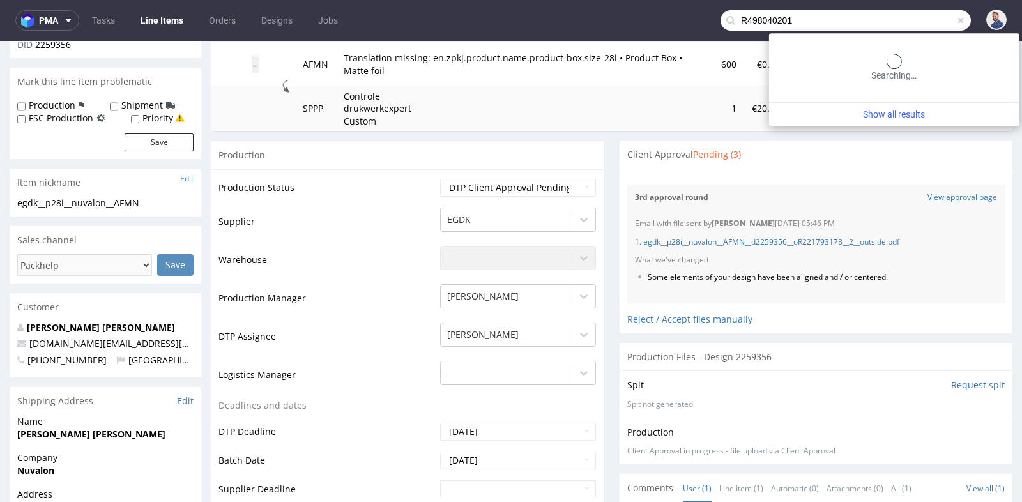
type input "R498040201"
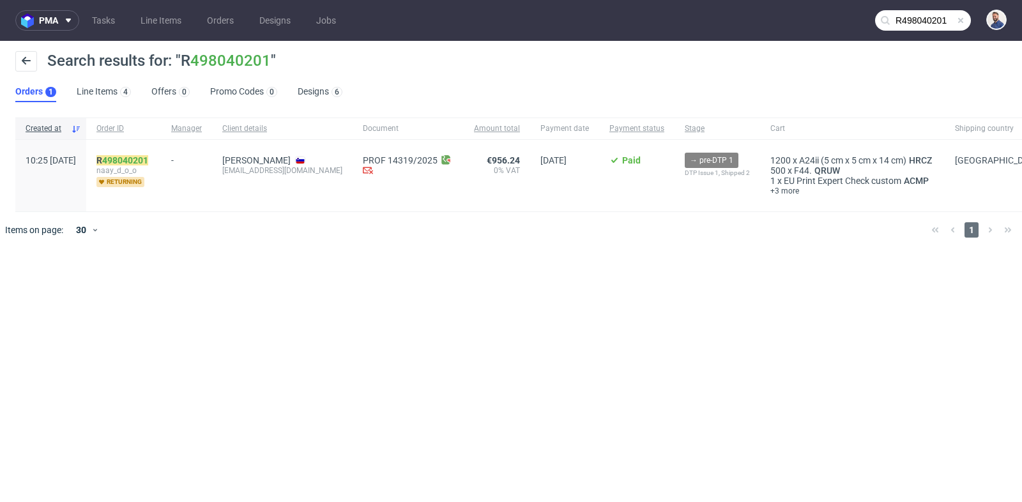
click at [148, 159] on link "498040201" at bounding box center [125, 160] width 46 height 10
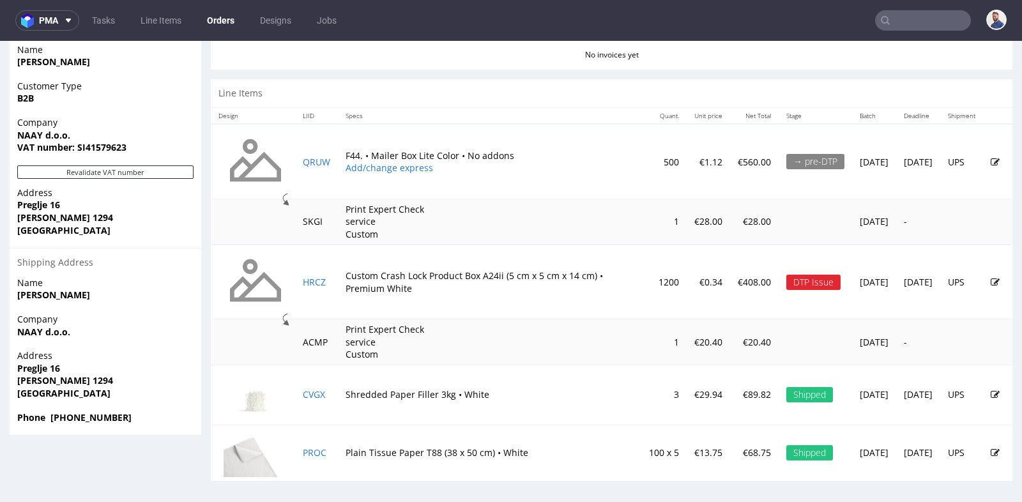
scroll to position [3, 0]
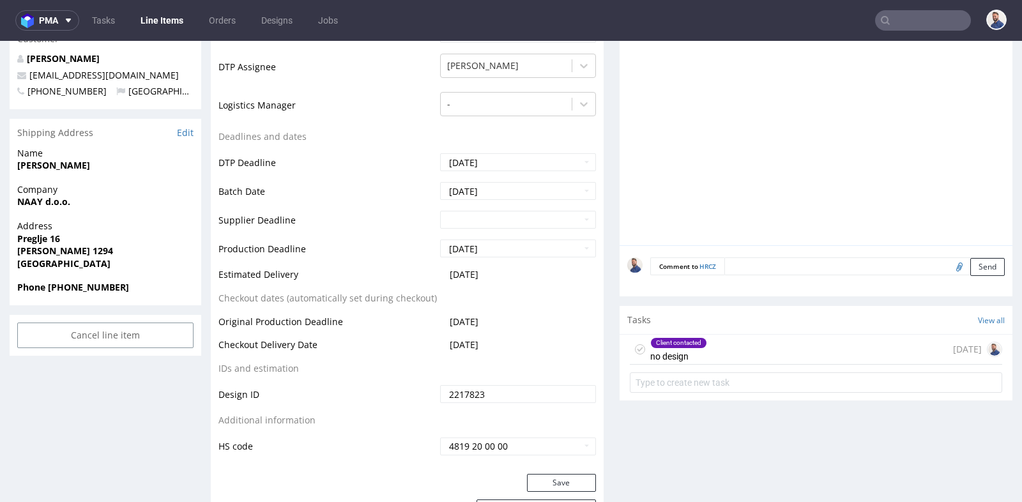
scroll to position [511, 0]
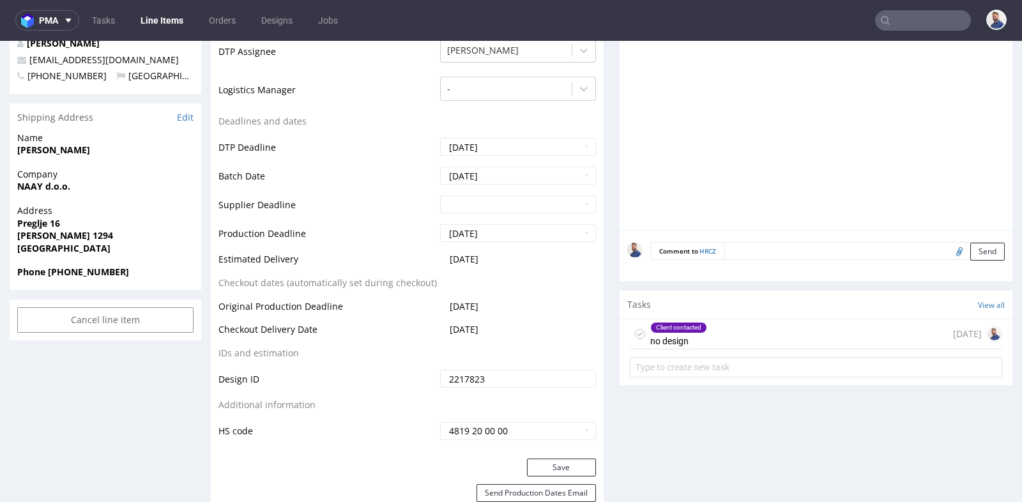
click at [727, 337] on div "Client contacted no design 3 months ago" at bounding box center [816, 335] width 373 height 30
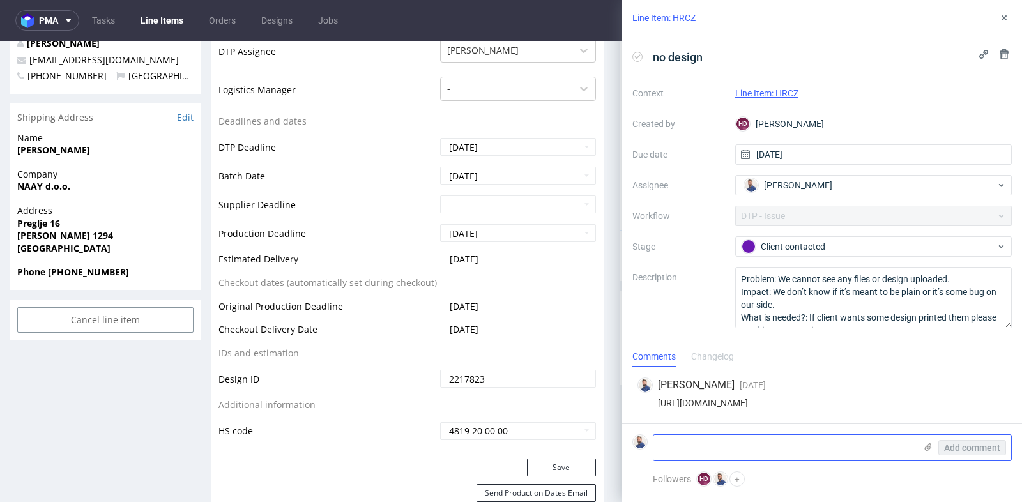
click at [735, 449] on textarea at bounding box center [785, 448] width 262 height 26
paste textarea "R498040201"
click at [769, 449] on textarea "Klientka wysłała pliki R498040201" at bounding box center [785, 448] width 262 height 26
paste textarea "https://we.tl/t-6r3otqp805"
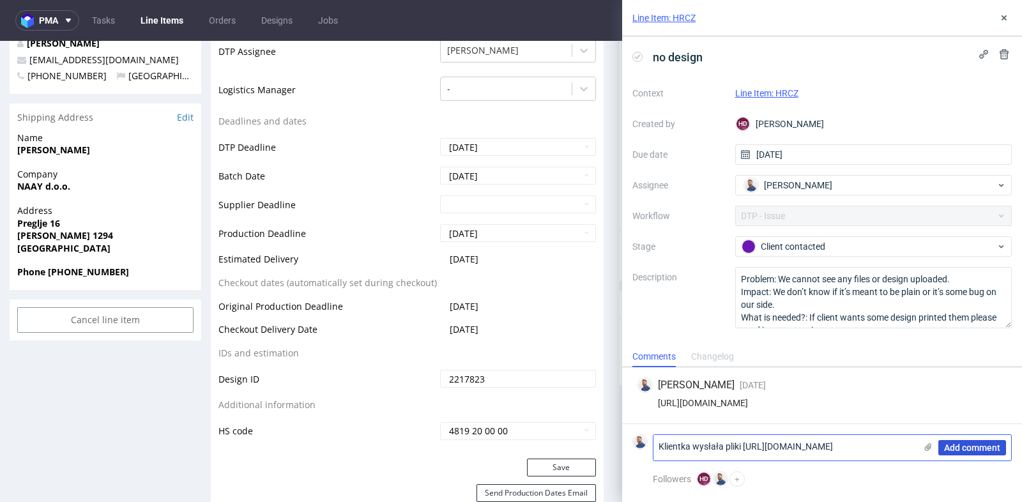
type textarea "Klientka wysłała pliki https://we.tl/t-6r3otqp805"
click at [971, 451] on span "Add comment" at bounding box center [973, 447] width 56 height 9
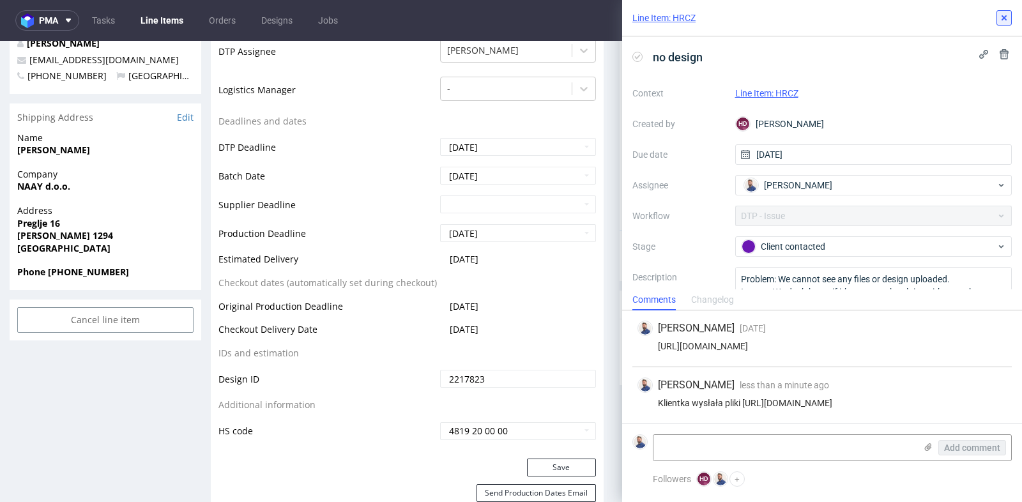
click at [1003, 19] on use at bounding box center [1004, 17] width 5 height 5
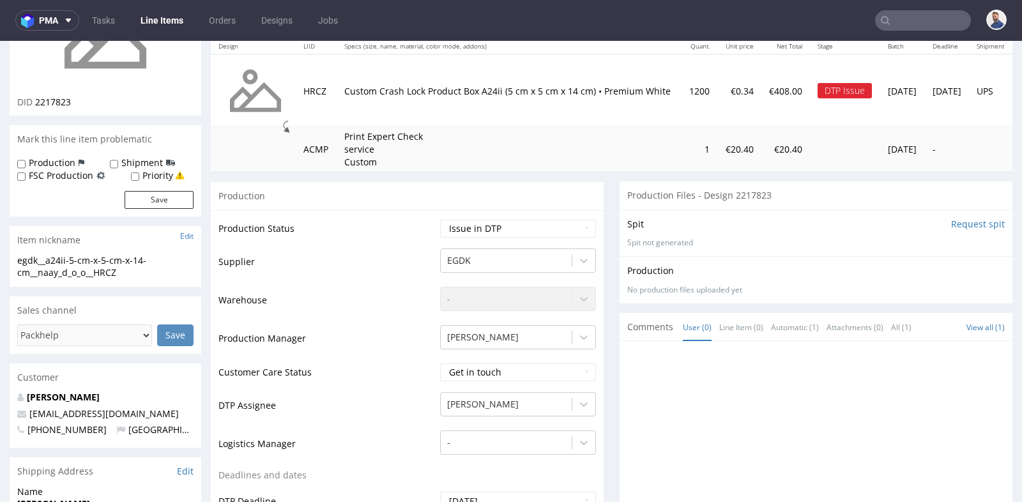
scroll to position [142, 0]
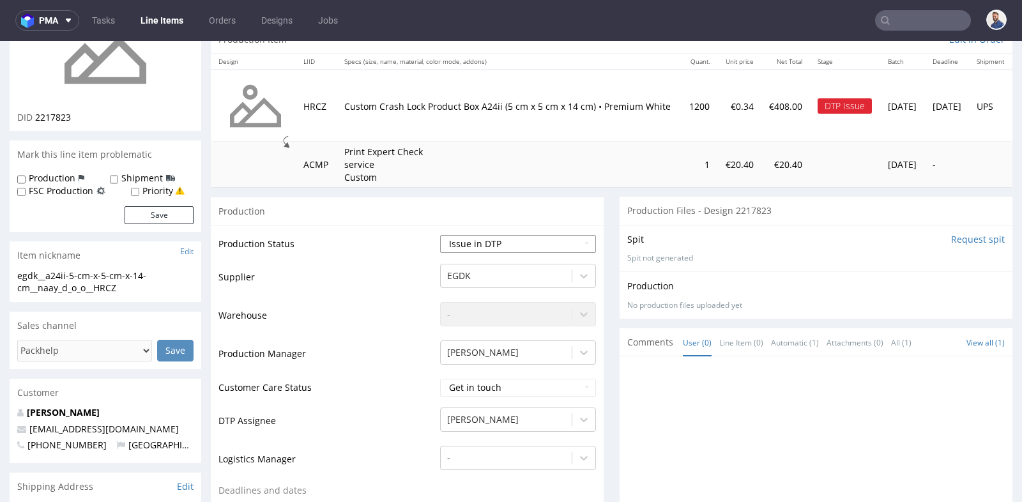
click at [582, 239] on select "Waiting for Artwork Waiting for Diecut Waiting for Mockup Waiting for DTP Waiti…" at bounding box center [518, 244] width 156 height 18
select select "back_for_dtp"
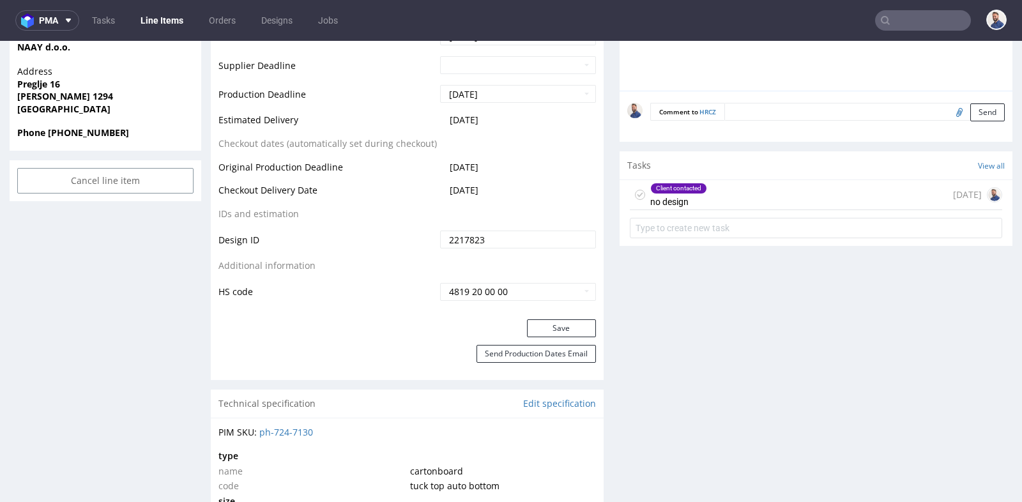
scroll to position [653, 0]
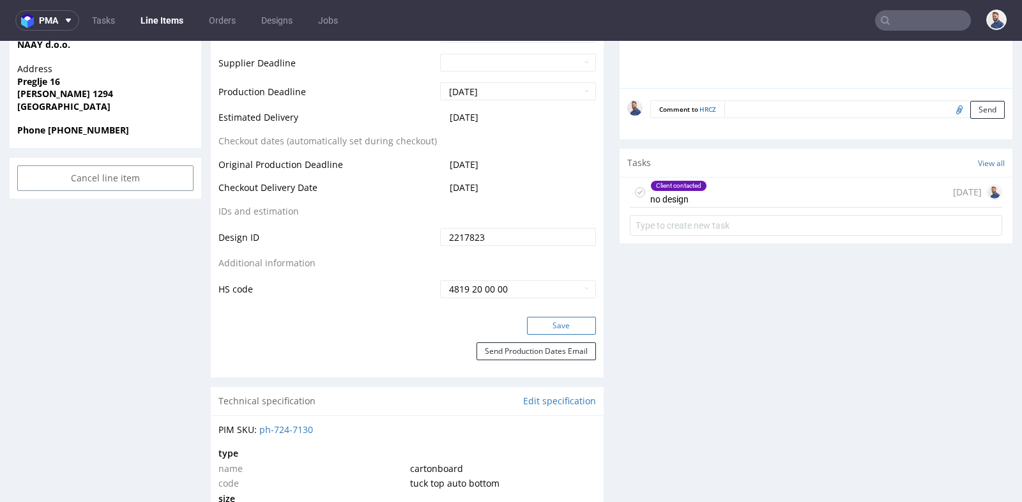
click at [562, 322] on button "Save" at bounding box center [561, 326] width 69 height 18
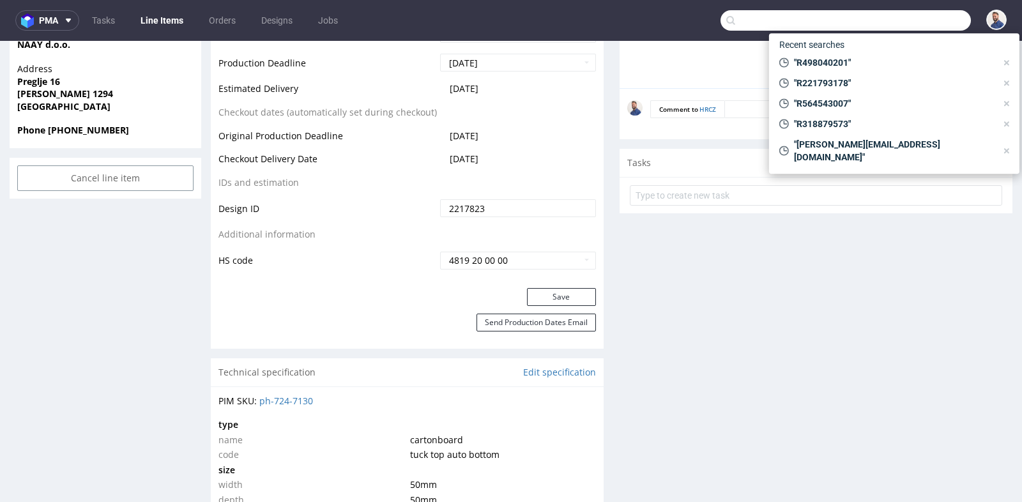
click at [917, 19] on input "text" at bounding box center [846, 20] width 251 height 20
paste input "R221793178"
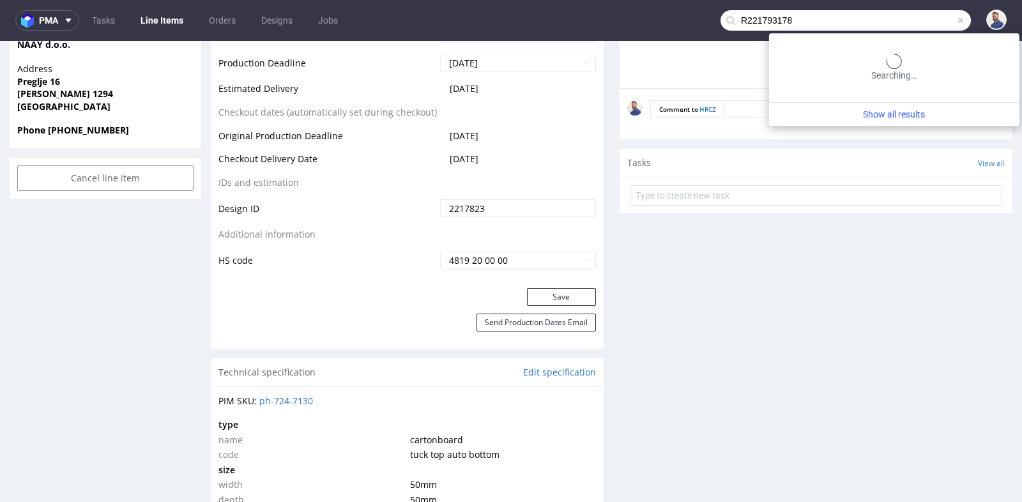
type input "R221793178"
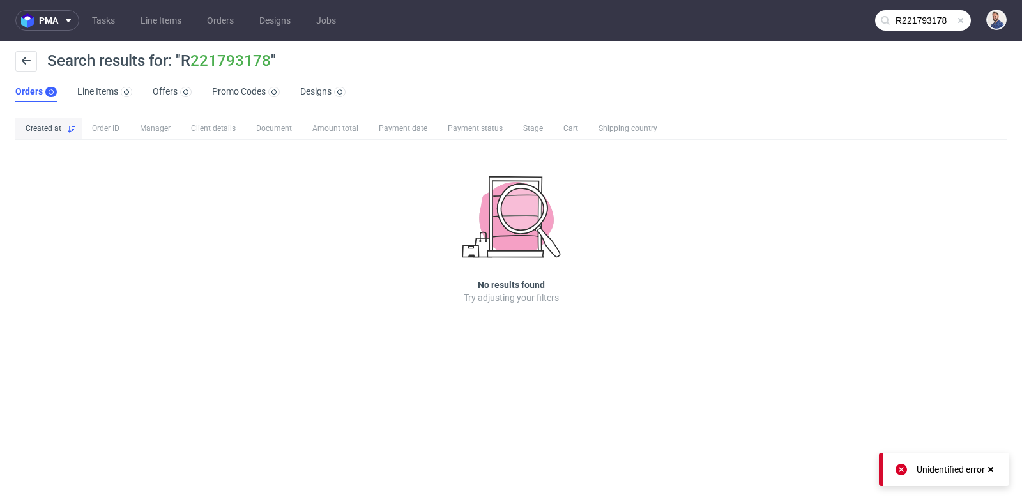
click at [929, 16] on input "R221793178" at bounding box center [923, 20] width 96 height 20
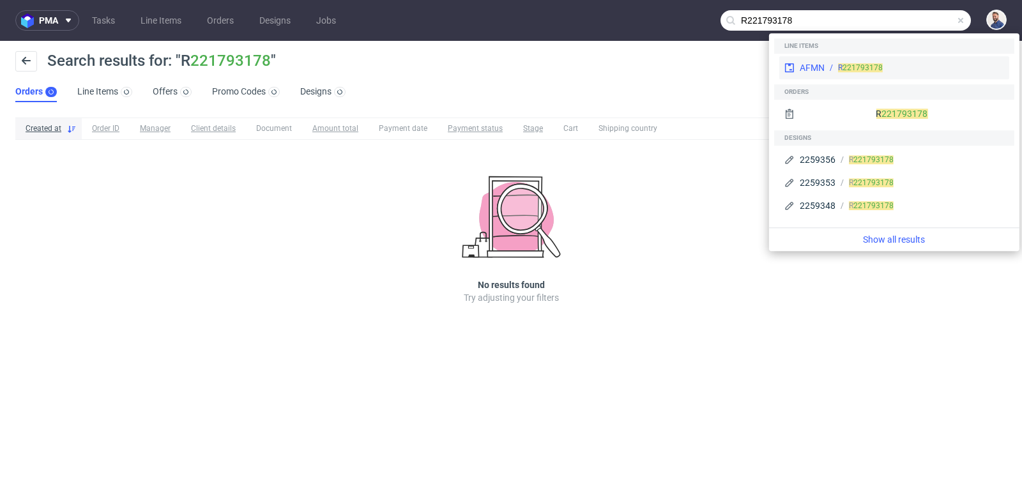
click at [884, 60] on div "AFMN R 221793178" at bounding box center [895, 67] width 230 height 23
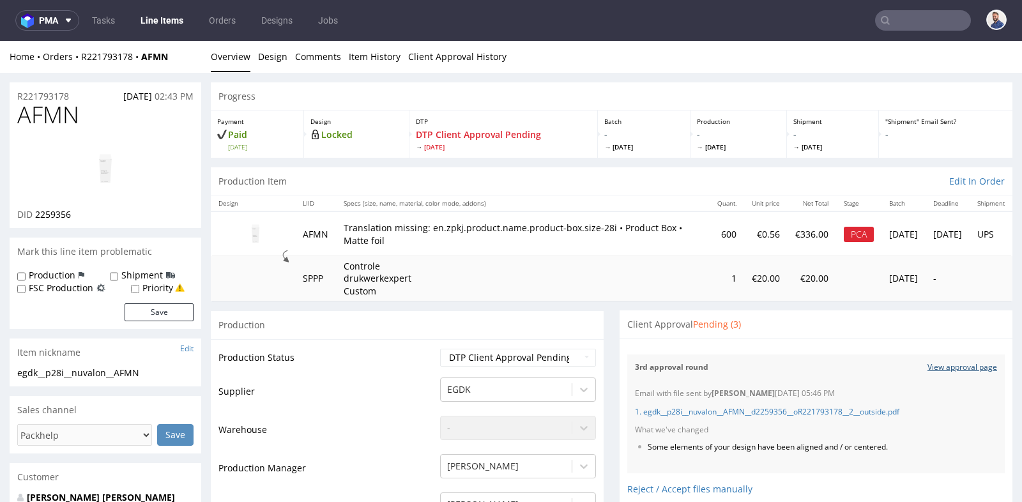
click at [932, 362] on link "View approval page" at bounding box center [963, 367] width 70 height 11
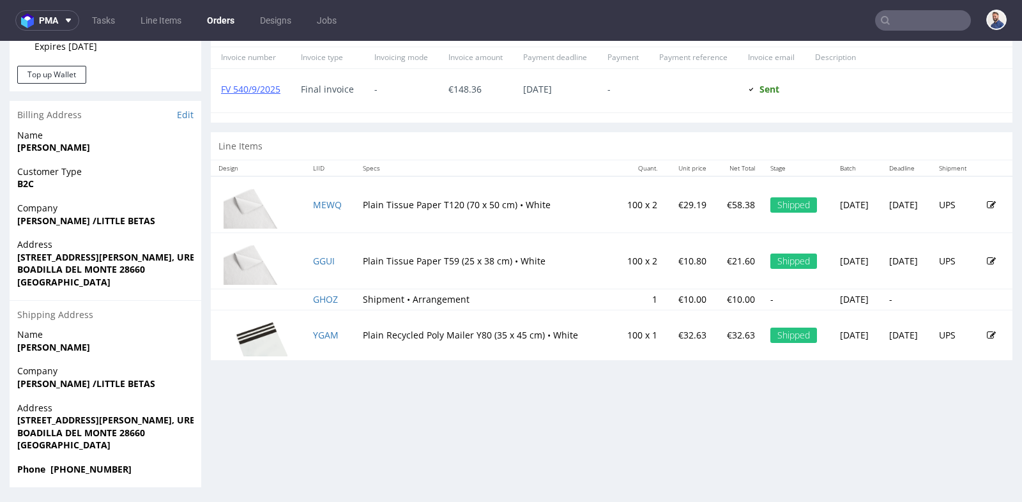
scroll to position [52, 0]
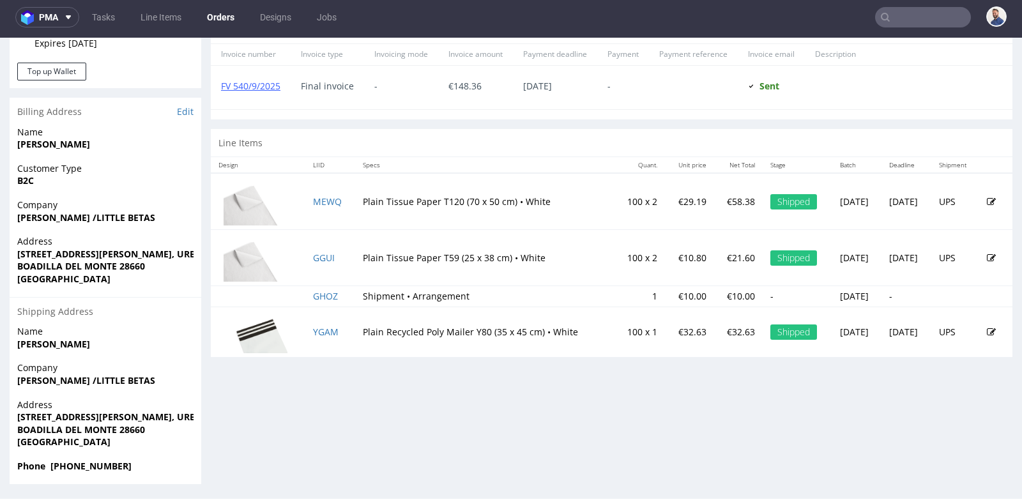
click at [912, 22] on input "text" at bounding box center [923, 17] width 96 height 20
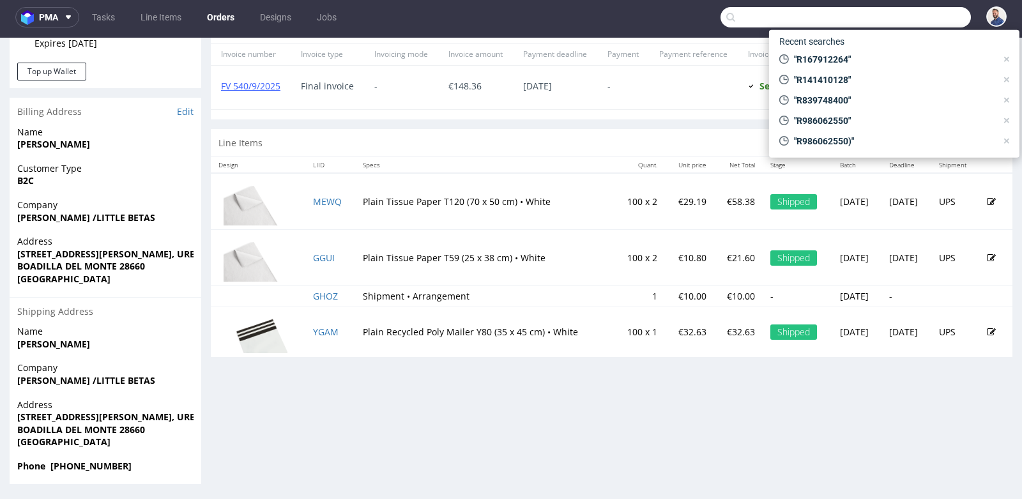
paste input "R400165497"
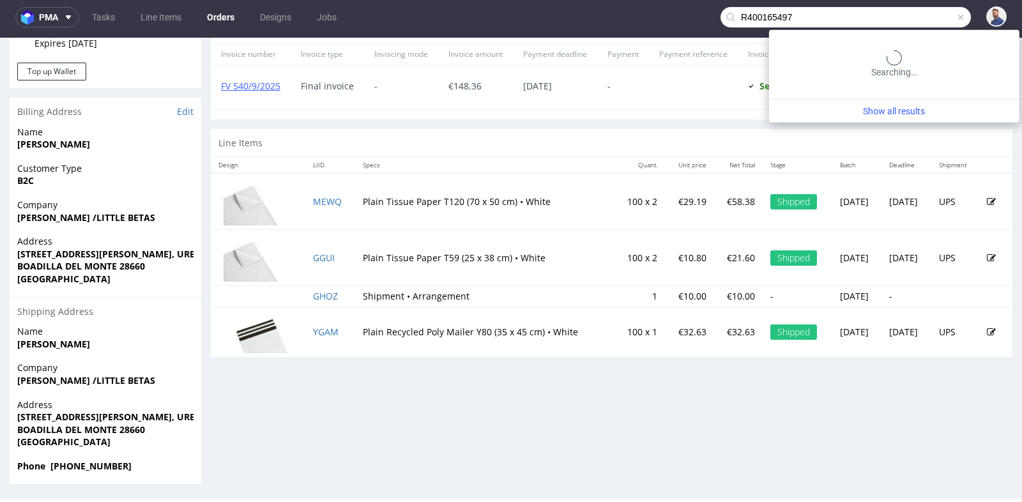
type input "R400165497"
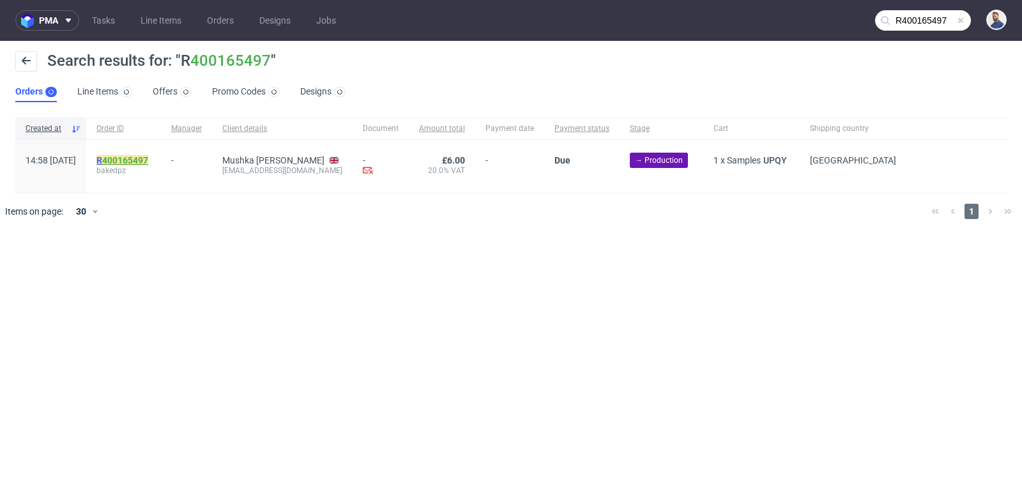
click at [148, 159] on link "400165497" at bounding box center [125, 160] width 46 height 10
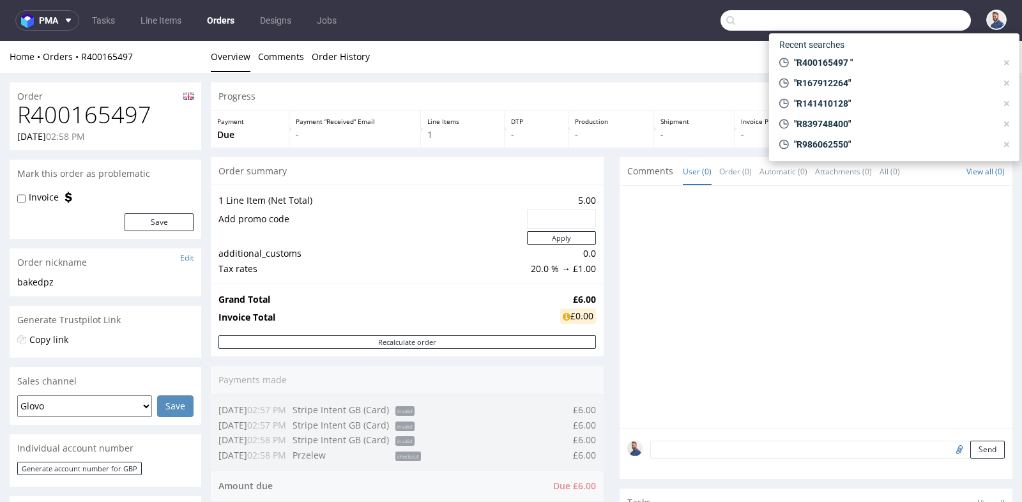
click at [919, 21] on input "text" at bounding box center [846, 20] width 251 height 20
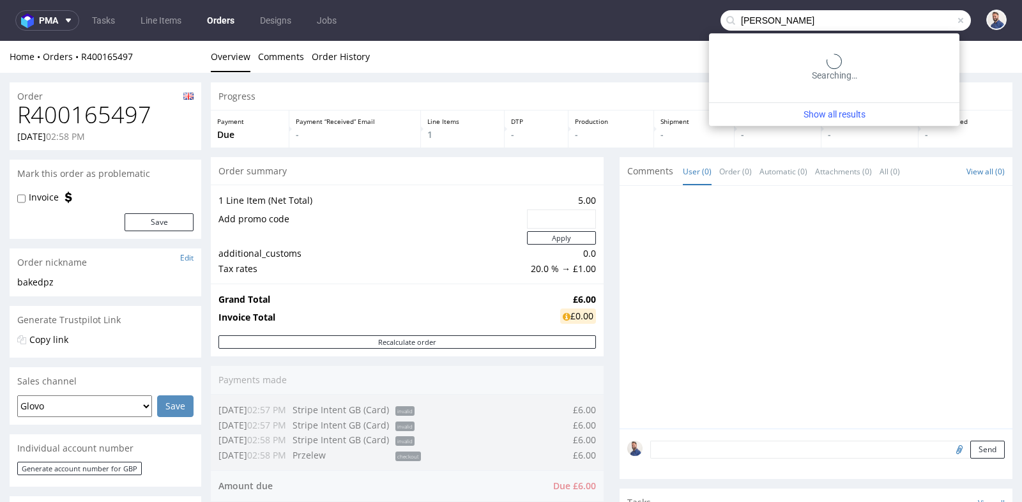
type input "marcin kowalewicz"
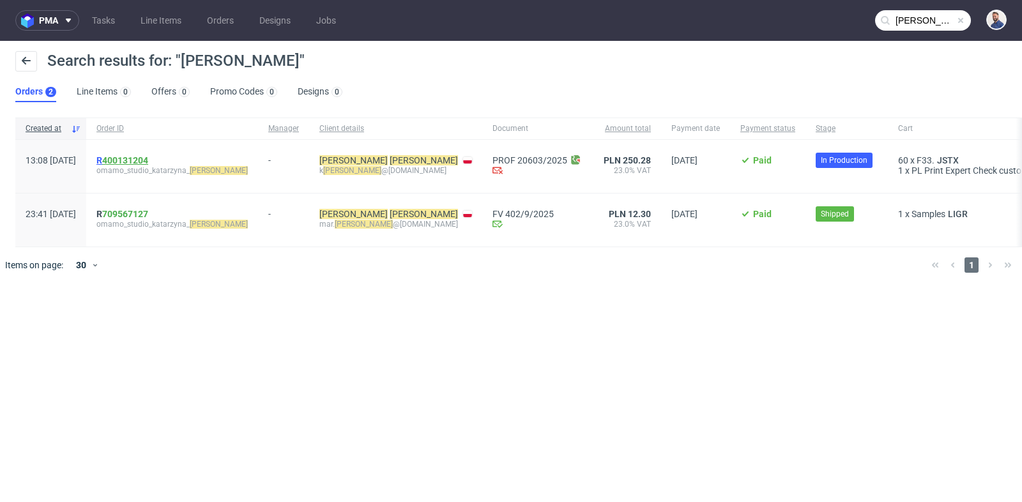
click at [146, 161] on link "400131204" at bounding box center [125, 160] width 46 height 10
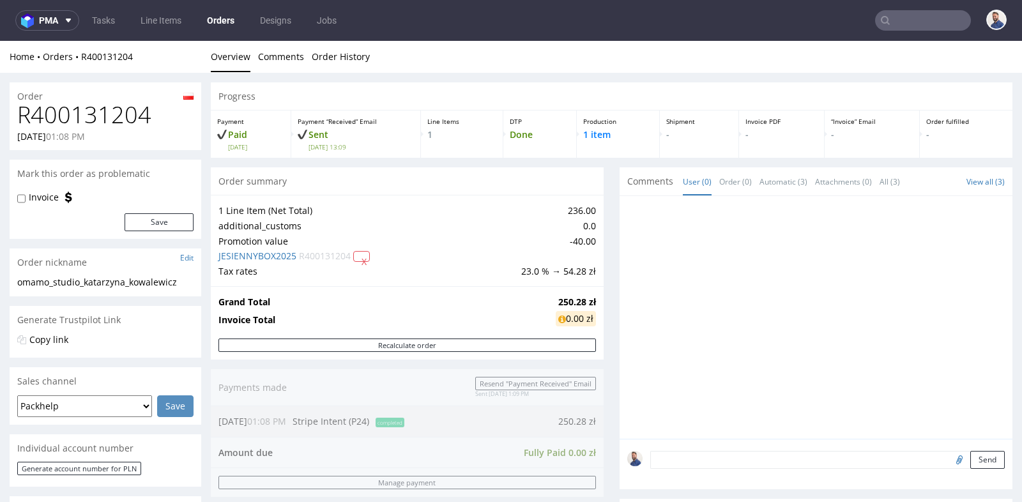
click at [543, 250] on table "1 Line Item (Net Total) 236.00 additional_customs 0.0 Promotion value -40.00 JE…" at bounding box center [408, 240] width 378 height 75
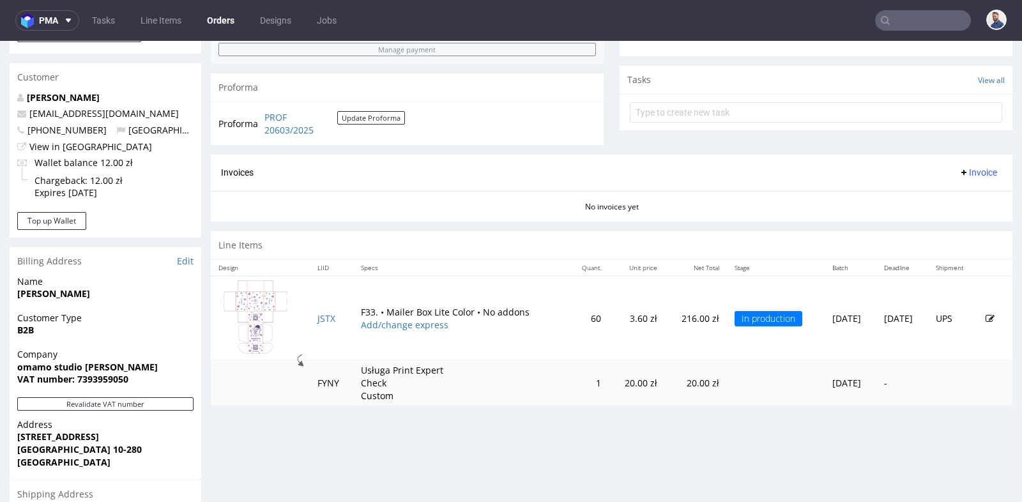
scroll to position [454, 0]
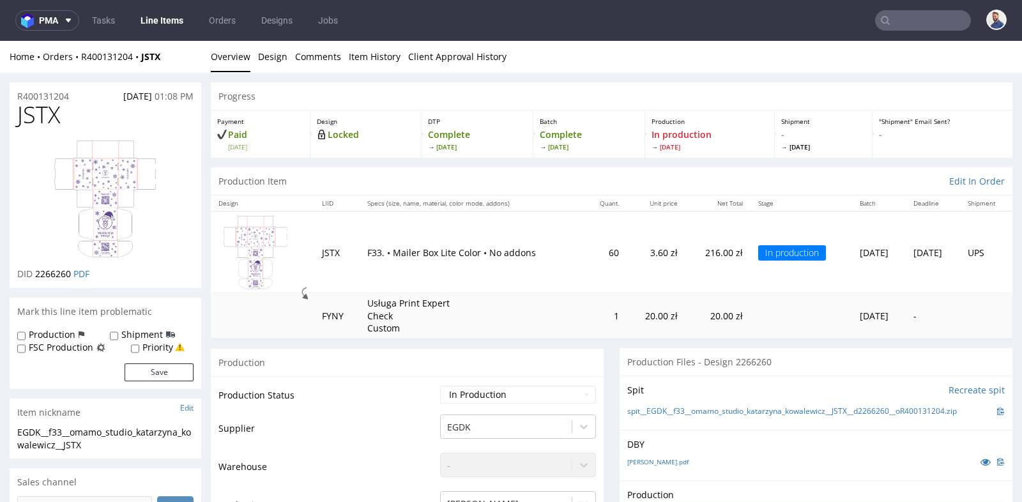
scroll to position [3, 0]
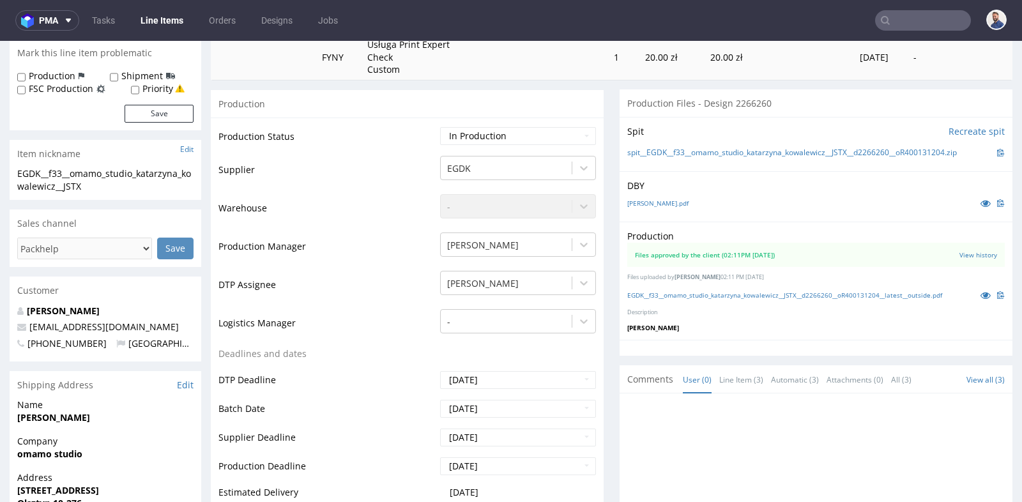
scroll to position [284, 0]
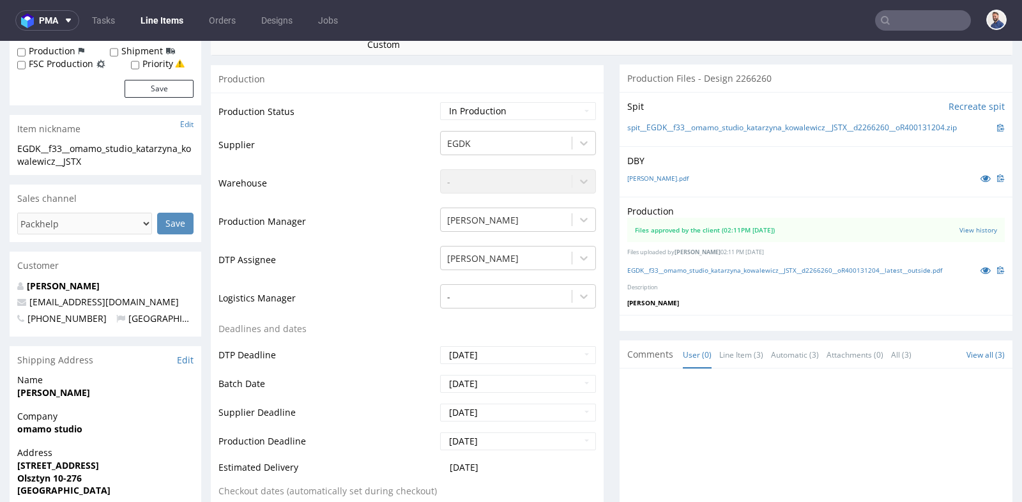
click at [111, 22] on link "Tasks" at bounding box center [103, 20] width 38 height 20
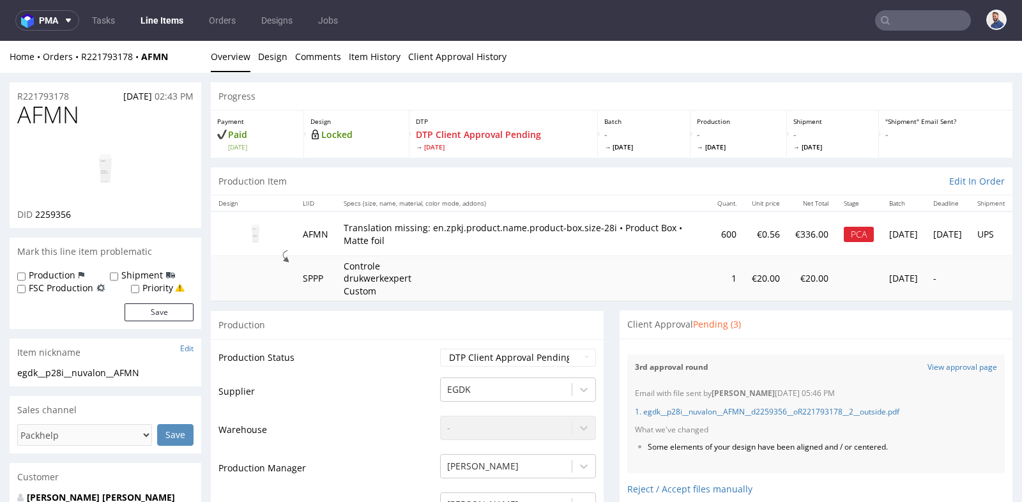
click at [906, 16] on input "text" at bounding box center [923, 20] width 96 height 20
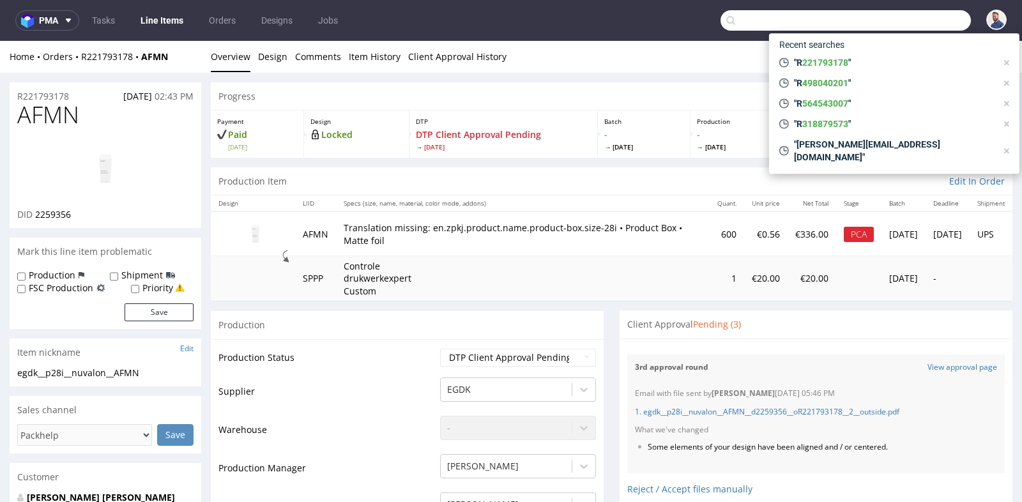
paste input "[EMAIL_ADDRESS][DOMAIN_NAME]"
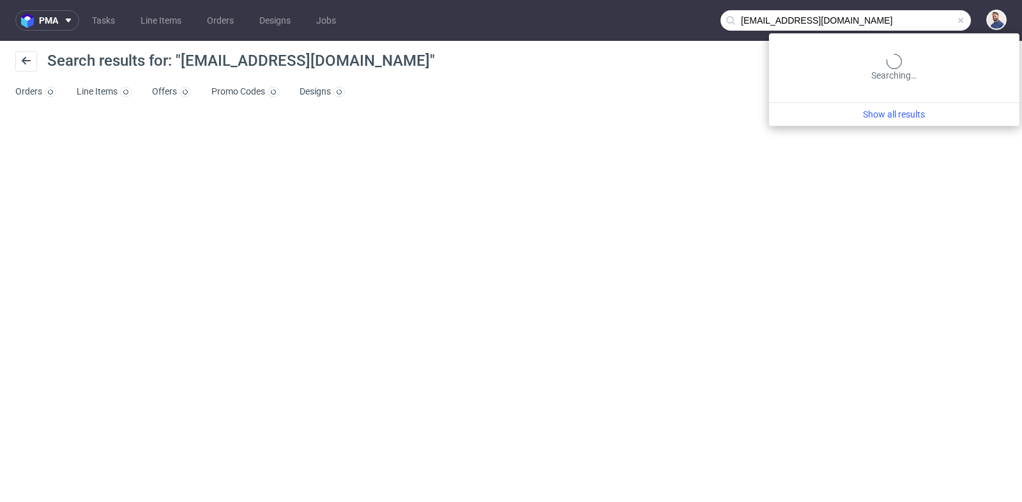
click at [921, 25] on input "[EMAIL_ADDRESS][DOMAIN_NAME]" at bounding box center [846, 20] width 251 height 20
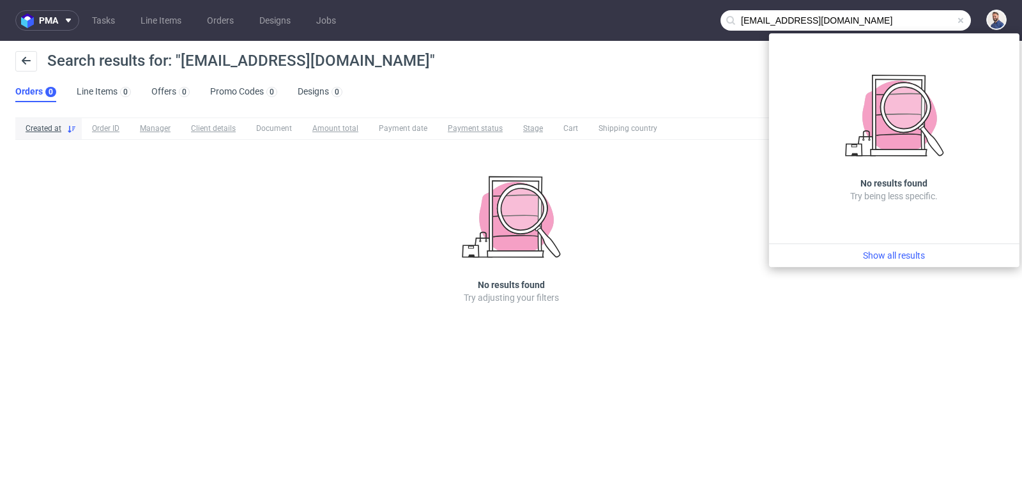
click at [870, 10] on input "[EMAIL_ADDRESS][DOMAIN_NAME]" at bounding box center [846, 20] width 251 height 20
click at [831, 24] on input "[EMAIL_ADDRESS][DOMAIN_NAME]" at bounding box center [846, 20] width 251 height 20
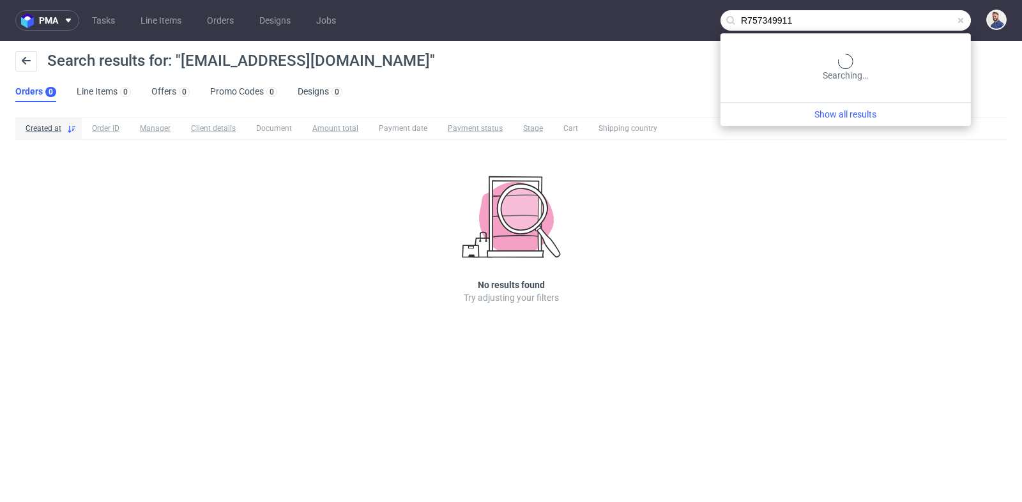
type input "R757349911"
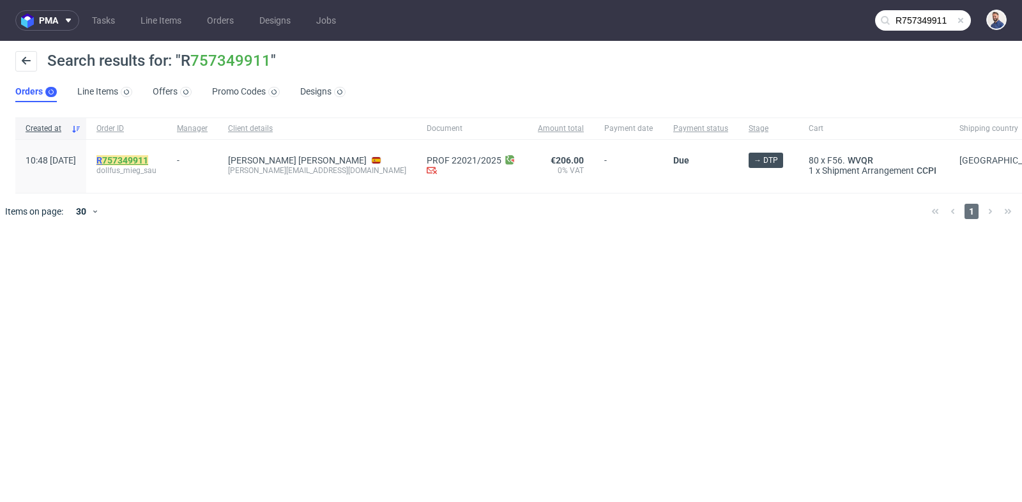
click at [148, 160] on link "757349911" at bounding box center [125, 160] width 46 height 10
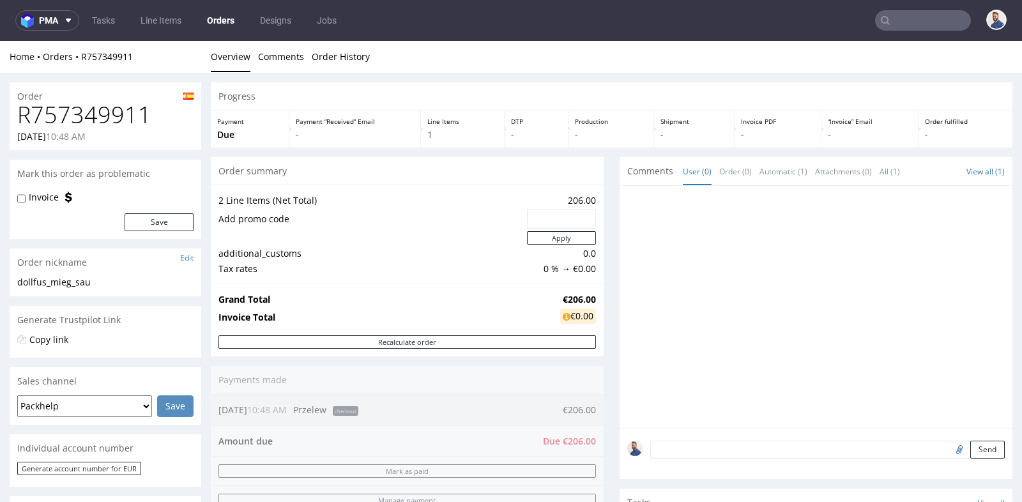
click at [594, 249] on div "2 Line Items (Net Total) 206.00 Add promo code Apply additional_customs 0.0 Tax…" at bounding box center [407, 234] width 393 height 99
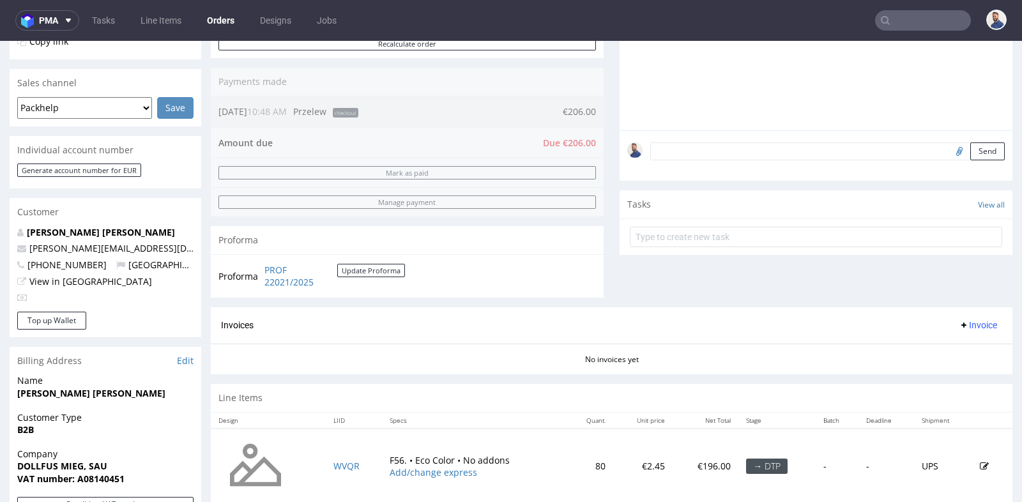
scroll to position [284, 0]
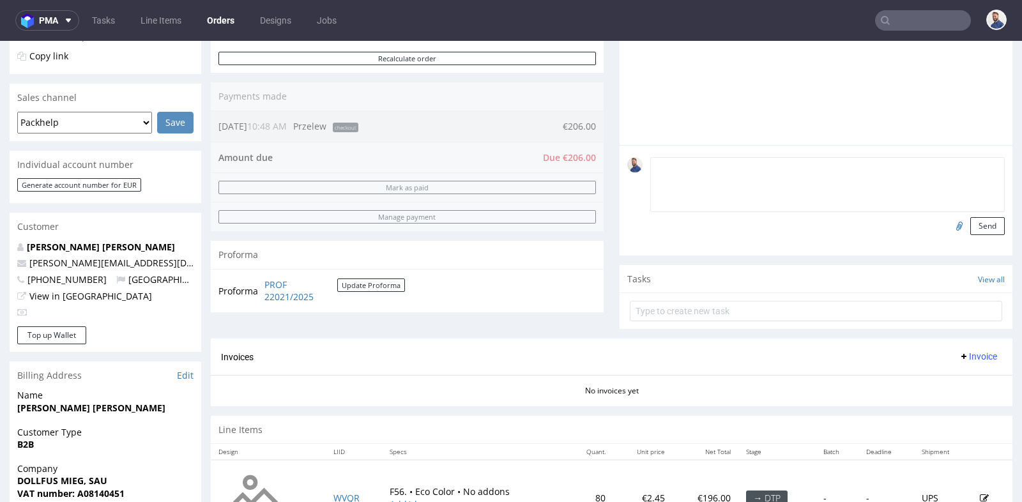
click at [727, 166] on textarea at bounding box center [828, 184] width 355 height 55
type textarea "[PERSON_NAME] wysłała pliki"
click at [950, 222] on input "file" at bounding box center [958, 225] width 18 height 17
type input "C:\fakepath\Diseño caja DMC cotton yarns26 copia.pdf"
click at [978, 224] on button "Send" at bounding box center [988, 226] width 35 height 18
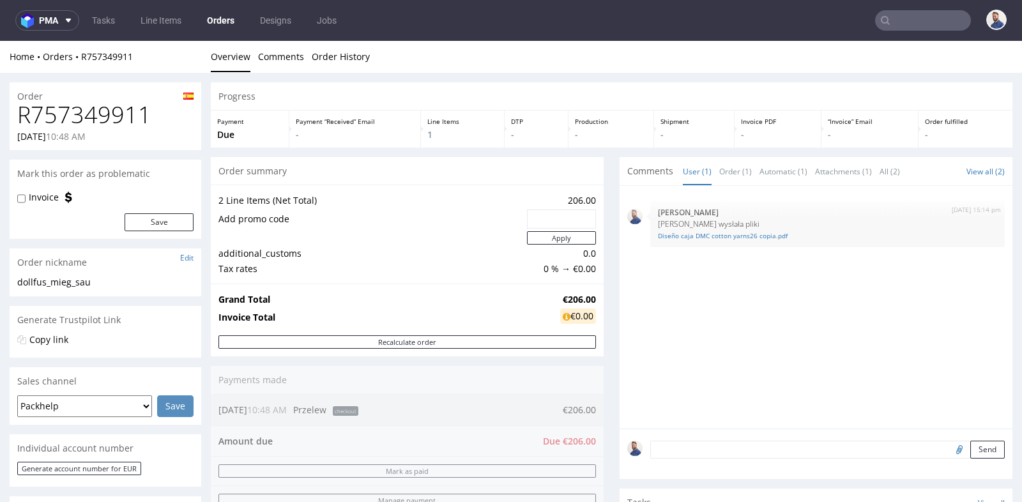
scroll to position [0, 0]
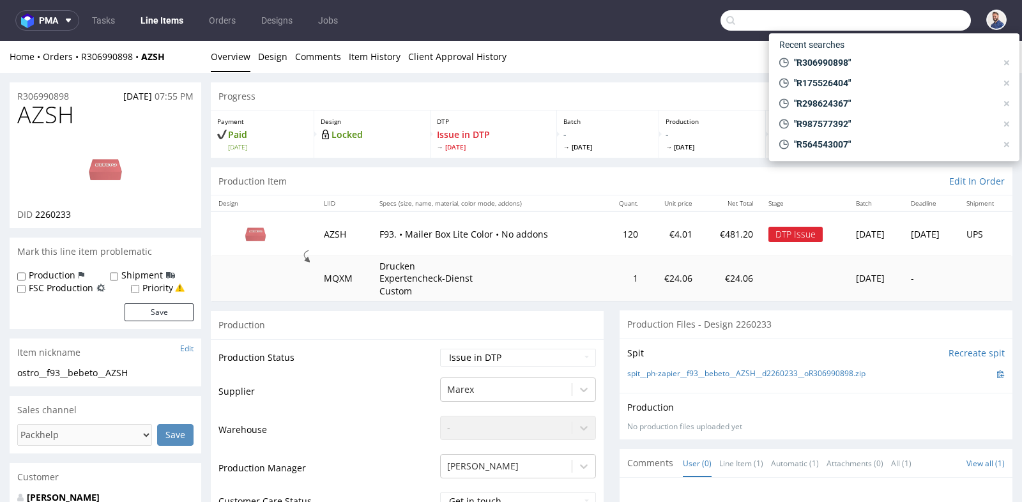
click at [920, 22] on input "text" at bounding box center [846, 20] width 251 height 20
paste input "R171595126"
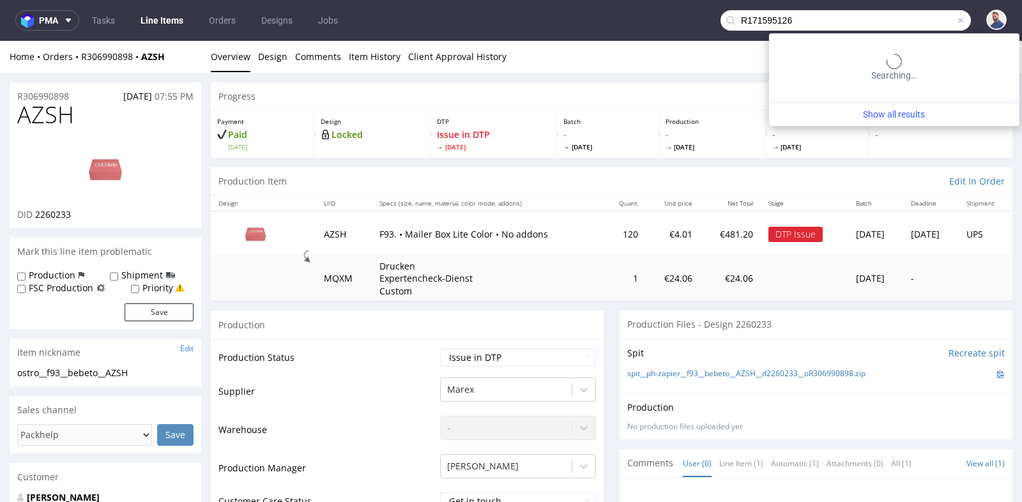
type input "R171595126"
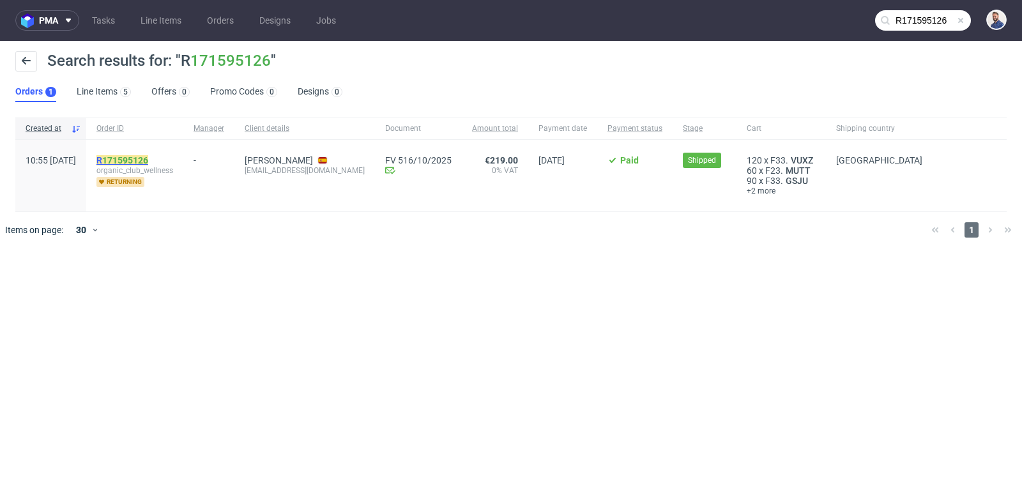
click at [148, 162] on link "171595126" at bounding box center [125, 160] width 46 height 10
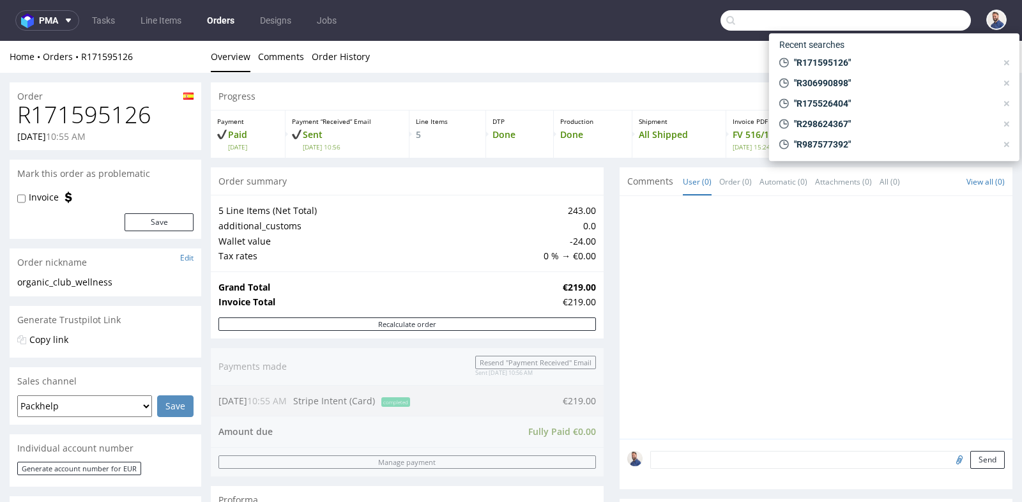
click at [888, 17] on input "text" at bounding box center [846, 20] width 251 height 20
paste input "ialberola@sensalialabs.com"
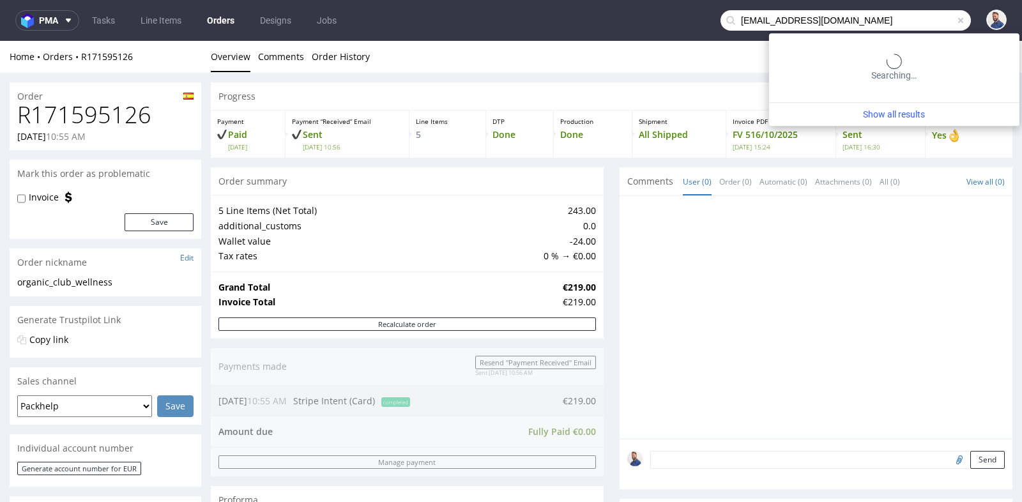
type input "ialberola@sensalialabs.com"
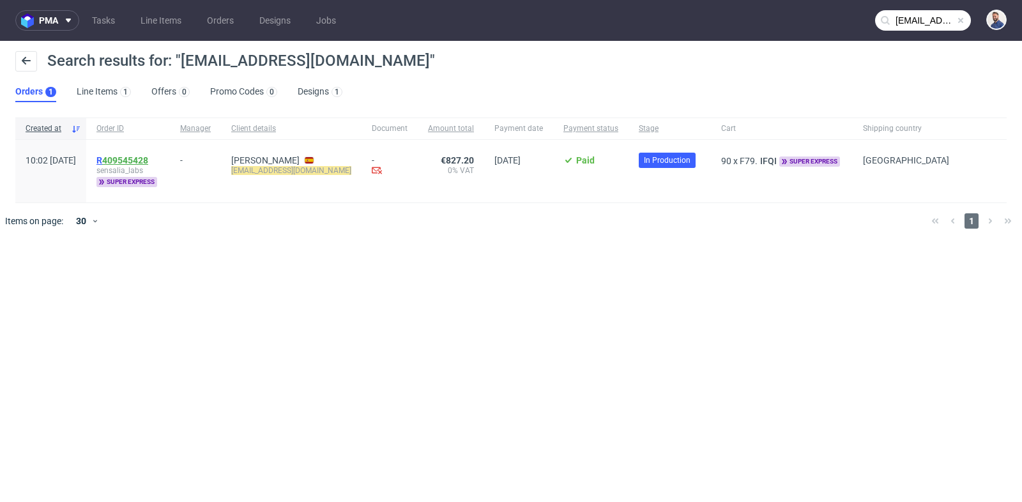
click at [139, 158] on link "409545428" at bounding box center [125, 160] width 46 height 10
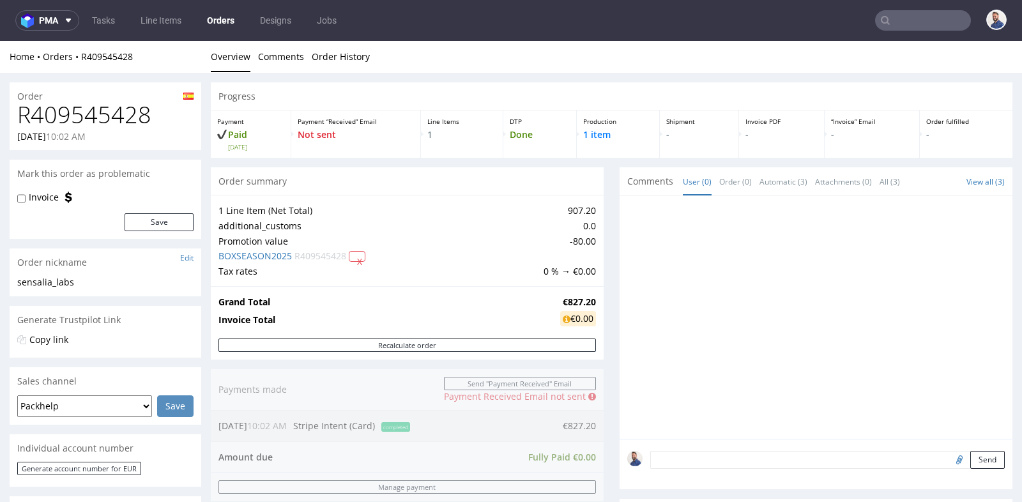
click at [543, 268] on td "0 % → €0.00" at bounding box center [569, 271] width 56 height 15
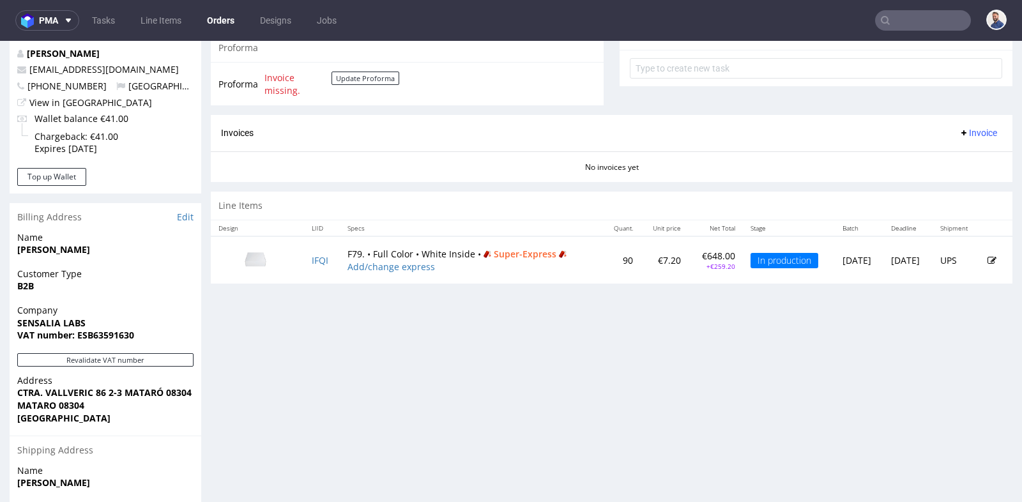
scroll to position [482, 0]
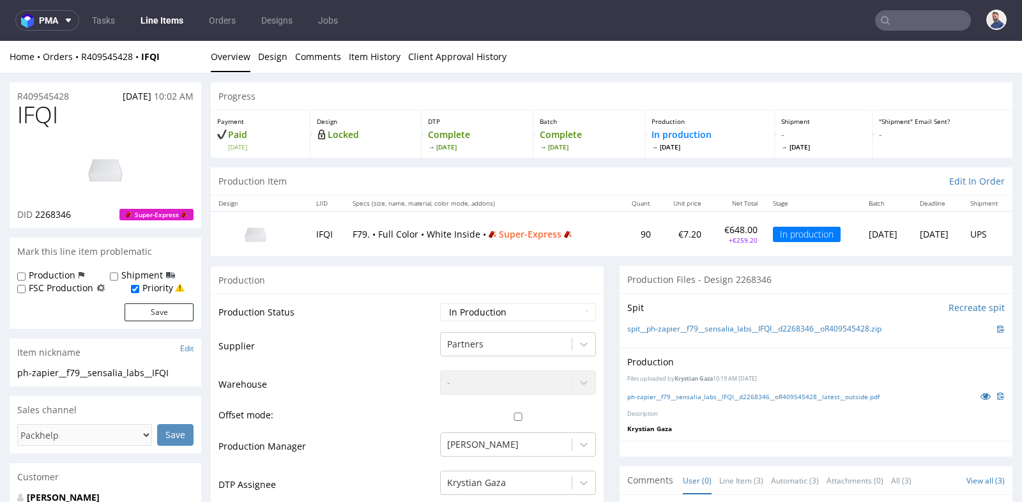
click at [479, 277] on div "Production" at bounding box center [407, 280] width 393 height 29
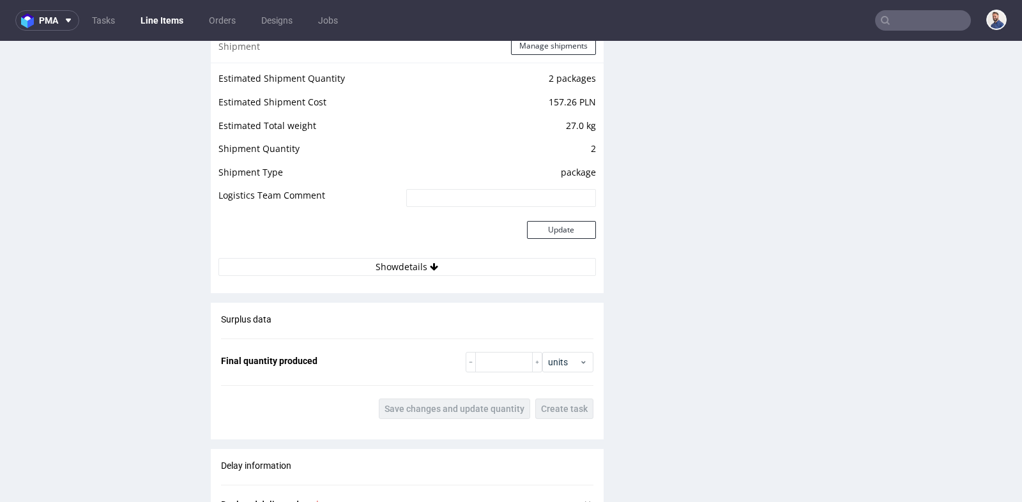
scroll to position [1334, 0]
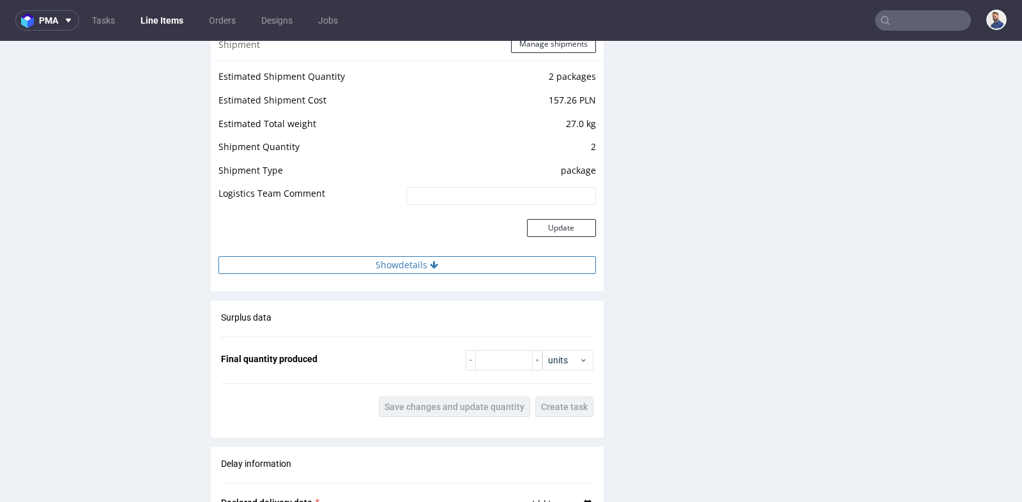
click at [420, 271] on button "Show details" at bounding box center [408, 265] width 378 height 18
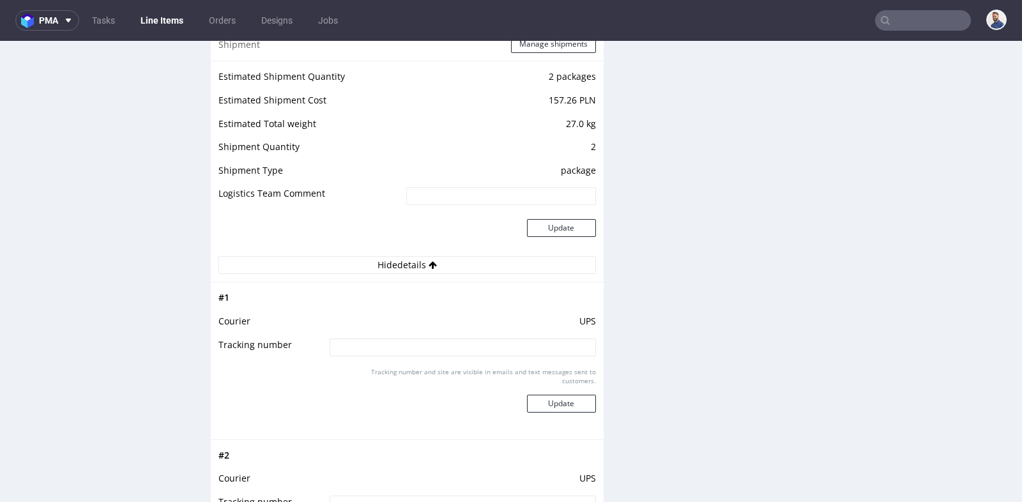
click at [701, 133] on div "Production Files - Design 2268346 Spit Recreate spit spit__ph-zapier__f79__sens…" at bounding box center [816, 96] width 393 height 2328
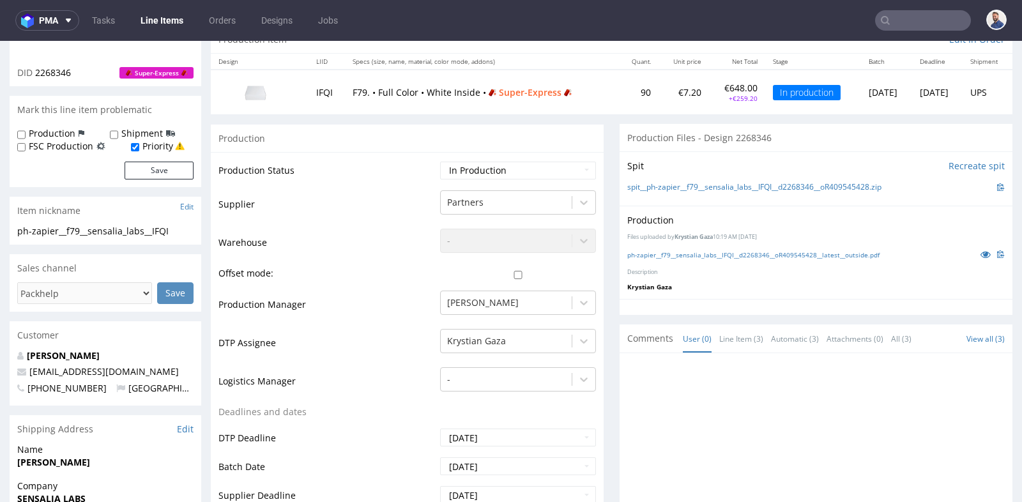
scroll to position [113, 0]
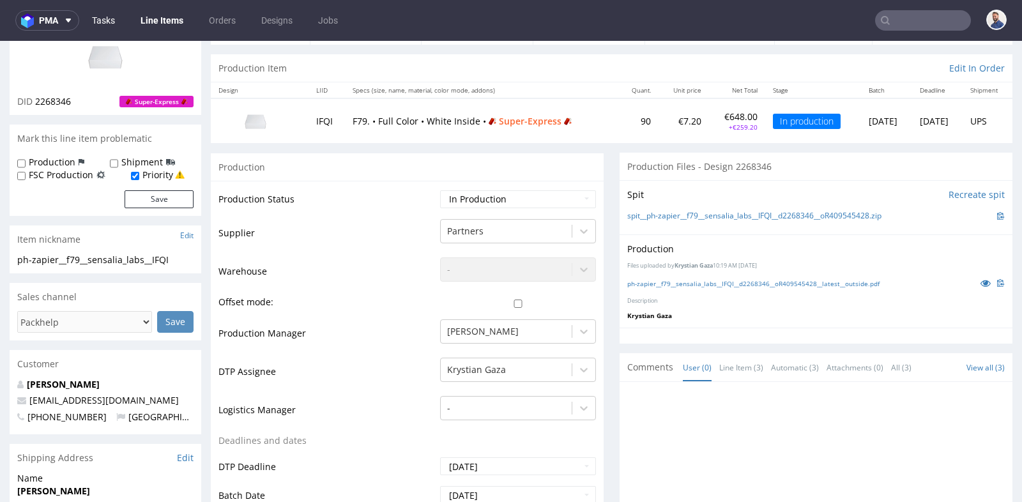
click at [112, 16] on link "Tasks" at bounding box center [103, 20] width 38 height 20
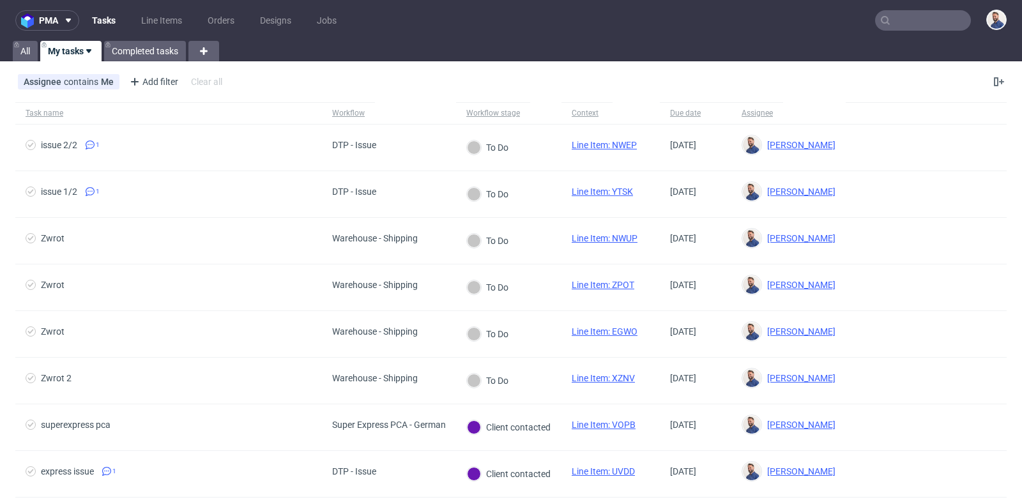
scroll to position [304, 0]
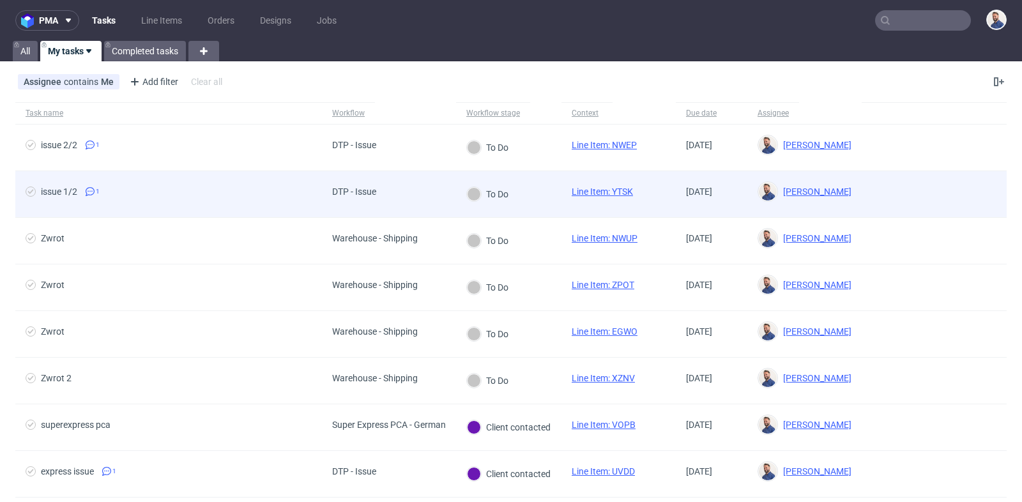
click at [164, 182] on div "issue 1/2 1" at bounding box center [168, 194] width 307 height 46
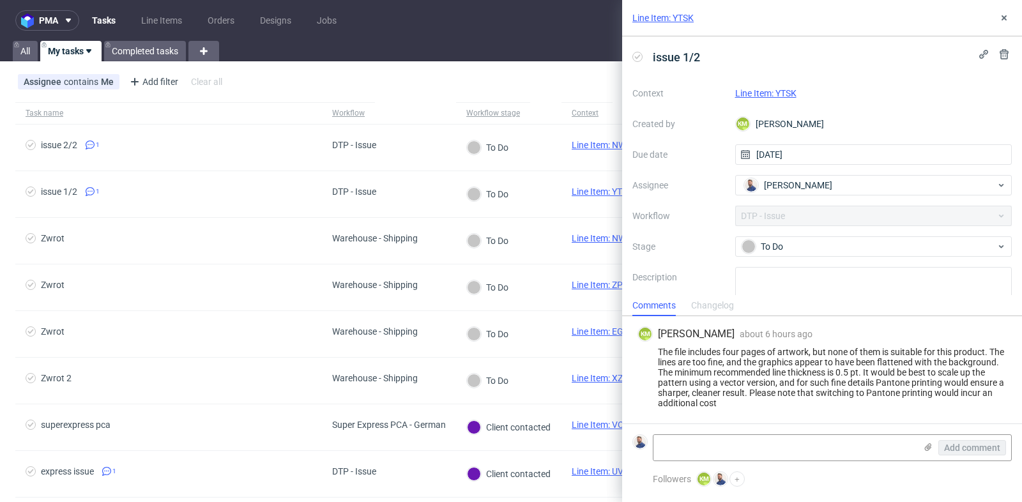
click at [821, 369] on div "The file includes four pages of artwork, but none of them is suitable for this …" at bounding box center [822, 377] width 369 height 61
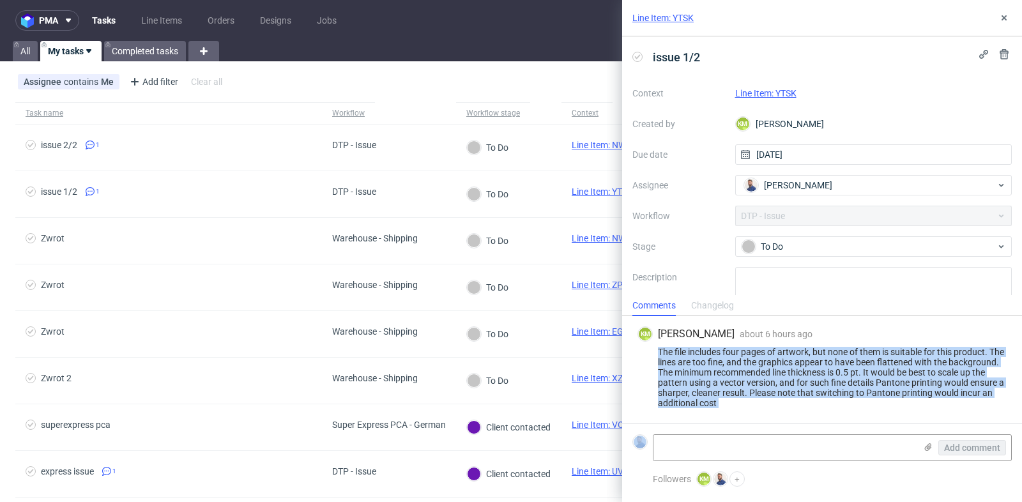
click at [821, 369] on div "The file includes four pages of artwork, but none of them is suitable for this …" at bounding box center [822, 377] width 369 height 61
copy div "The file includes four pages of artwork, but none of them is suitable for this …"
click at [780, 95] on link "Line Item: YTSK" at bounding box center [766, 93] width 61 height 10
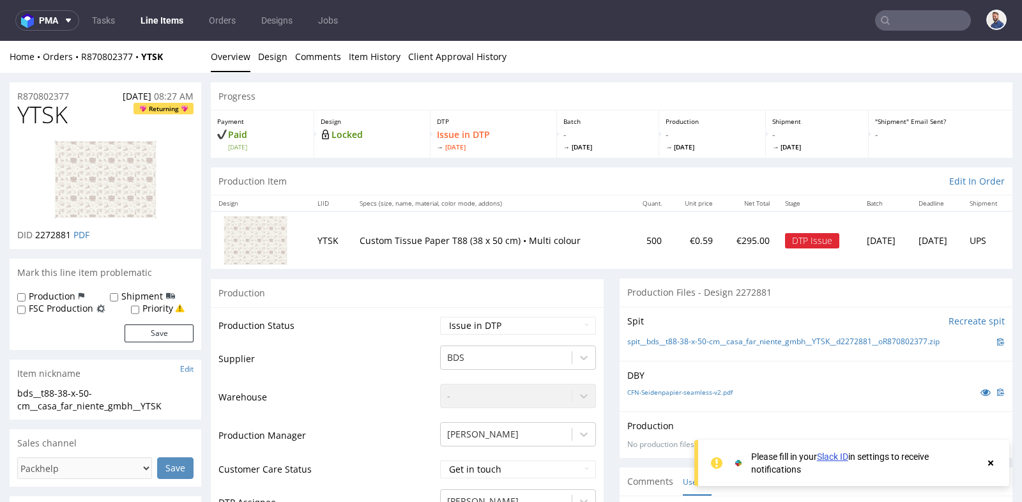
click at [629, 263] on td "500" at bounding box center [649, 241] width 40 height 58
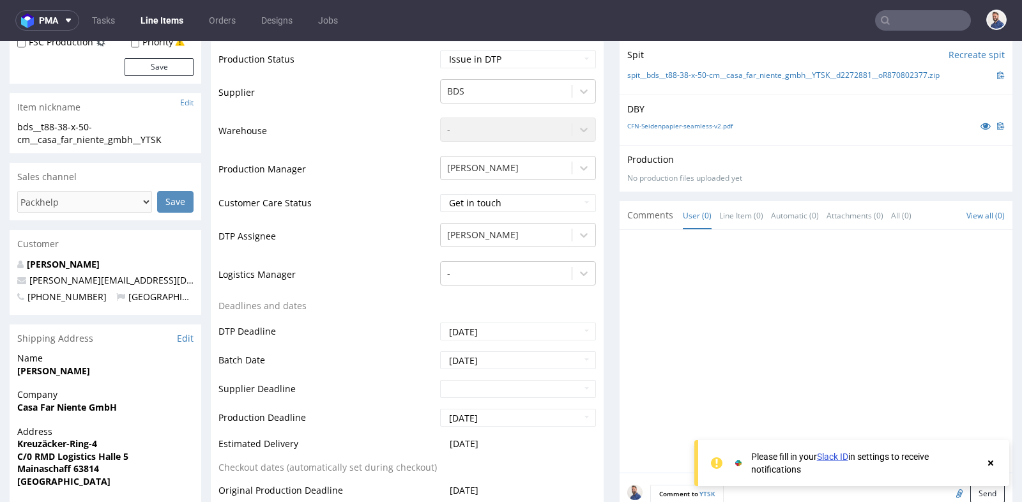
scroll to position [284, 0]
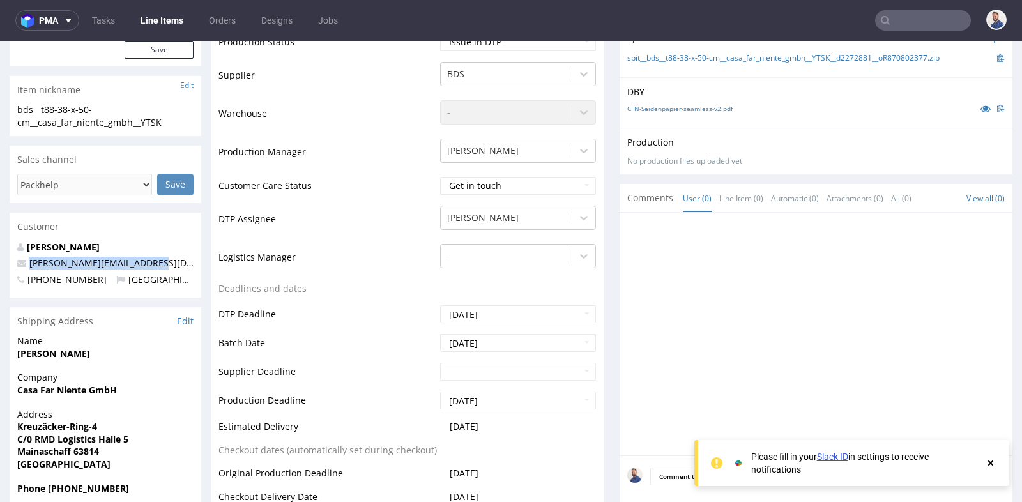
drag, startPoint x: 179, startPoint y: 266, endPoint x: 27, endPoint y: 265, distance: 151.5
click at [27, 265] on p "[PERSON_NAME][EMAIL_ADDRESS][DOMAIN_NAME]" at bounding box center [105, 263] width 176 height 13
copy link "[PERSON_NAME][EMAIL_ADDRESS][DOMAIN_NAME]"
click at [713, 229] on div at bounding box center [820, 337] width 385 height 235
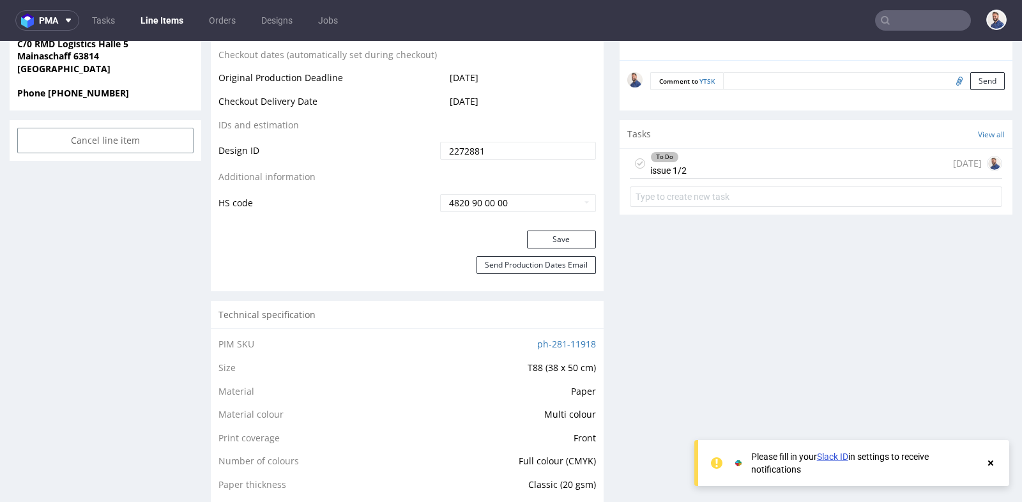
scroll to position [681, 0]
click at [731, 160] on div "To Do issue 1/2 today" at bounding box center [816, 162] width 373 height 30
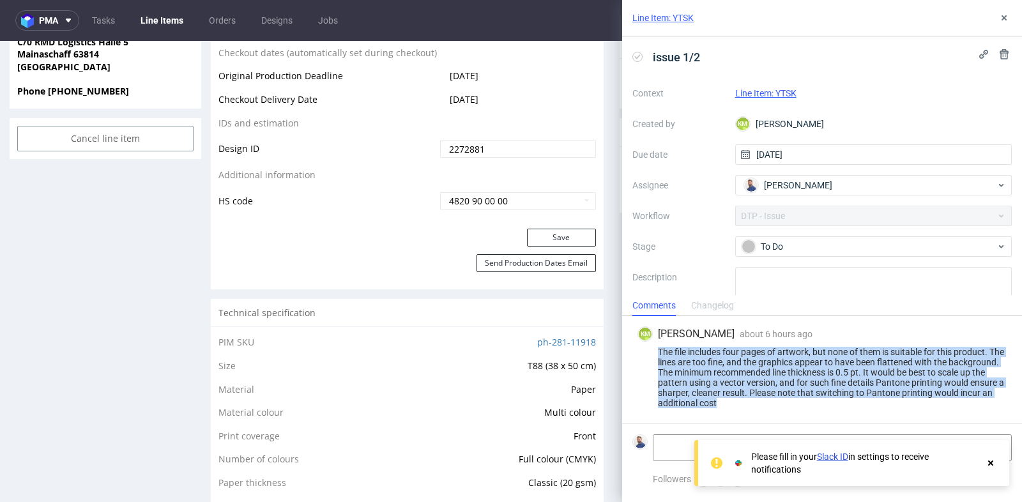
drag, startPoint x: 776, startPoint y: 400, endPoint x: 656, endPoint y: 354, distance: 129.2
click at [656, 354] on div "The file includes four pages of artwork, but none of them is suitable for this …" at bounding box center [822, 377] width 369 height 61
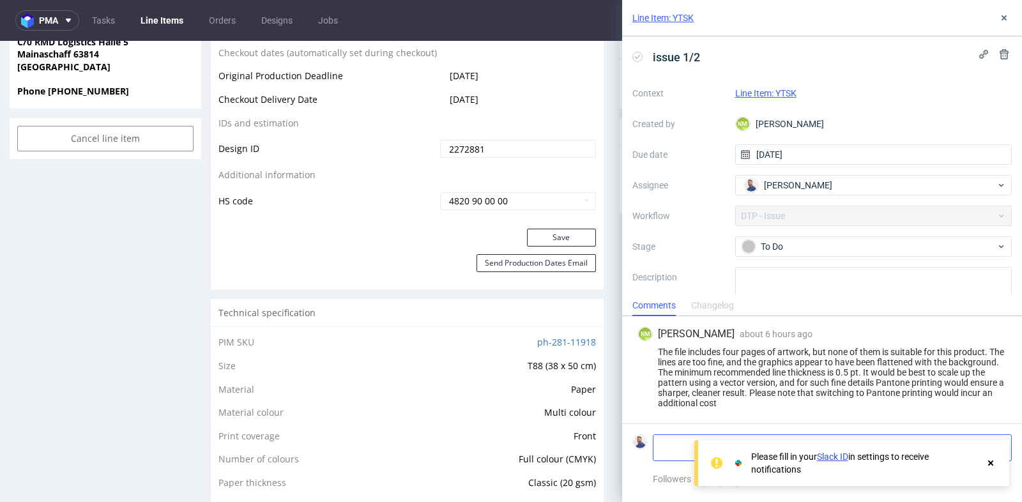
click at [667, 445] on textarea at bounding box center [785, 448] width 262 height 26
paste textarea "[URL][DOMAIN_NAME]"
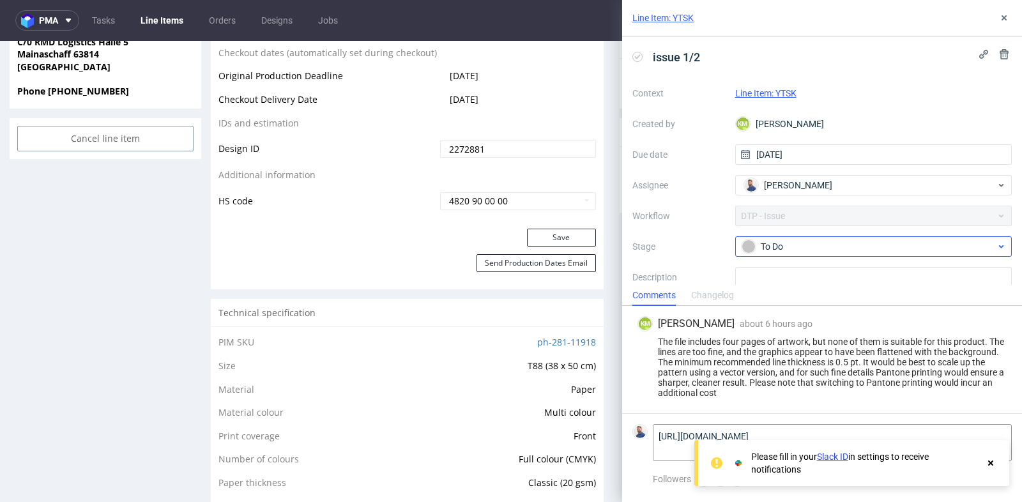
type textarea "[URL][DOMAIN_NAME]"
click at [820, 248] on div "To Do" at bounding box center [869, 247] width 254 height 14
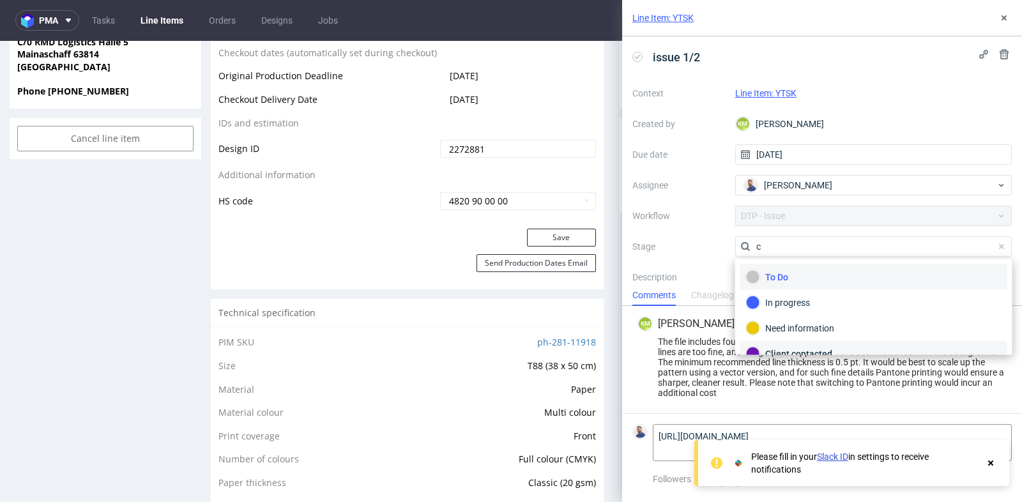
type input "c"
click at [813, 350] on div "Client contacted" at bounding box center [874, 354] width 256 height 14
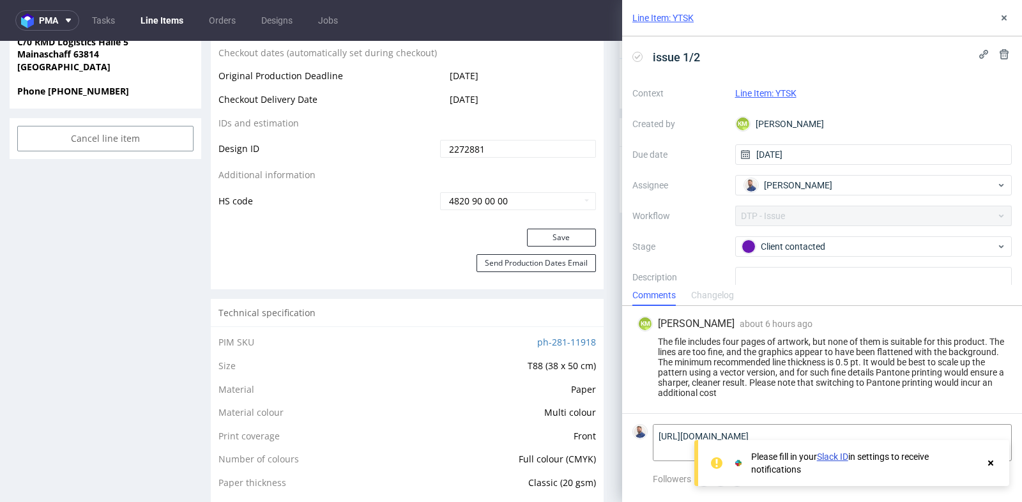
click at [805, 399] on div "KM Karol Markowski about 6 hours ago 13th Oct 2025, 09:50 The file includes fou…" at bounding box center [823, 359] width 380 height 107
click at [1000, 408] on div "KM Karol Markowski about 6 hours ago 13th Oct 2025, 09:50 The file includes fou…" at bounding box center [823, 359] width 380 height 107
click at [988, 465] on icon at bounding box center [991, 463] width 12 height 10
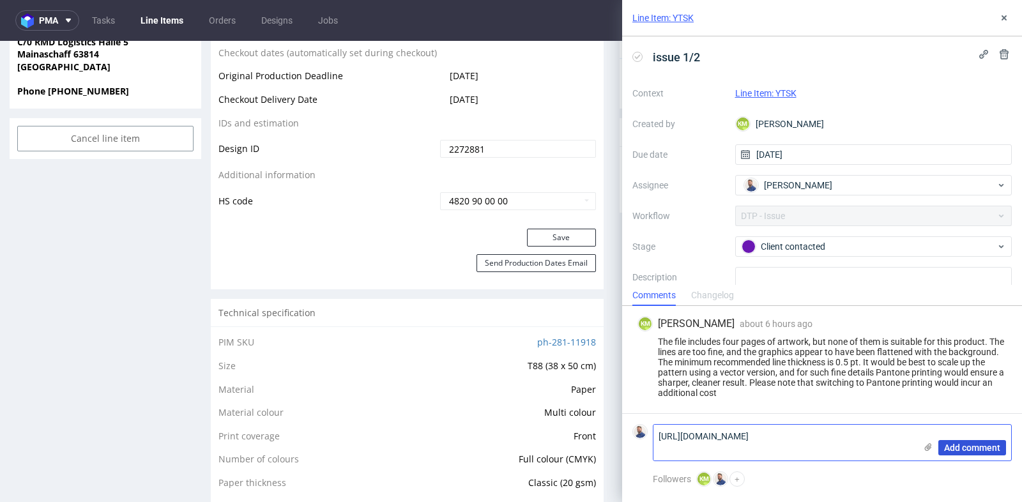
click at [981, 449] on span "Add comment" at bounding box center [973, 447] width 56 height 9
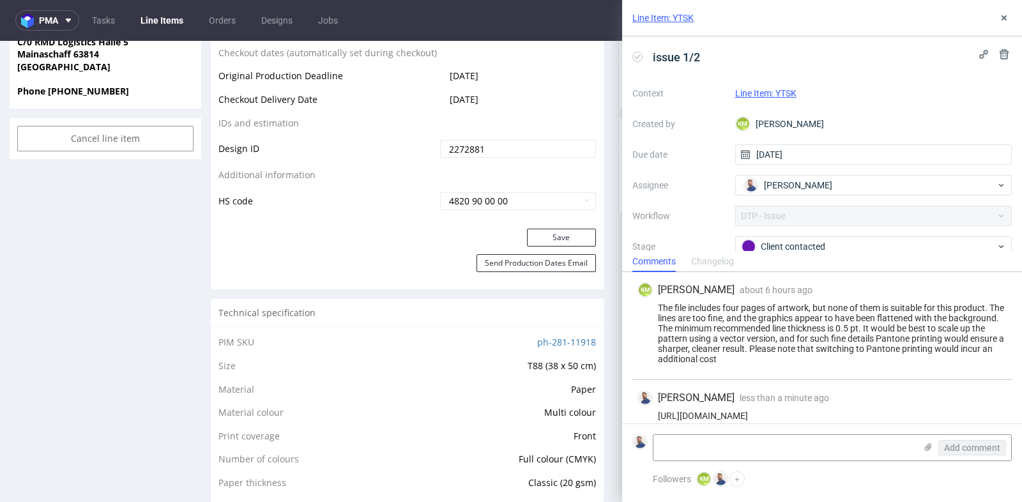
scroll to position [11, 0]
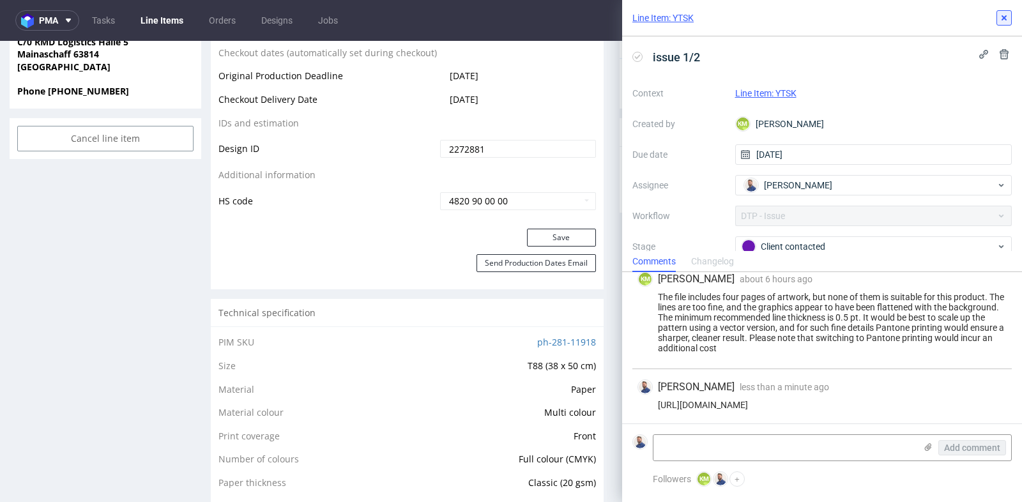
click at [1005, 16] on use at bounding box center [1004, 17] width 5 height 5
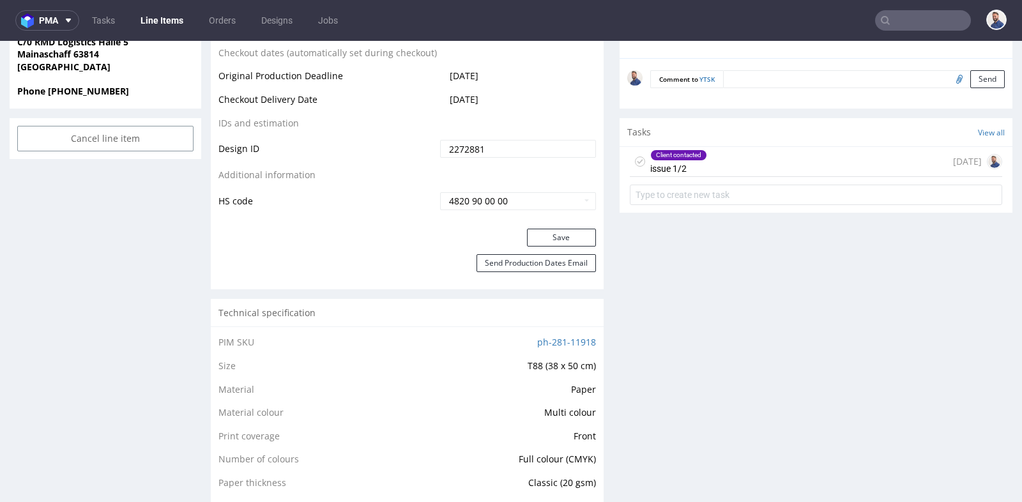
click at [603, 189] on div "Progress Payment Paid Thu 09 Oct Design Locked DTP Issue in DTP Mon 13 Oct Batc…" at bounding box center [612, 473] width 802 height 2144
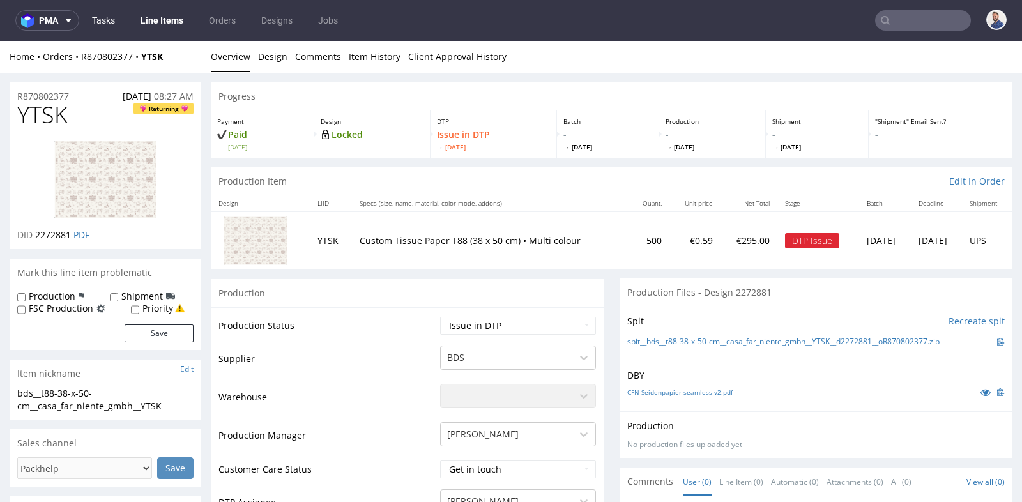
click at [108, 25] on link "Tasks" at bounding box center [103, 20] width 38 height 20
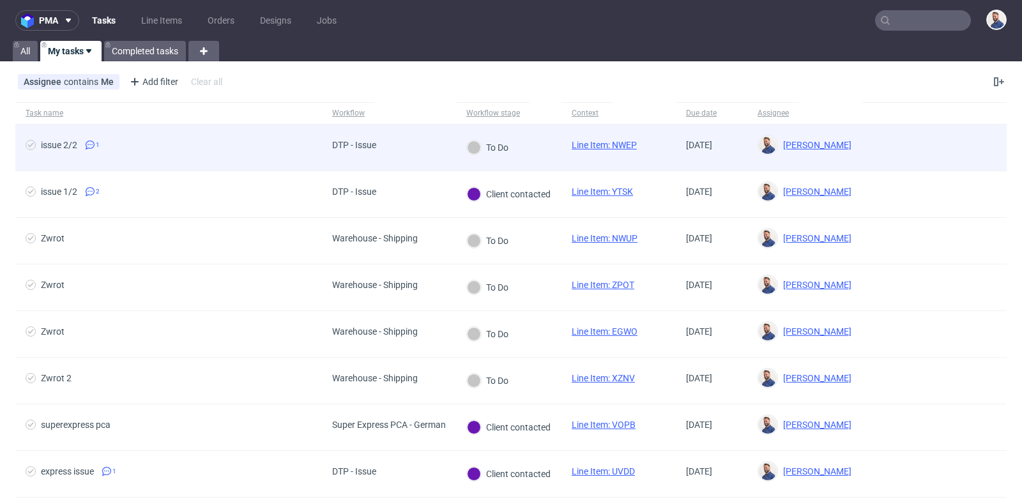
click at [592, 147] on link "Line Item: NWEP" at bounding box center [604, 145] width 65 height 10
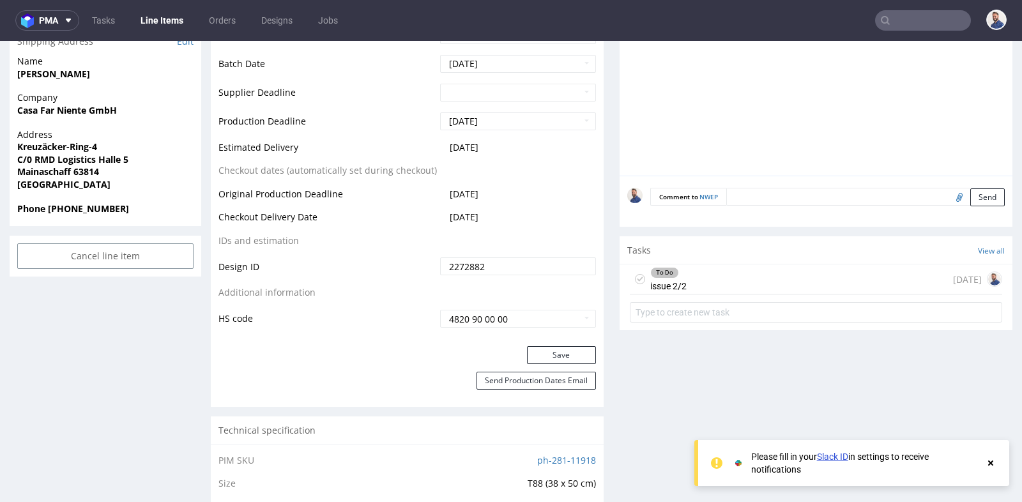
scroll to position [596, 0]
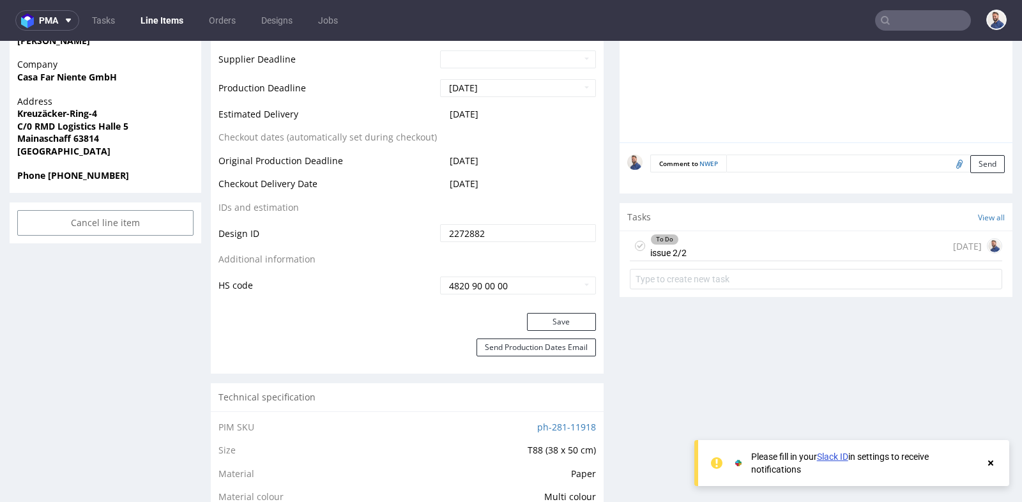
click at [707, 240] on div "To Do issue 2/2 [DATE]" at bounding box center [816, 246] width 373 height 30
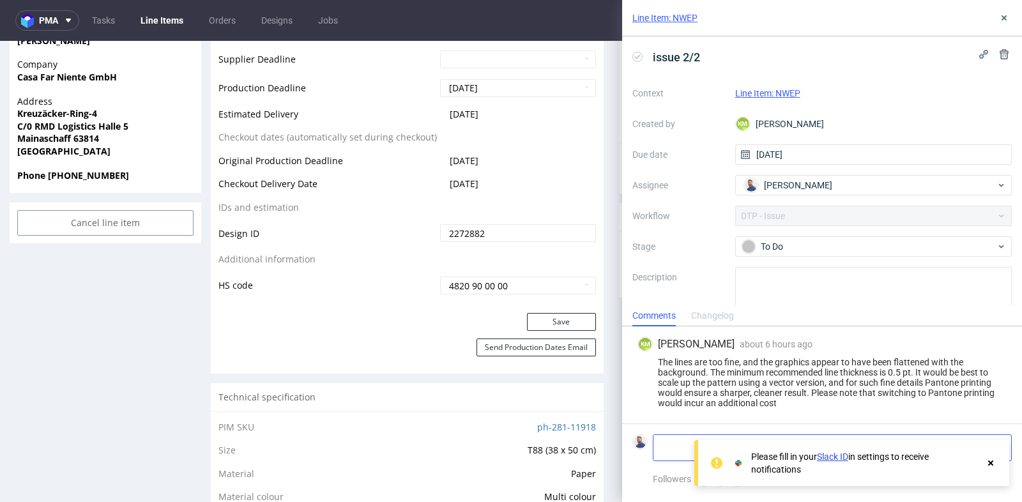
click at [673, 443] on textarea at bounding box center [785, 448] width 262 height 26
paste textarea "[URL][DOMAIN_NAME]"
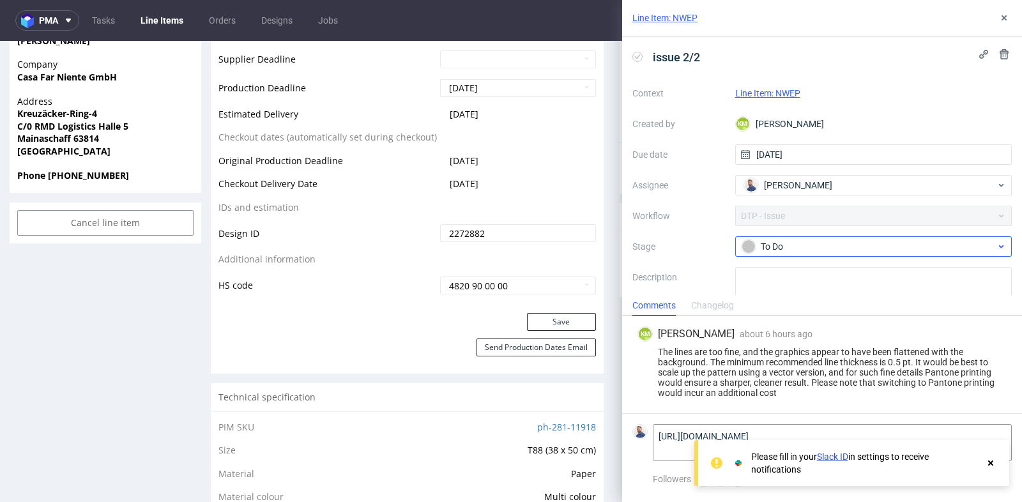
type textarea "[URL][DOMAIN_NAME]"
click at [816, 249] on div "To Do" at bounding box center [869, 247] width 254 height 14
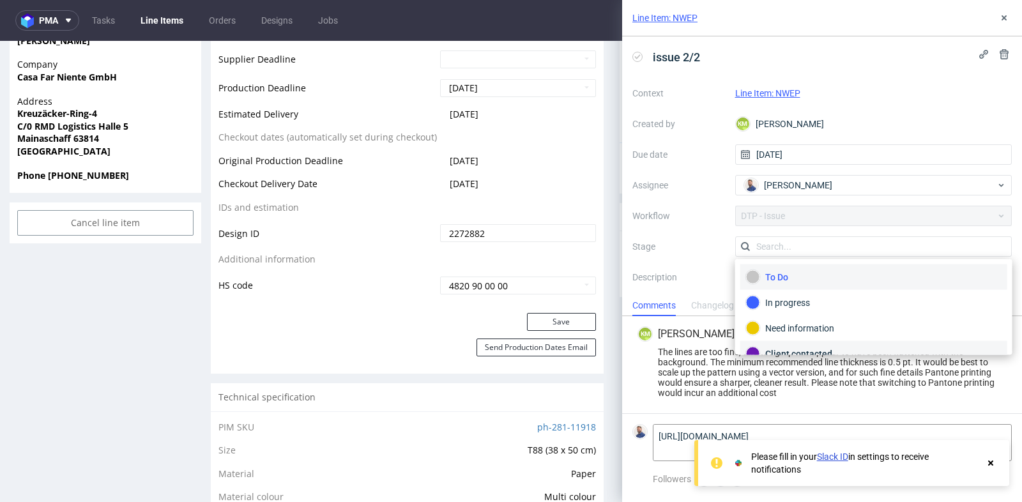
click at [805, 343] on div "Client contacted" at bounding box center [874, 354] width 267 height 26
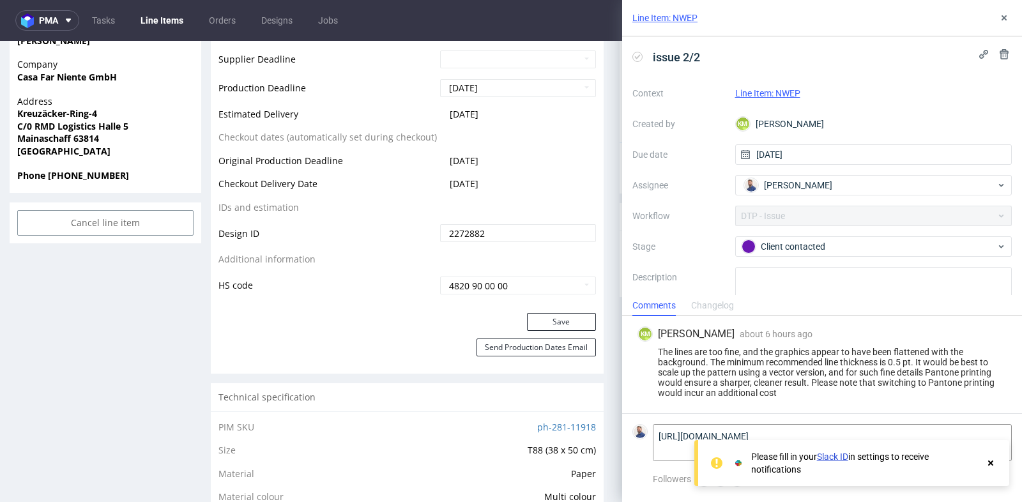
click at [712, 289] on label "Description" at bounding box center [679, 298] width 93 height 56
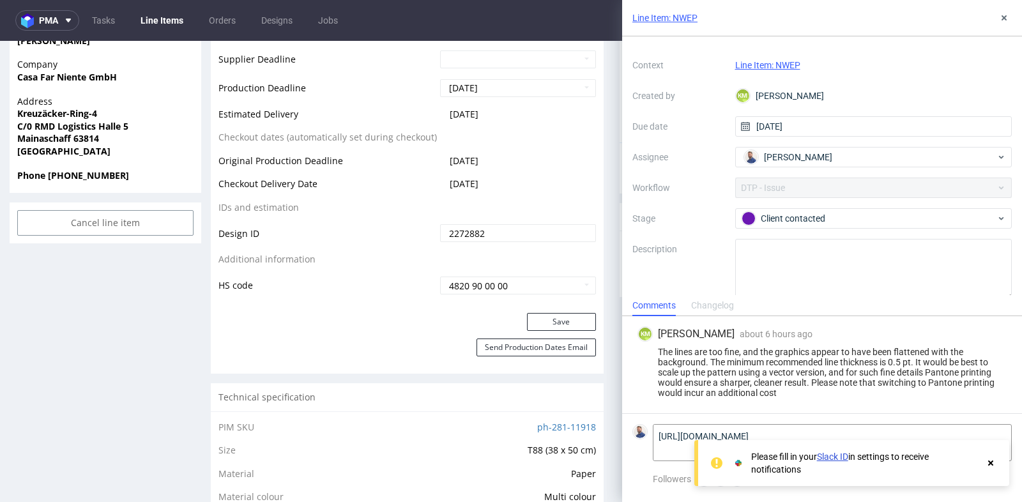
scroll to position [42, 0]
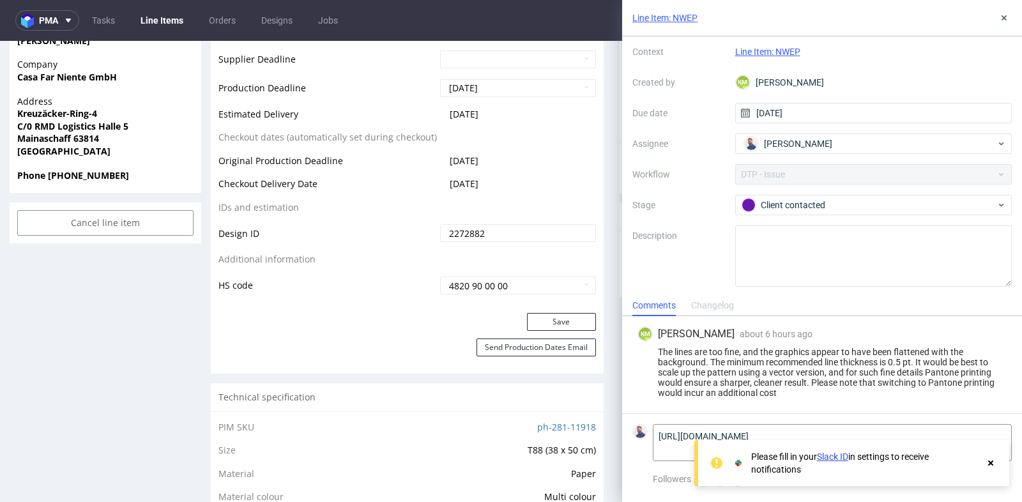
click at [993, 463] on use at bounding box center [991, 463] width 5 height 5
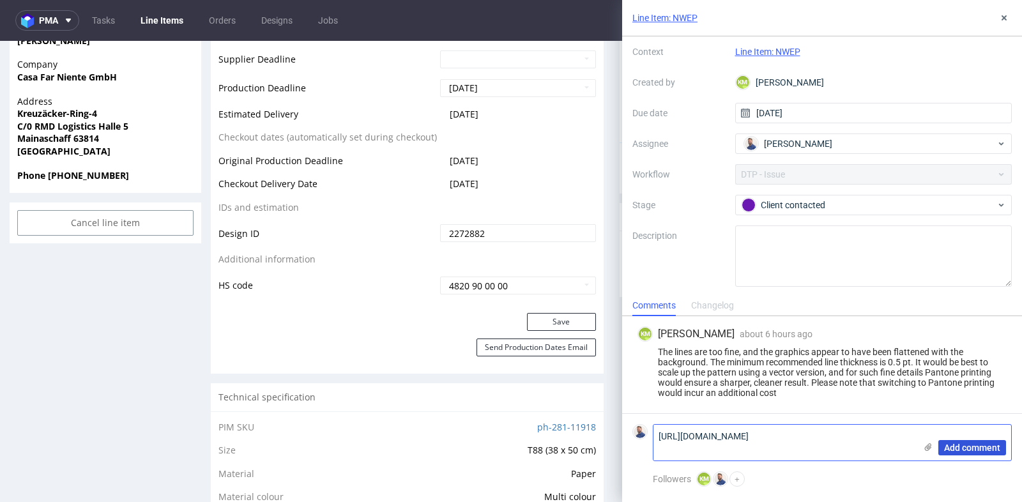
click at [976, 454] on button "Add comment" at bounding box center [973, 447] width 68 height 15
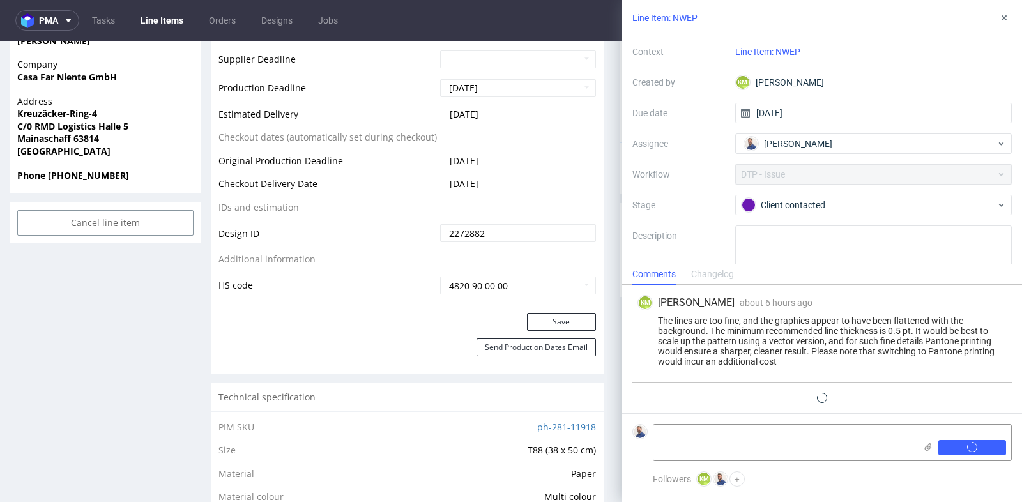
scroll to position [1, 0]
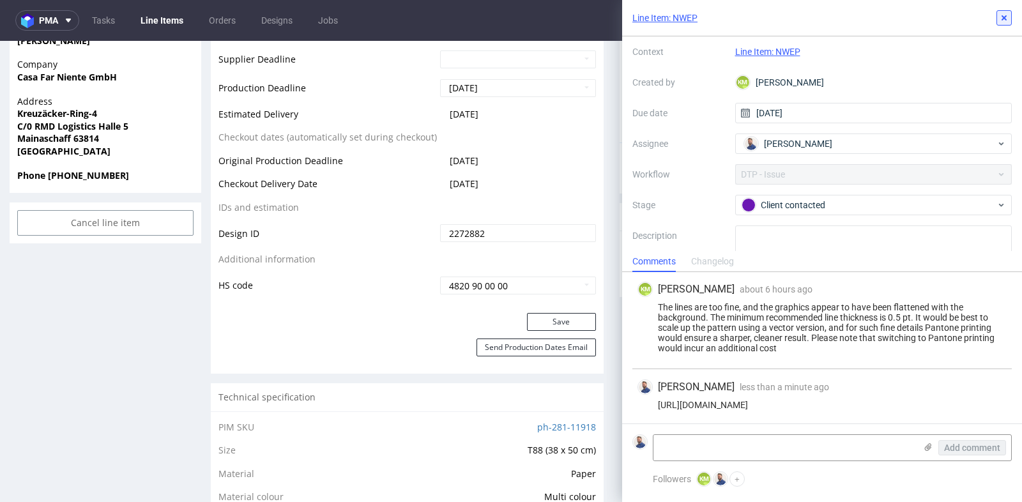
click at [1003, 20] on icon at bounding box center [1004, 18] width 10 height 10
